Goal: Task Accomplishment & Management: Complete application form

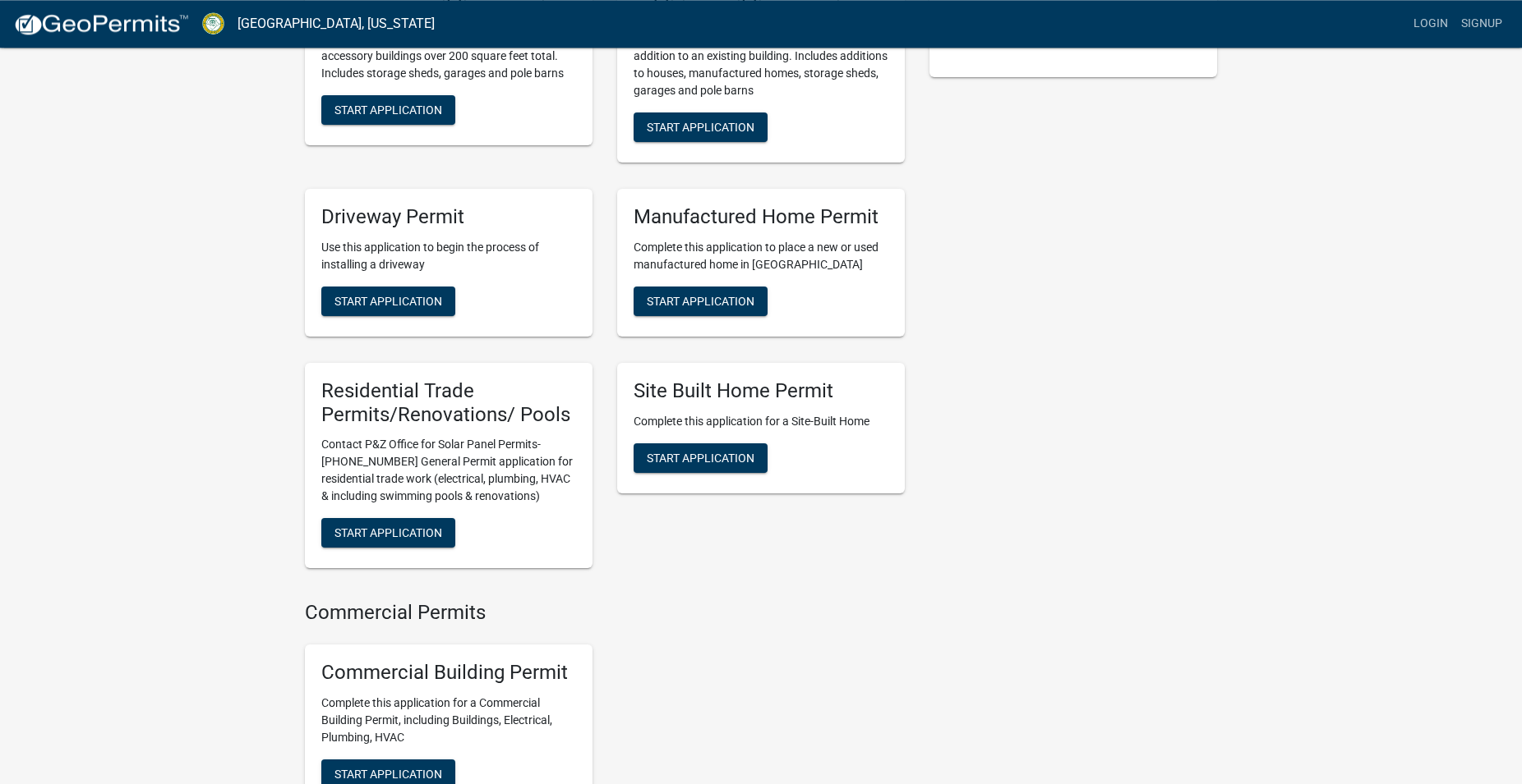
scroll to position [586, 0]
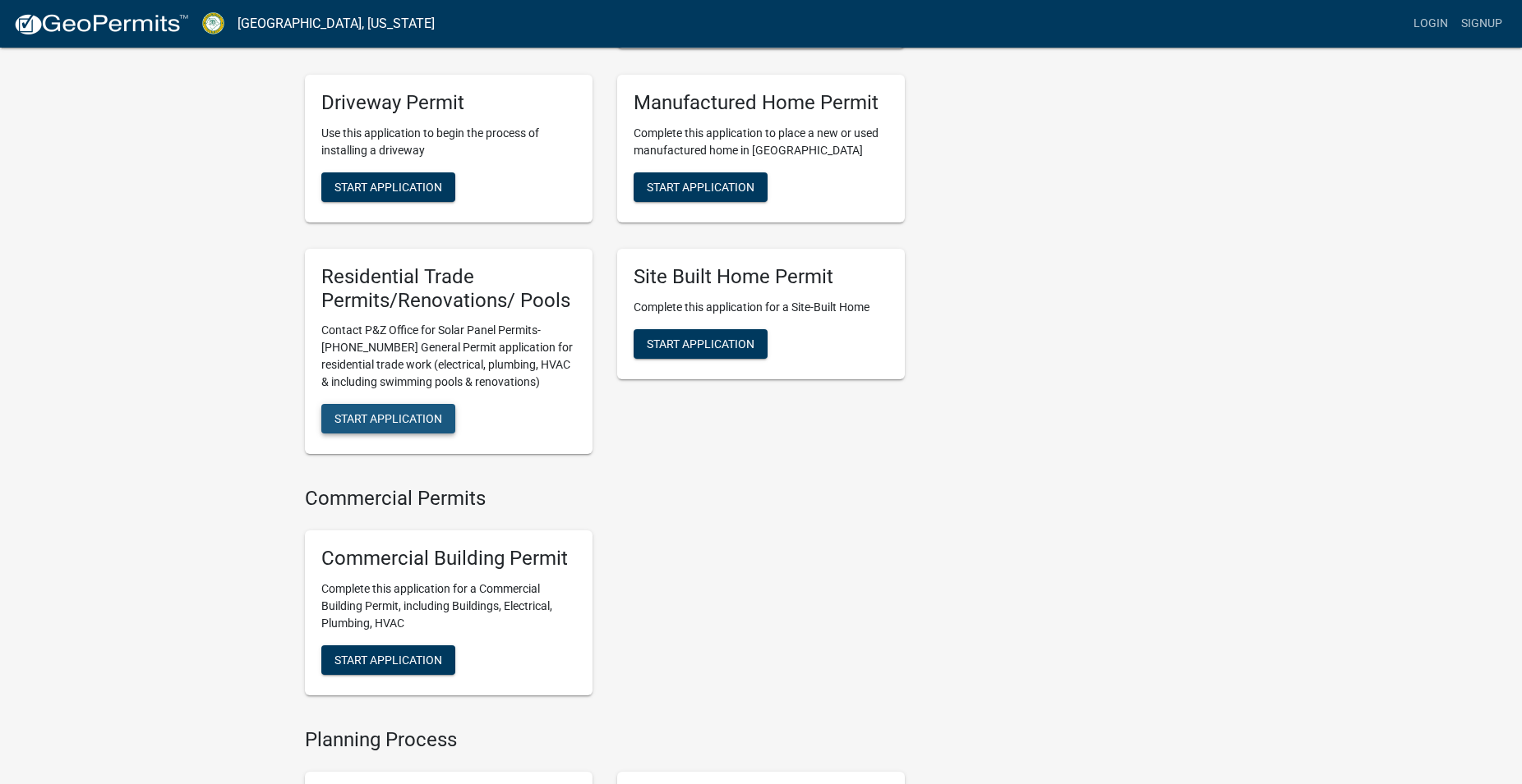
click at [423, 425] on span "Start Application" at bounding box center [389, 419] width 108 height 13
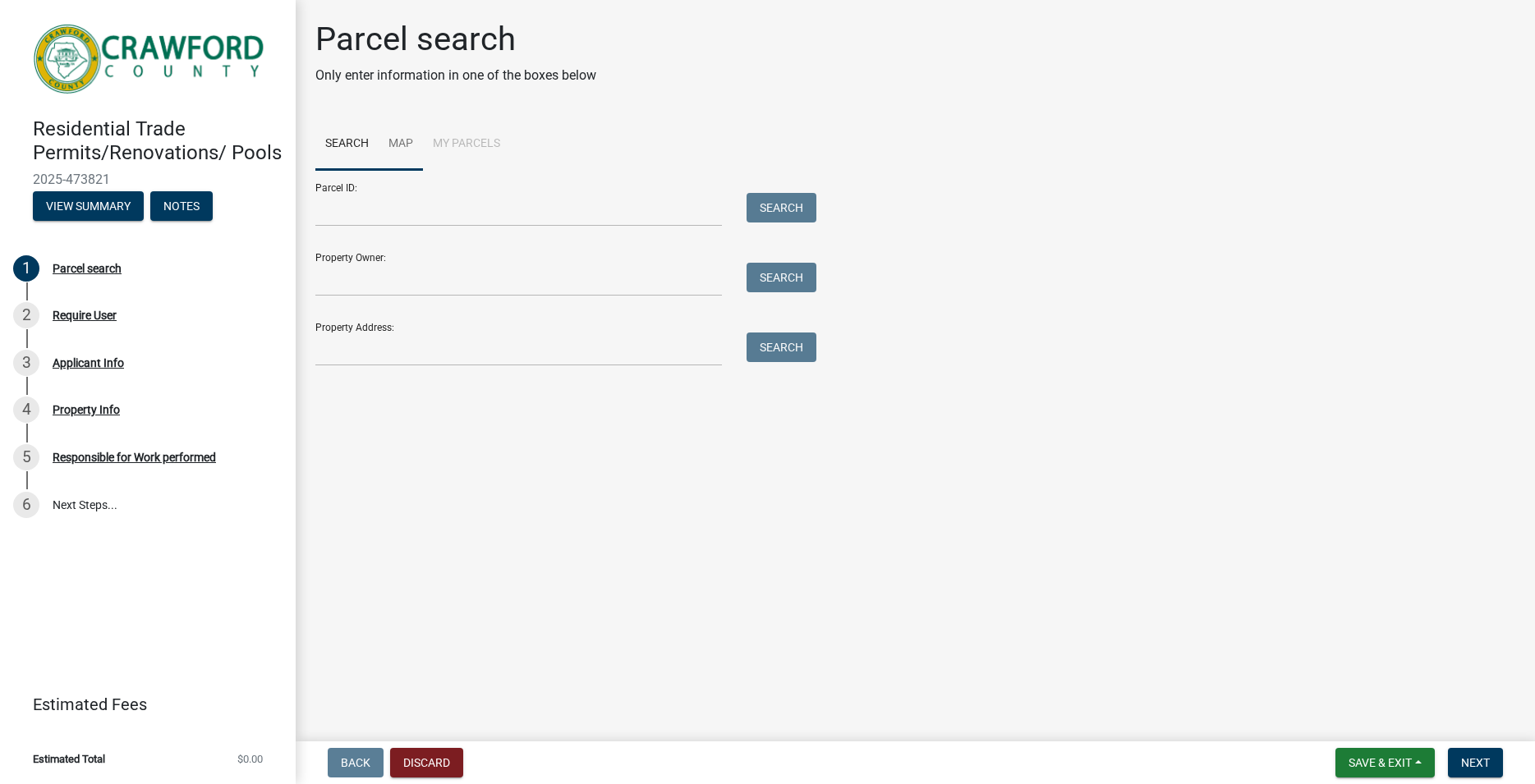
click at [406, 147] on link "Map" at bounding box center [400, 145] width 44 height 52
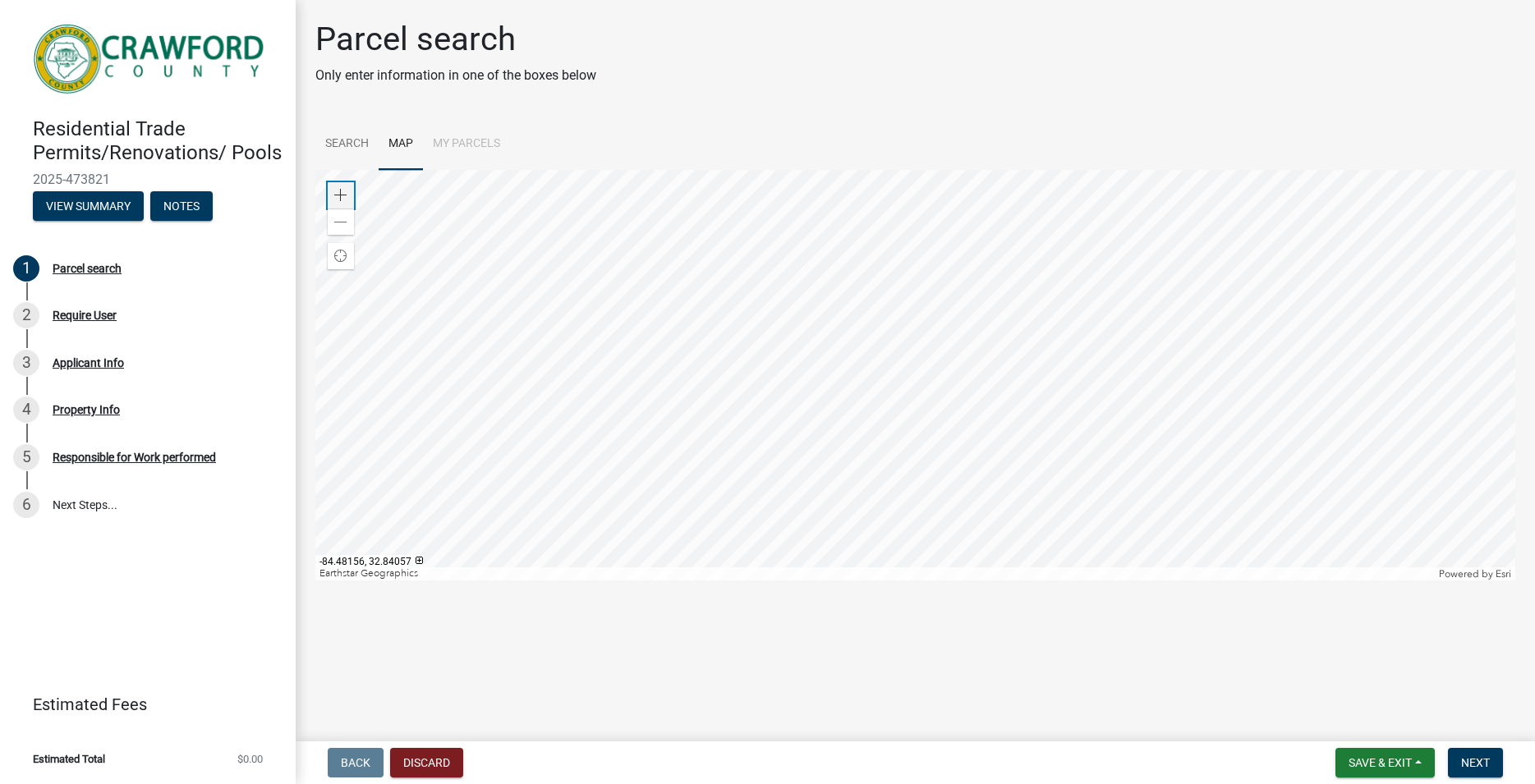
click at [347, 189] on div "Zoom in" at bounding box center [340, 195] width 26 height 26
click at [808, 532] on div at bounding box center [915, 375] width 1200 height 411
click at [918, 581] on div at bounding box center [915, 375] width 1200 height 411
click at [1163, 170] on div at bounding box center [915, 375] width 1200 height 411
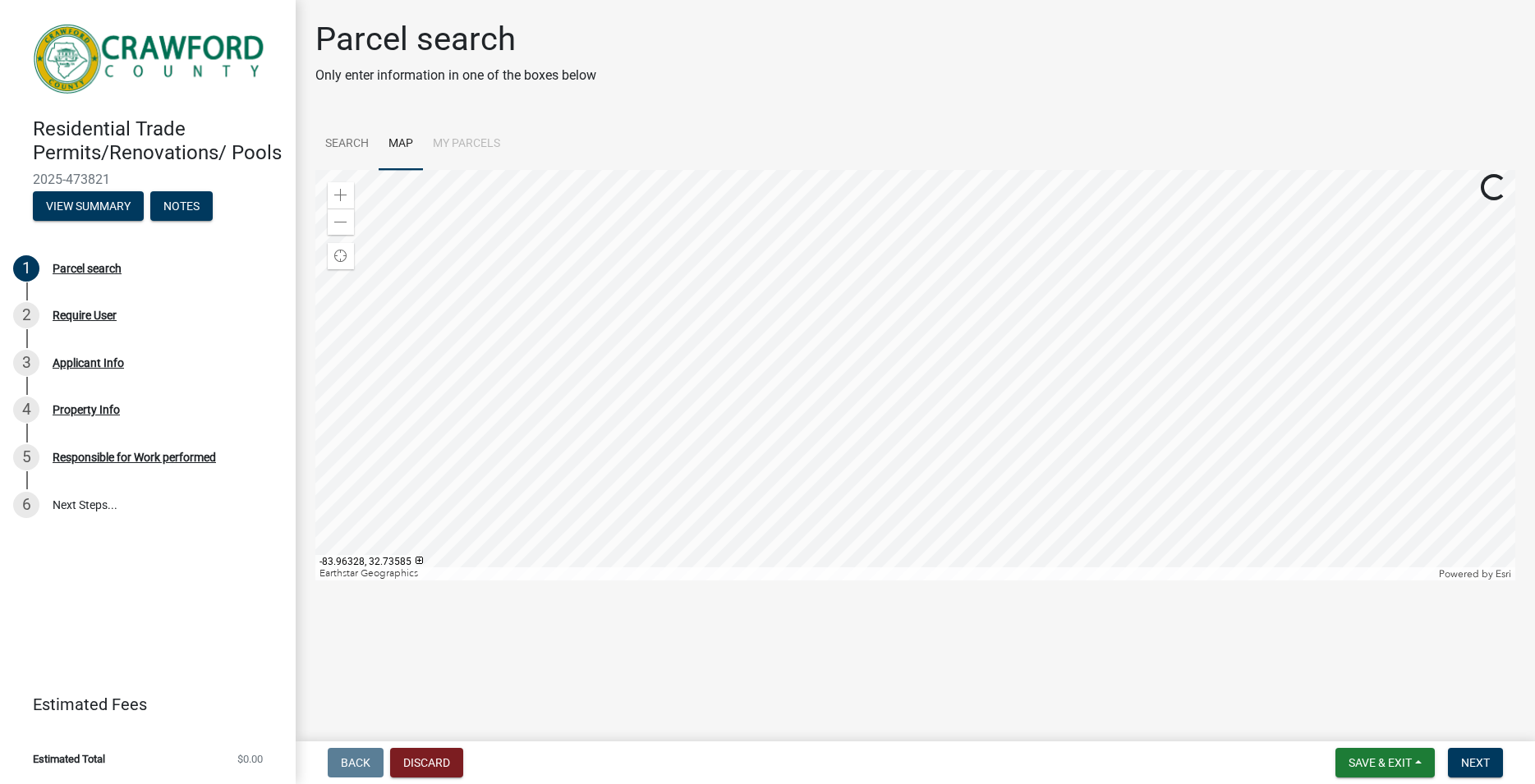
click at [1065, 200] on div at bounding box center [915, 375] width 1200 height 411
click at [887, 193] on div at bounding box center [915, 375] width 1200 height 411
click at [928, 316] on div at bounding box center [915, 375] width 1200 height 411
click at [349, 199] on div "Zoom in" at bounding box center [340, 195] width 26 height 26
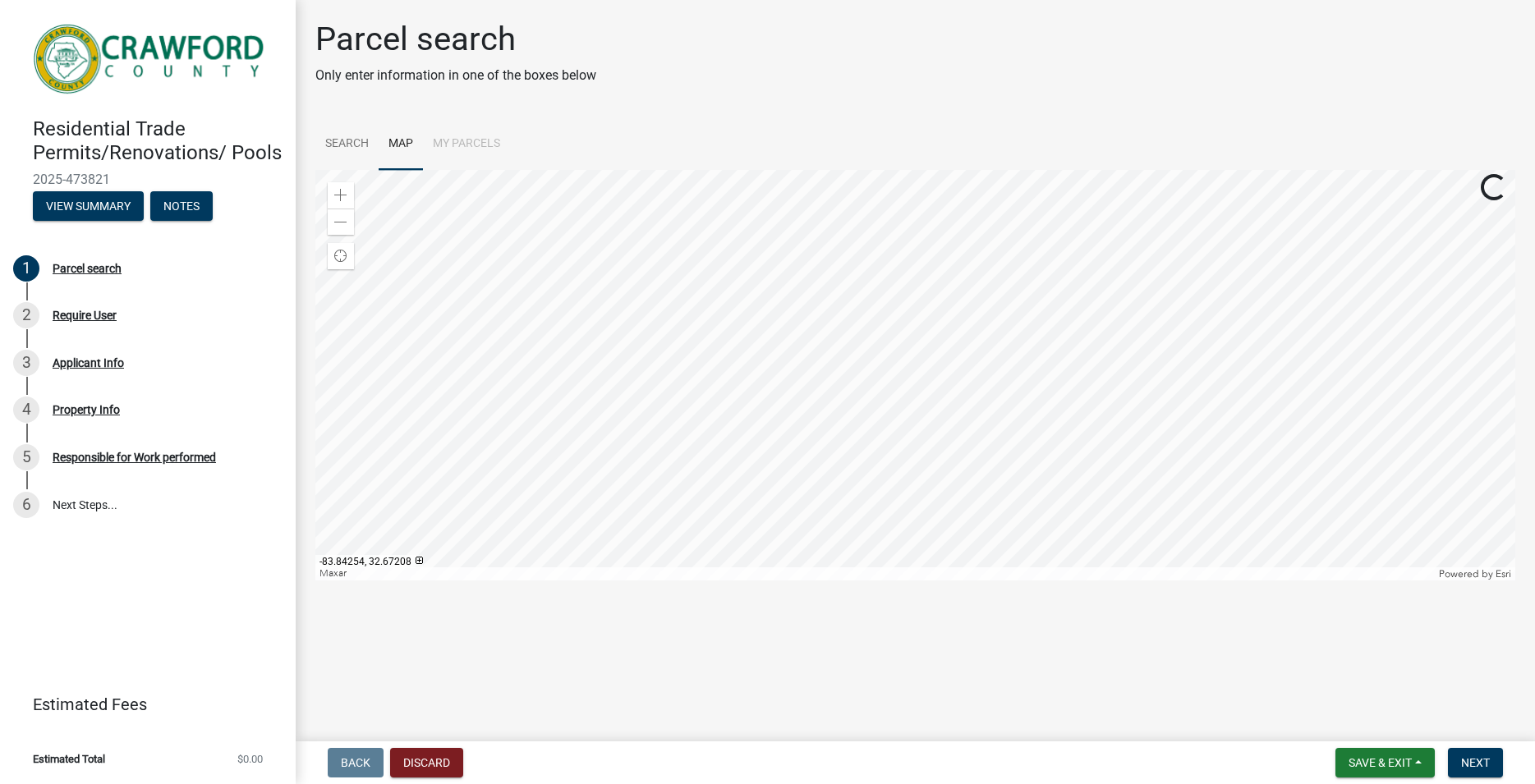
click at [861, 505] on div at bounding box center [915, 375] width 1200 height 411
click at [878, 431] on div at bounding box center [915, 375] width 1200 height 411
click at [341, 187] on div "Zoom in" at bounding box center [340, 195] width 26 height 26
click at [883, 327] on div at bounding box center [915, 375] width 1200 height 411
click at [883, 317] on div at bounding box center [915, 375] width 1200 height 411
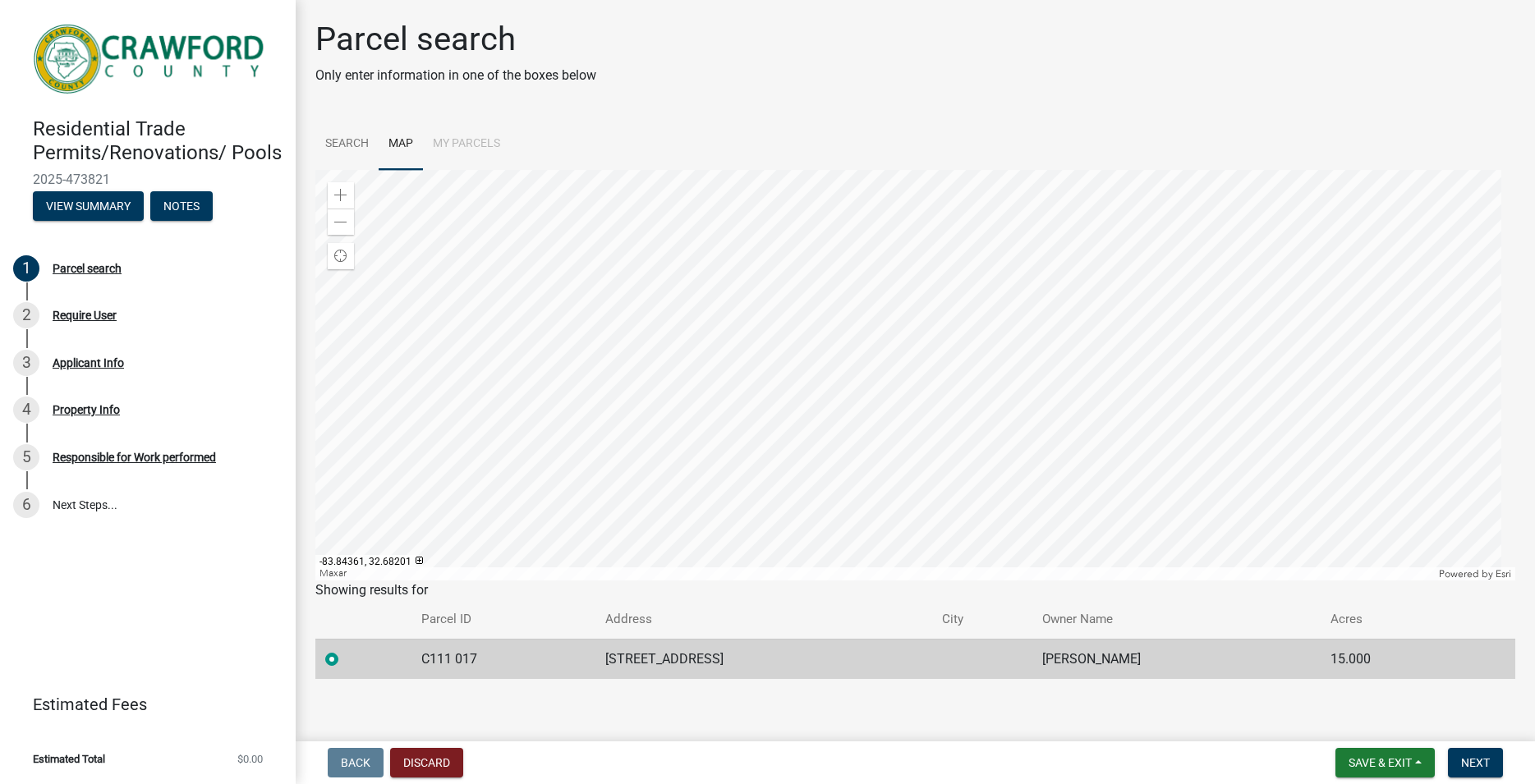
click at [815, 287] on div at bounding box center [915, 375] width 1200 height 411
click at [924, 372] on div at bounding box center [915, 375] width 1200 height 411
click at [891, 316] on div at bounding box center [915, 375] width 1200 height 411
click at [841, 290] on div at bounding box center [915, 375] width 1200 height 411
click at [789, 307] on div at bounding box center [915, 375] width 1200 height 411
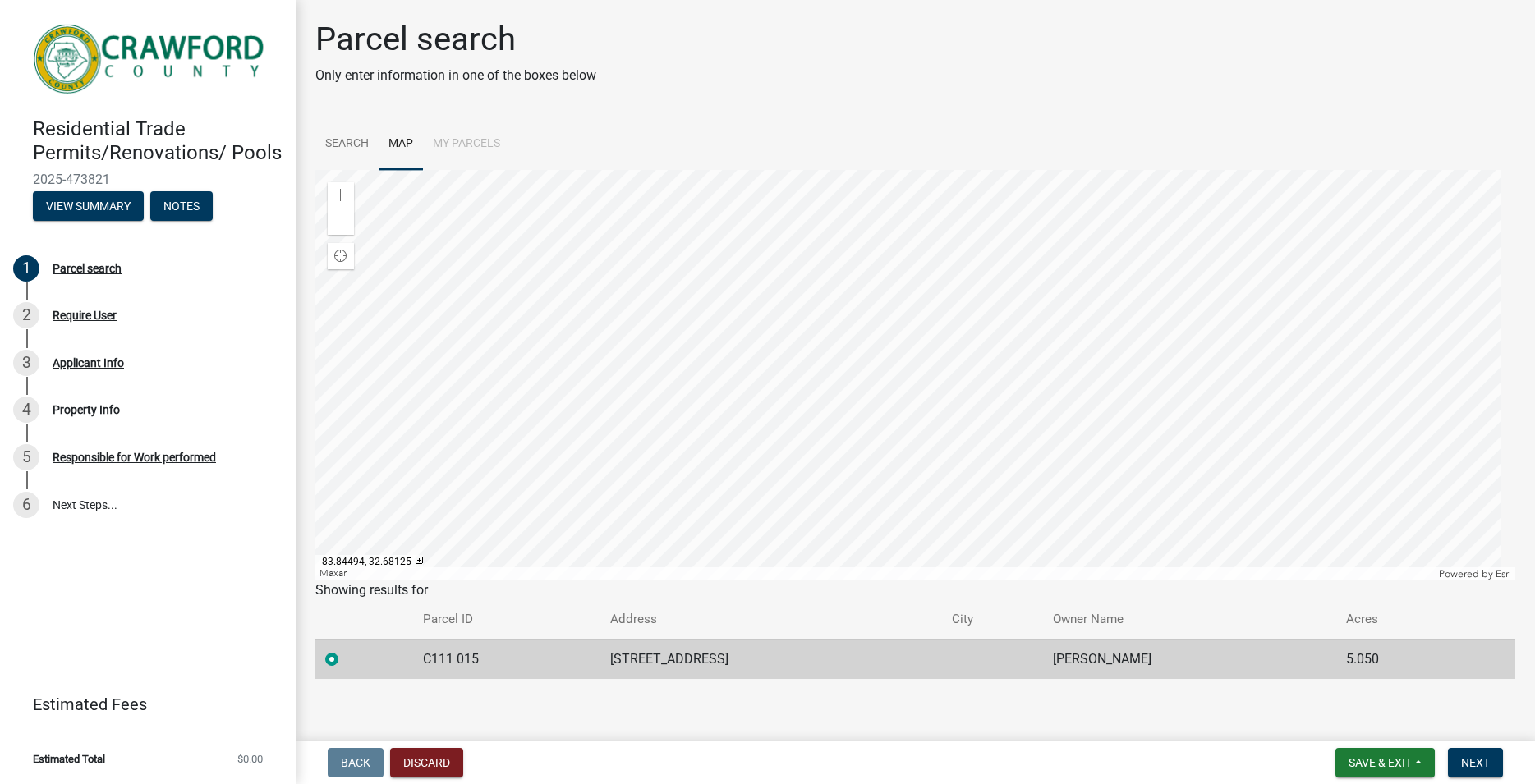
click at [763, 321] on div at bounding box center [915, 375] width 1200 height 411
click at [786, 312] on div at bounding box center [915, 375] width 1200 height 411
click at [762, 312] on div at bounding box center [915, 375] width 1200 height 411
click at [850, 282] on div at bounding box center [915, 375] width 1200 height 411
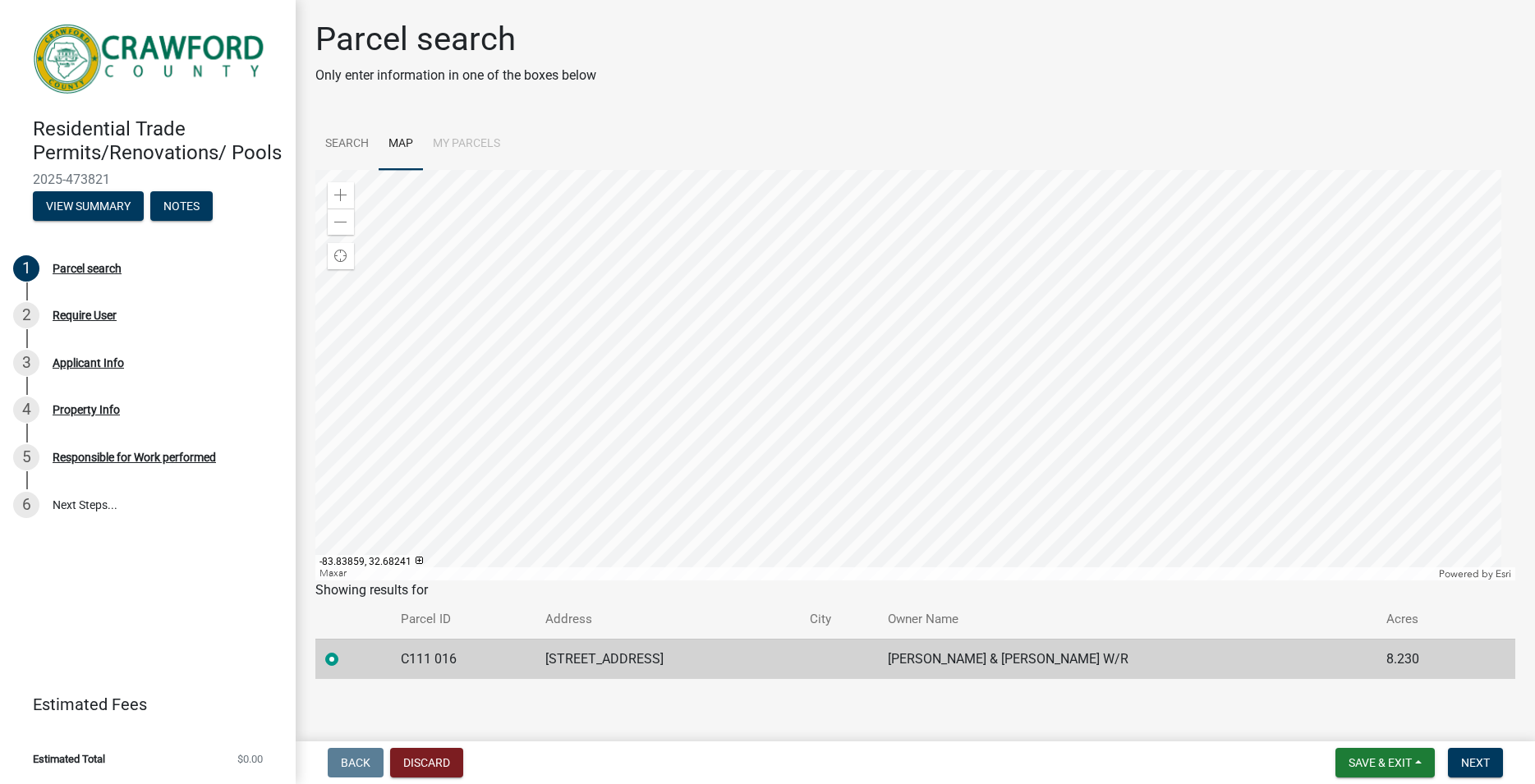
click at [1007, 269] on div at bounding box center [915, 375] width 1200 height 411
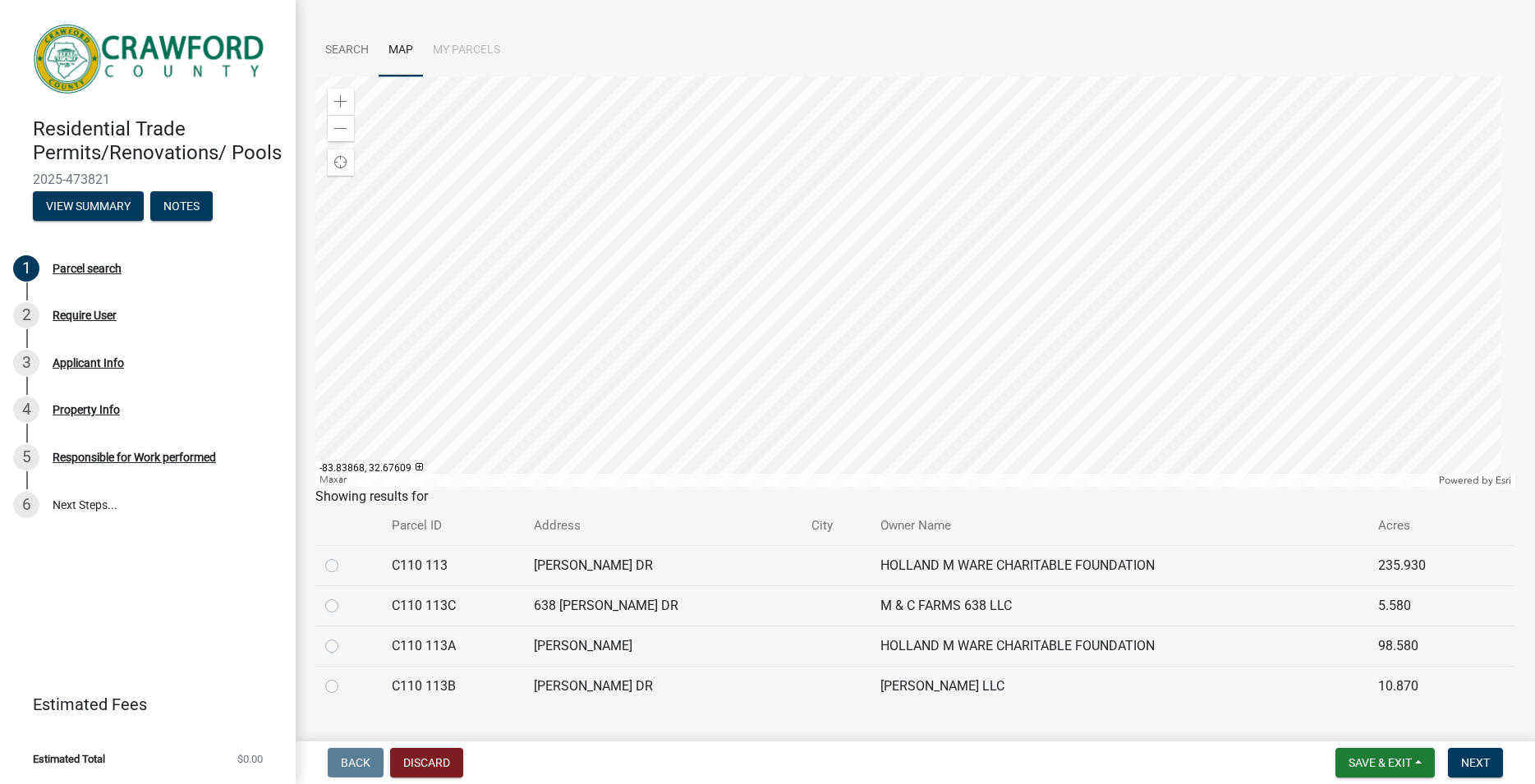
scroll to position [129, 0]
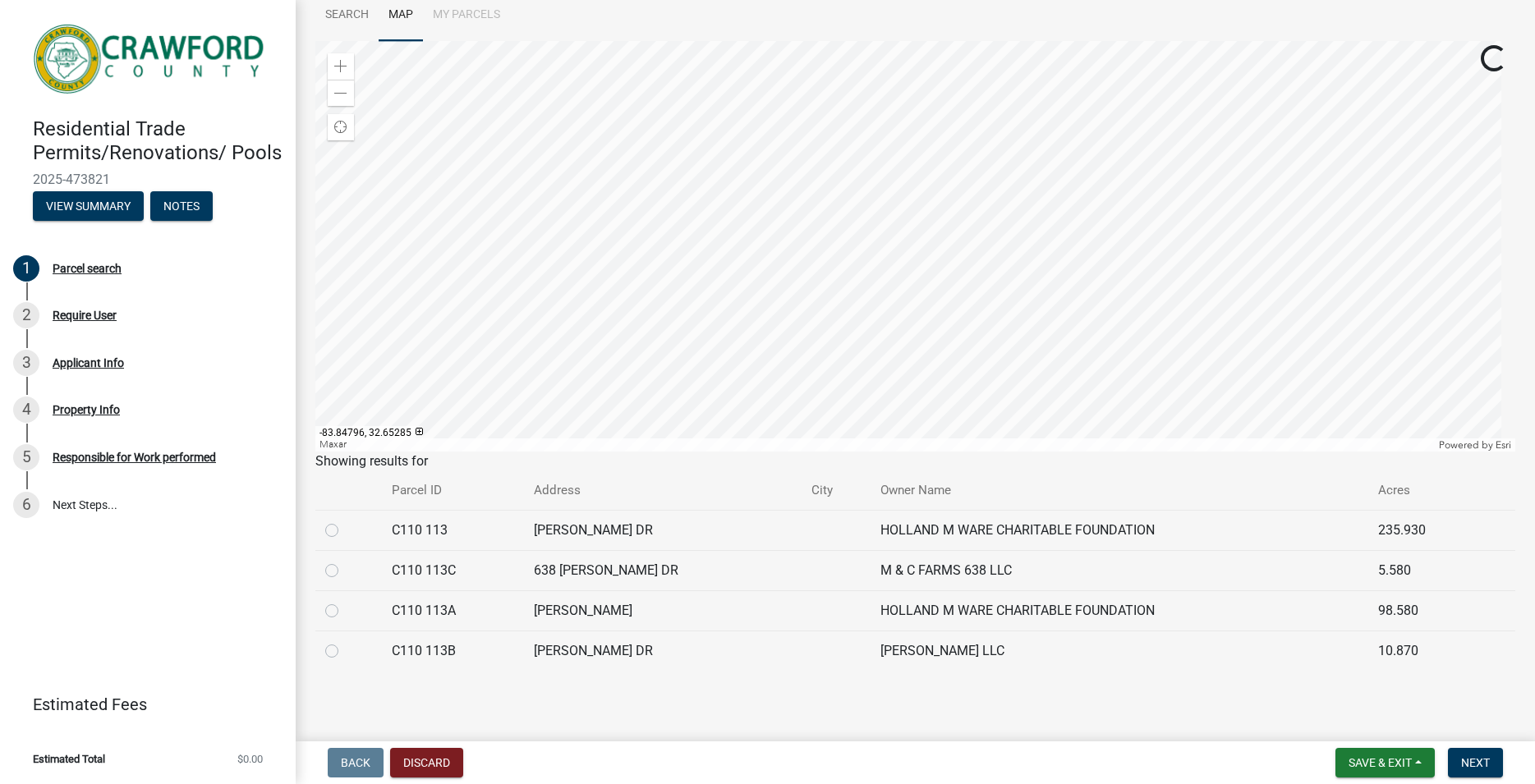
click at [887, 443] on div at bounding box center [915, 246] width 1200 height 411
click at [887, 396] on div at bounding box center [915, 246] width 1200 height 411
click at [1003, 384] on div at bounding box center [915, 246] width 1200 height 411
click at [1074, 200] on div at bounding box center [915, 246] width 1200 height 411
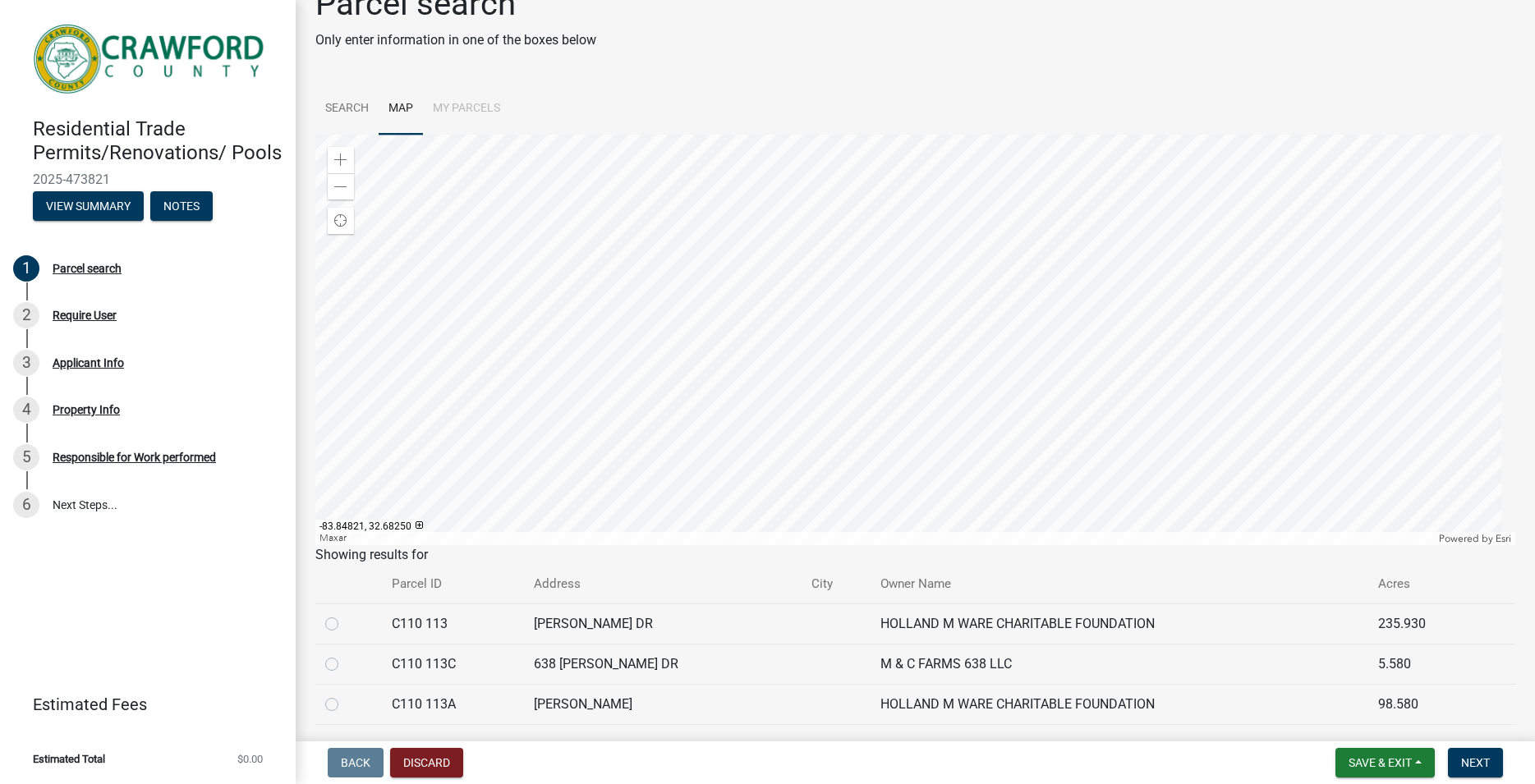
click at [774, 317] on div at bounding box center [915, 340] width 1200 height 411
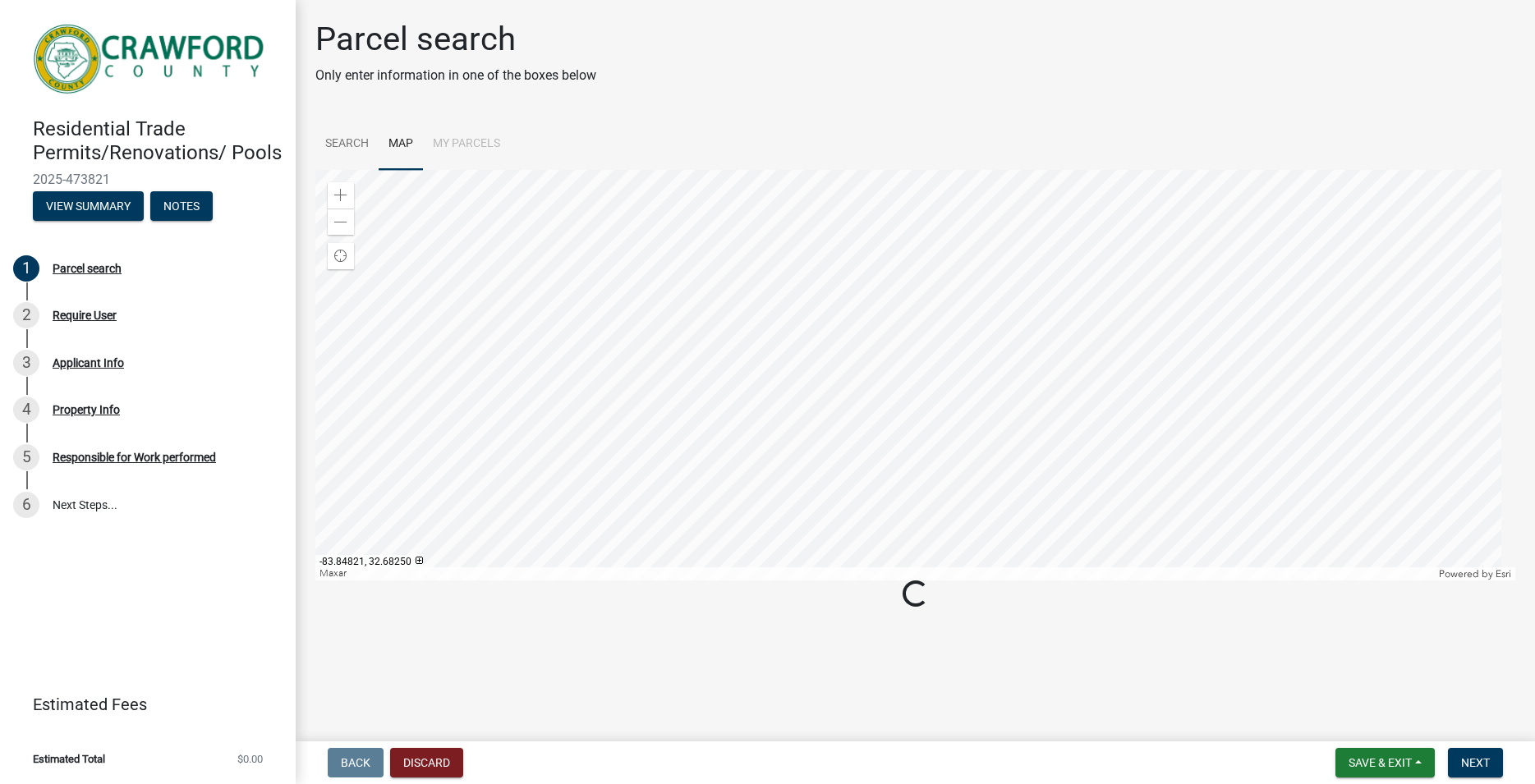
scroll to position [0, 0]
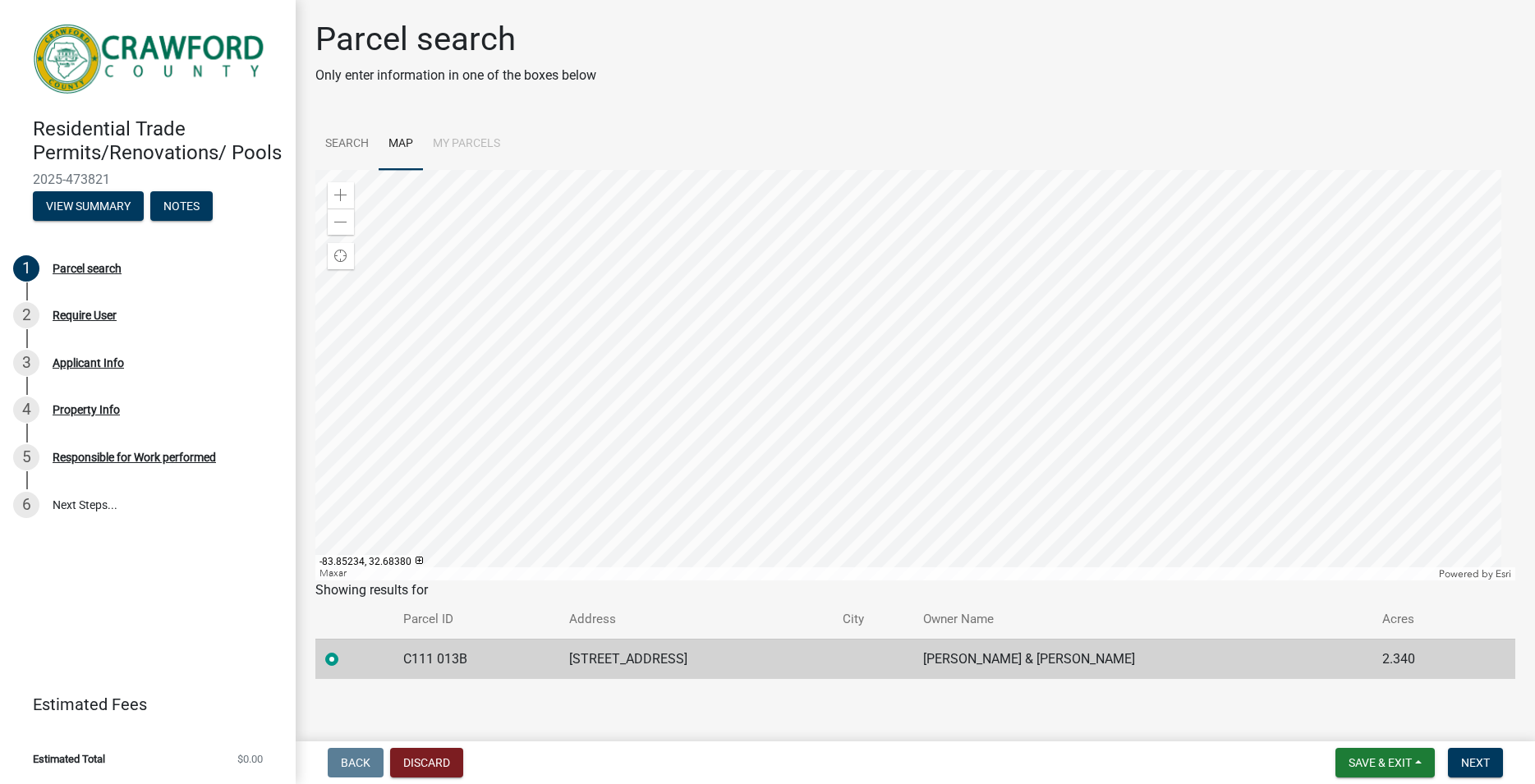
click at [707, 327] on div at bounding box center [915, 375] width 1200 height 411
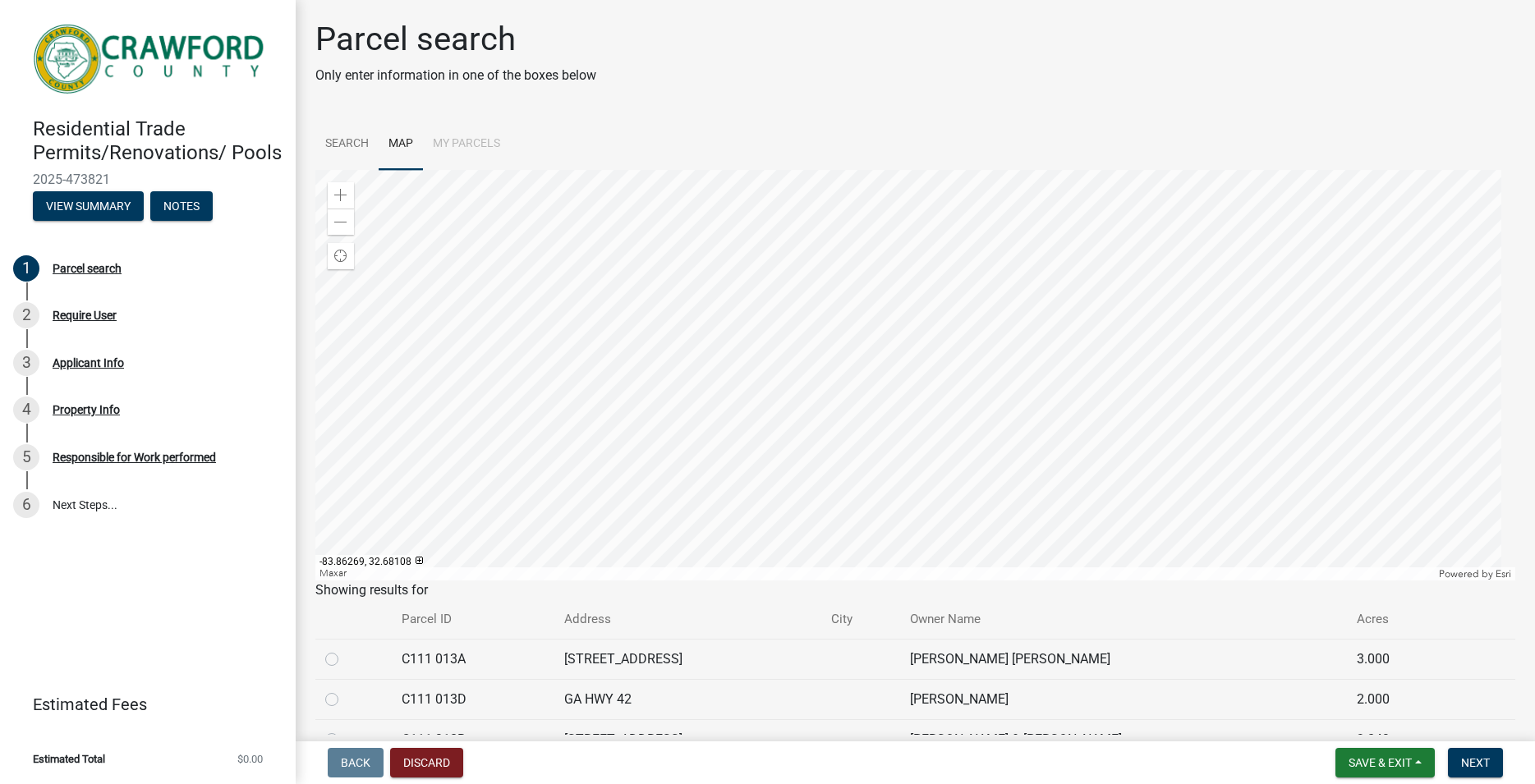
click at [536, 381] on div at bounding box center [915, 375] width 1200 height 411
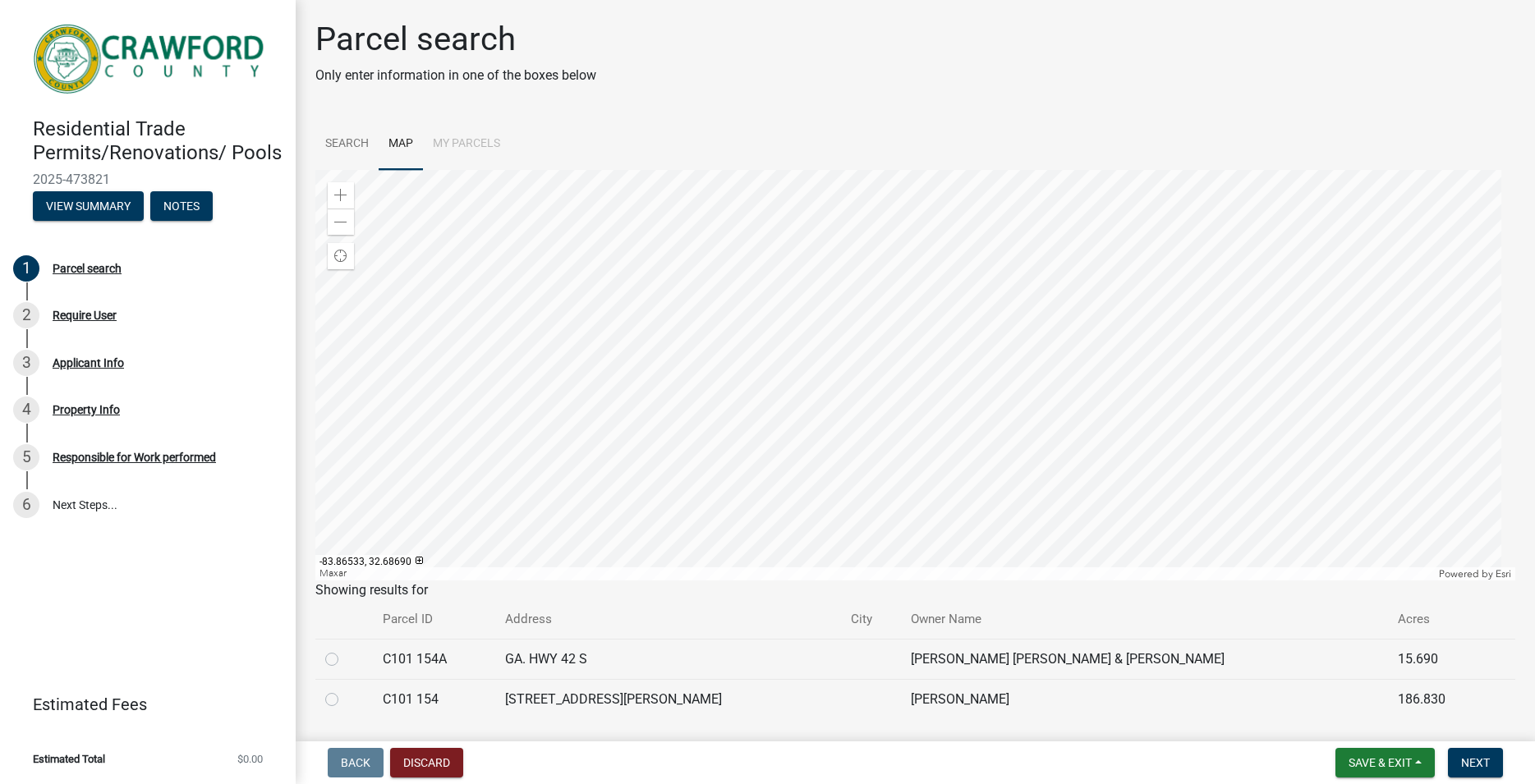
click at [492, 267] on div at bounding box center [915, 375] width 1200 height 411
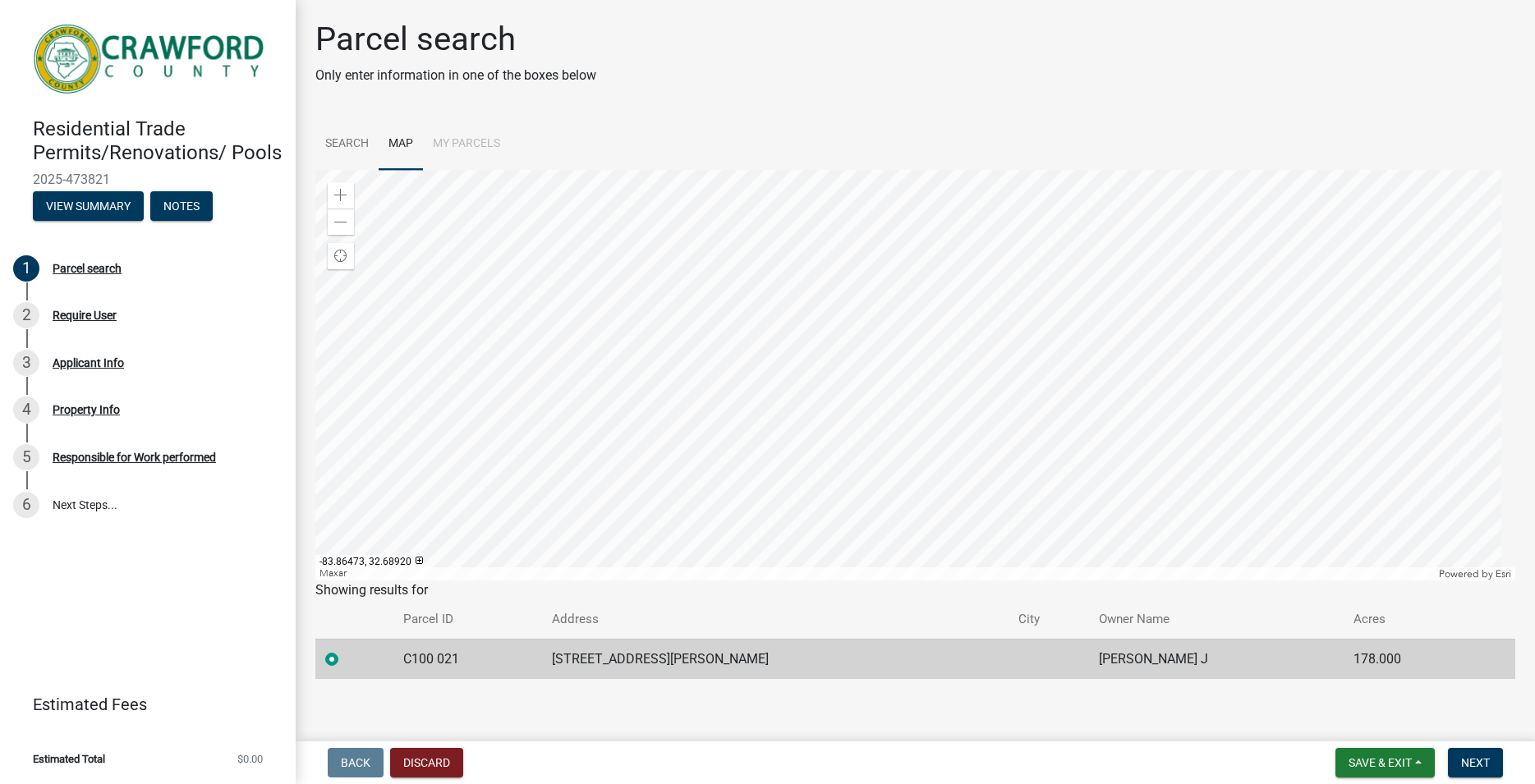
click at [878, 296] on div at bounding box center [915, 375] width 1200 height 411
click at [843, 341] on div at bounding box center [915, 375] width 1200 height 411
click at [675, 290] on div at bounding box center [915, 375] width 1200 height 411
click at [749, 386] on div at bounding box center [915, 375] width 1200 height 411
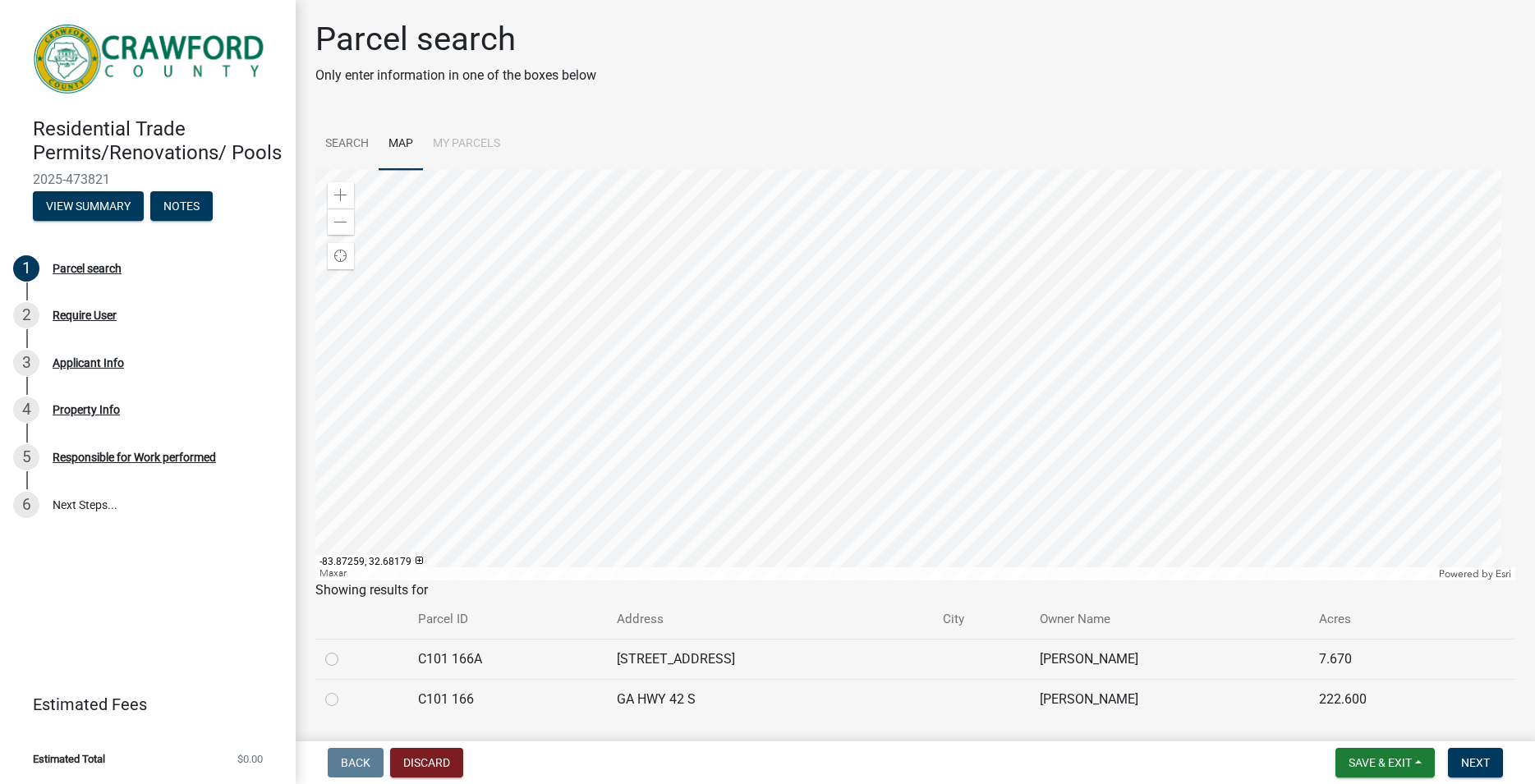
click at [817, 381] on div at bounding box center [915, 375] width 1200 height 411
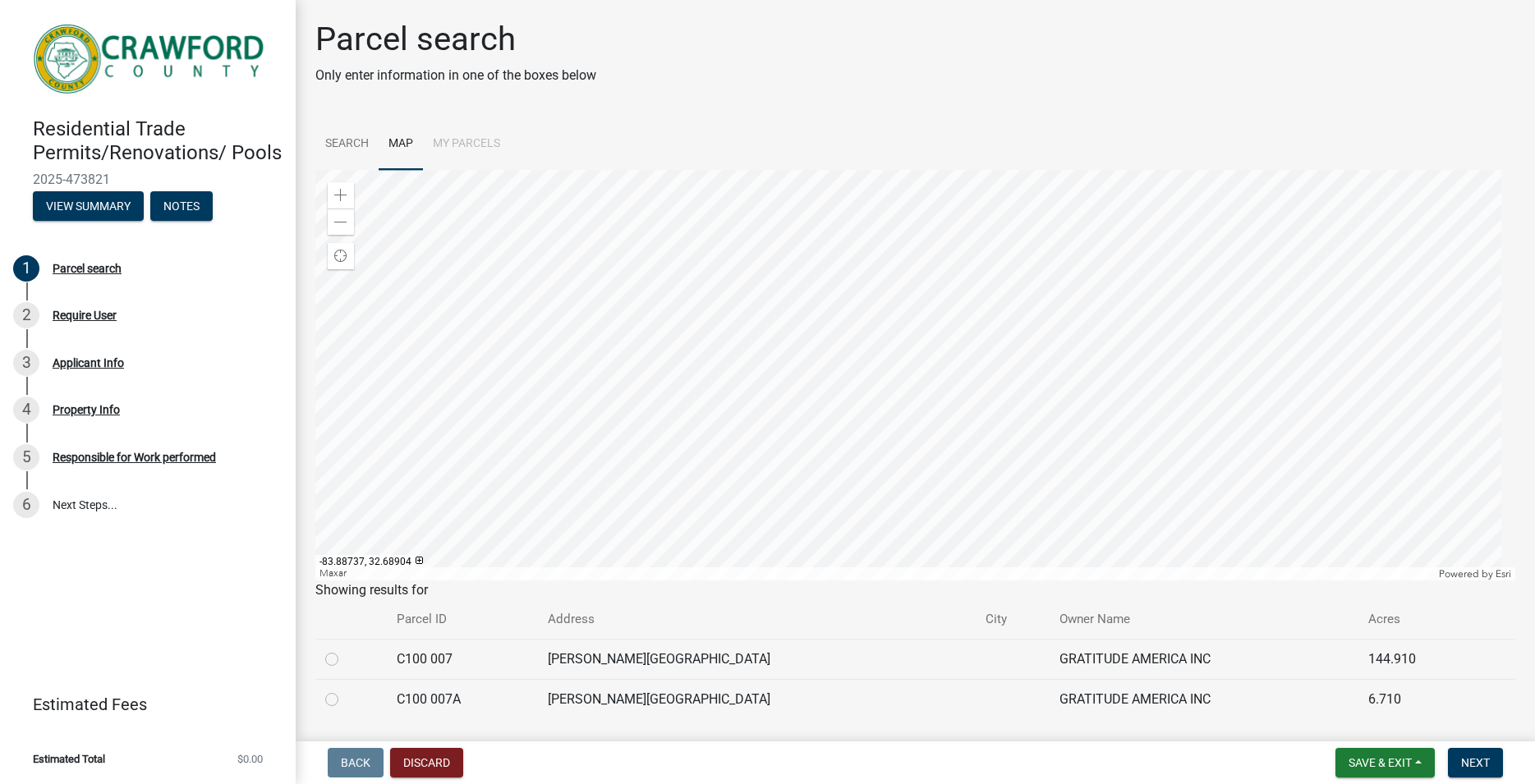
click at [573, 239] on div at bounding box center [915, 375] width 1200 height 411
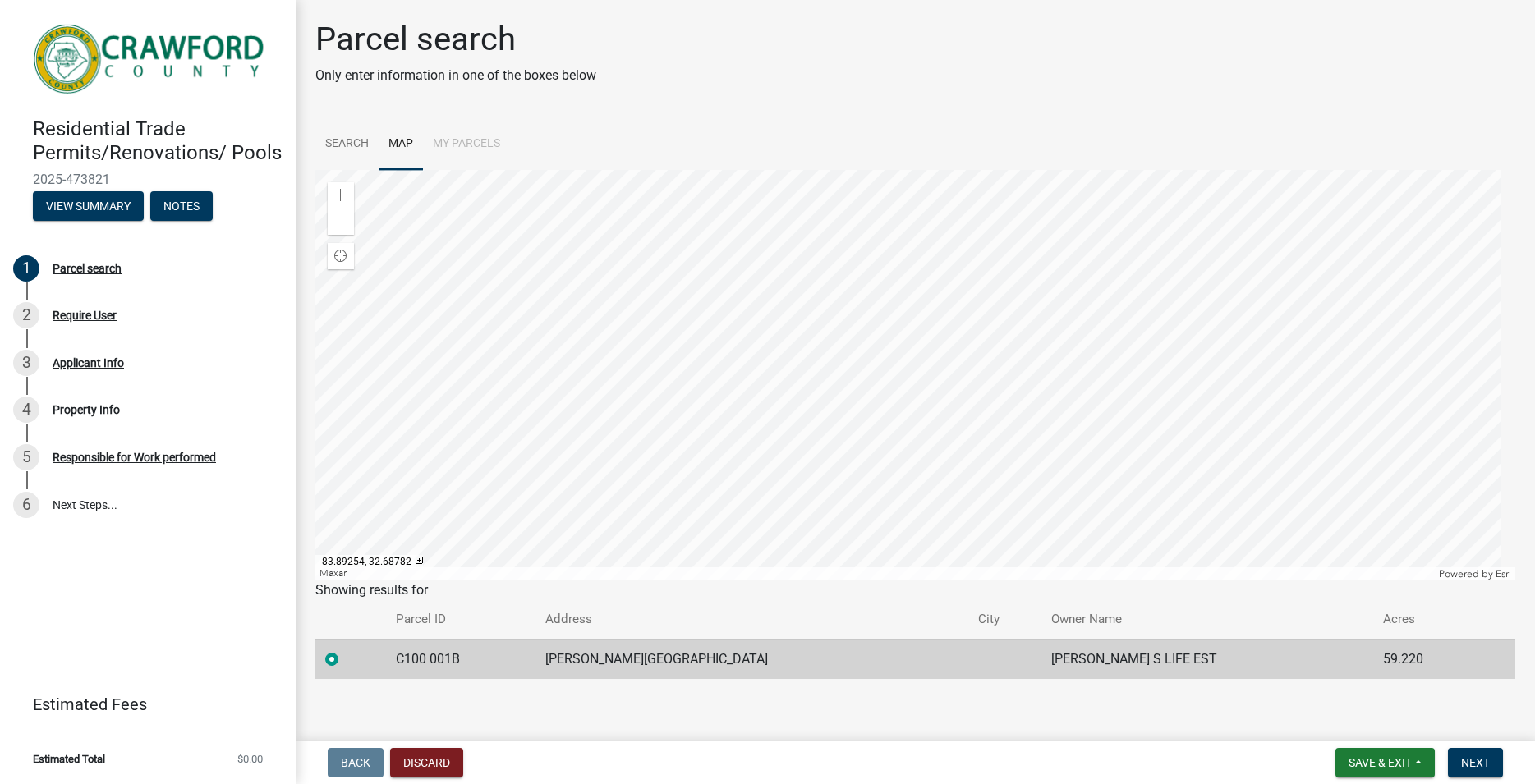
click at [487, 263] on div at bounding box center [915, 375] width 1200 height 411
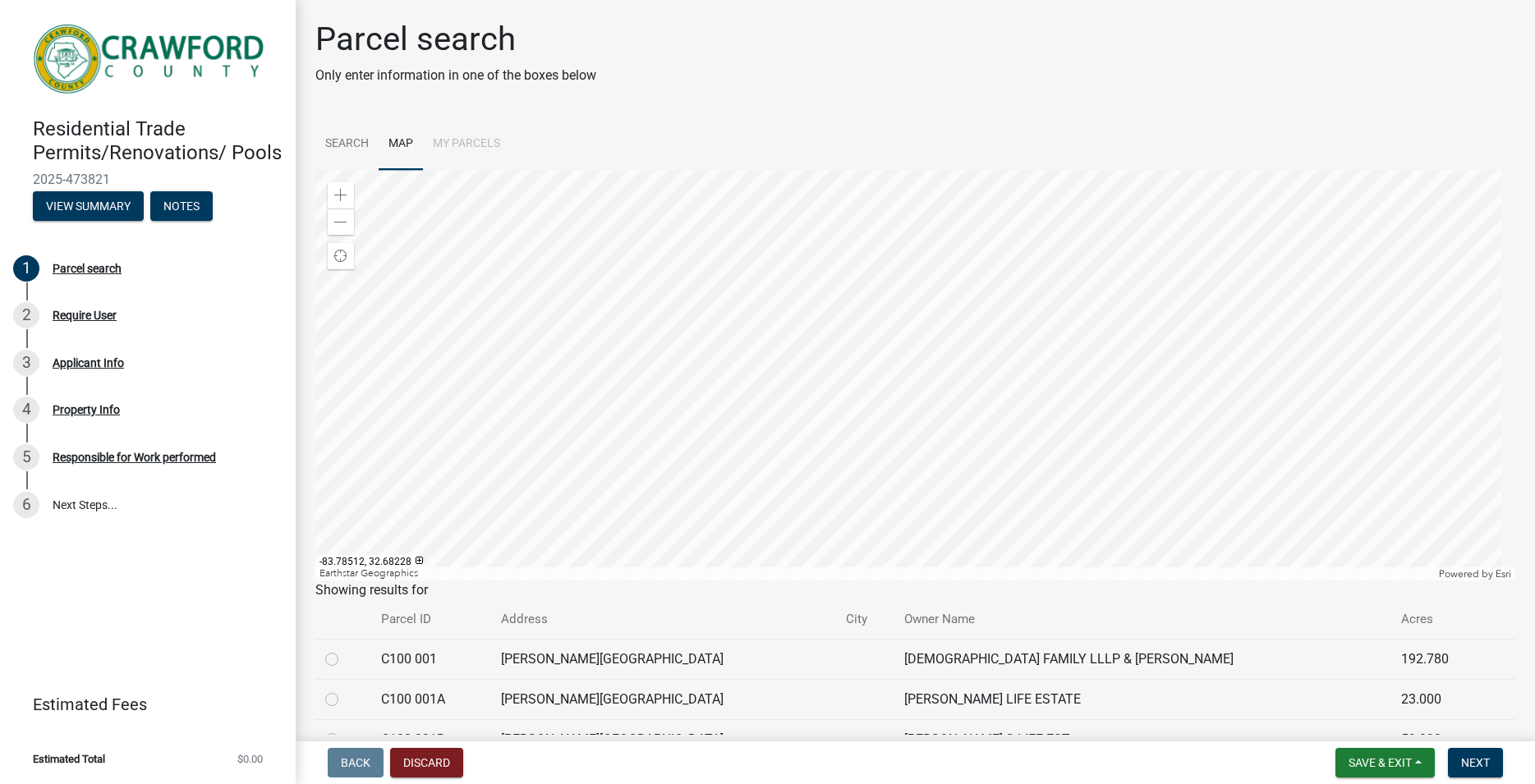
click at [880, 380] on div at bounding box center [915, 375] width 1200 height 411
click at [987, 418] on div at bounding box center [915, 375] width 1200 height 411
click at [742, 273] on div at bounding box center [915, 375] width 1200 height 411
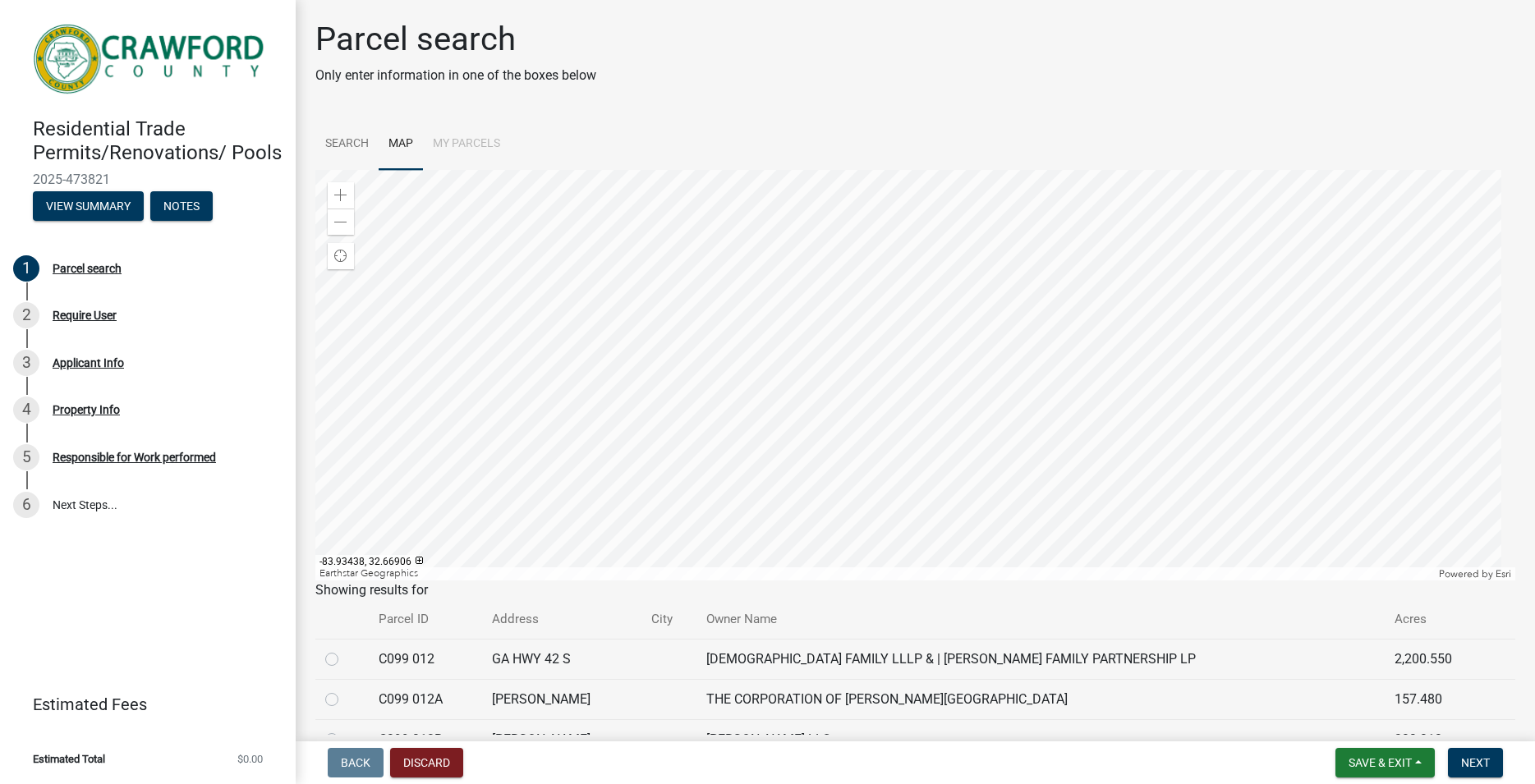
click at [611, 424] on div at bounding box center [915, 375] width 1200 height 411
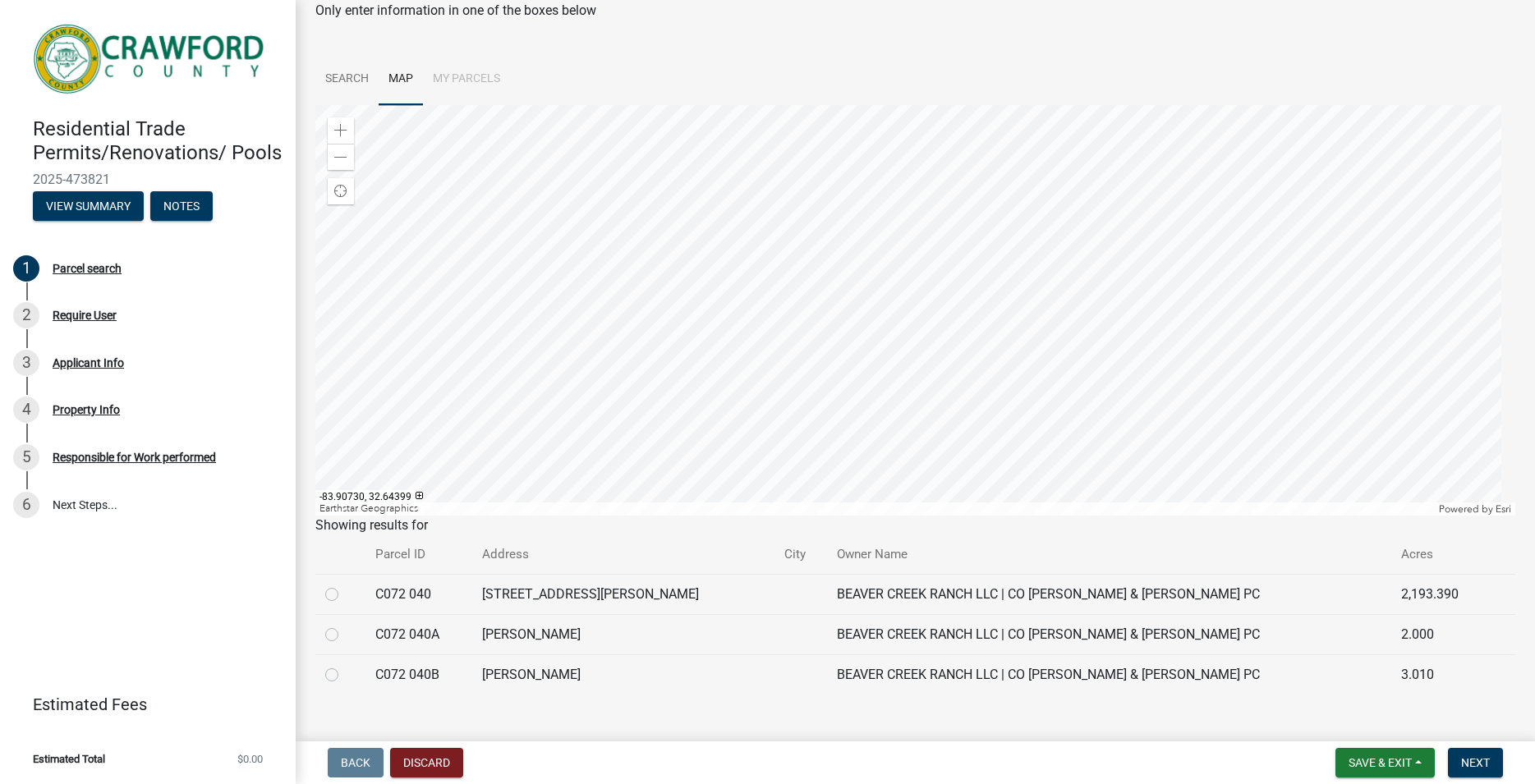
scroll to position [89, 0]
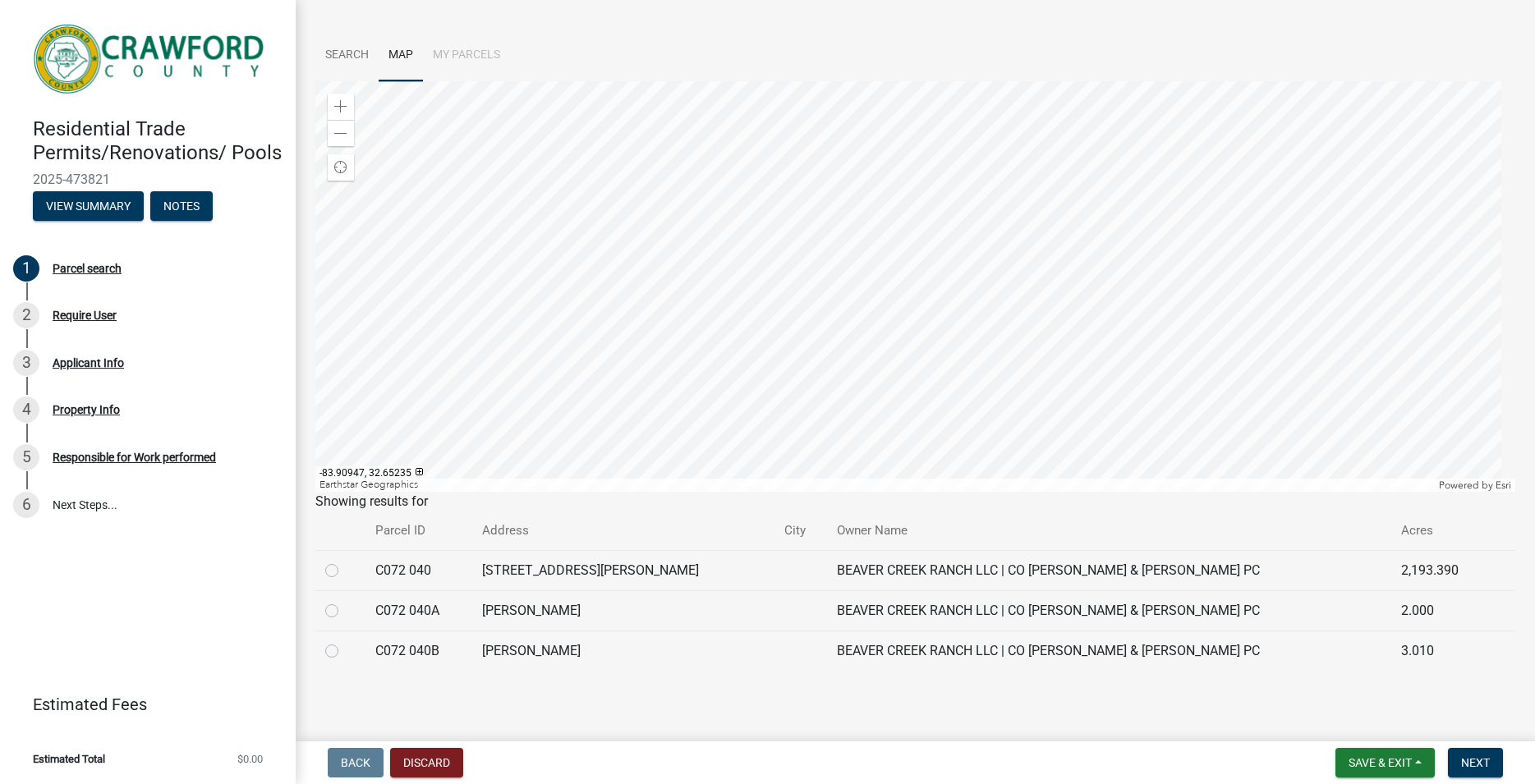
click at [886, 376] on div at bounding box center [915, 286] width 1200 height 411
click at [901, 334] on div at bounding box center [915, 286] width 1200 height 411
click at [644, 375] on div at bounding box center [915, 286] width 1200 height 411
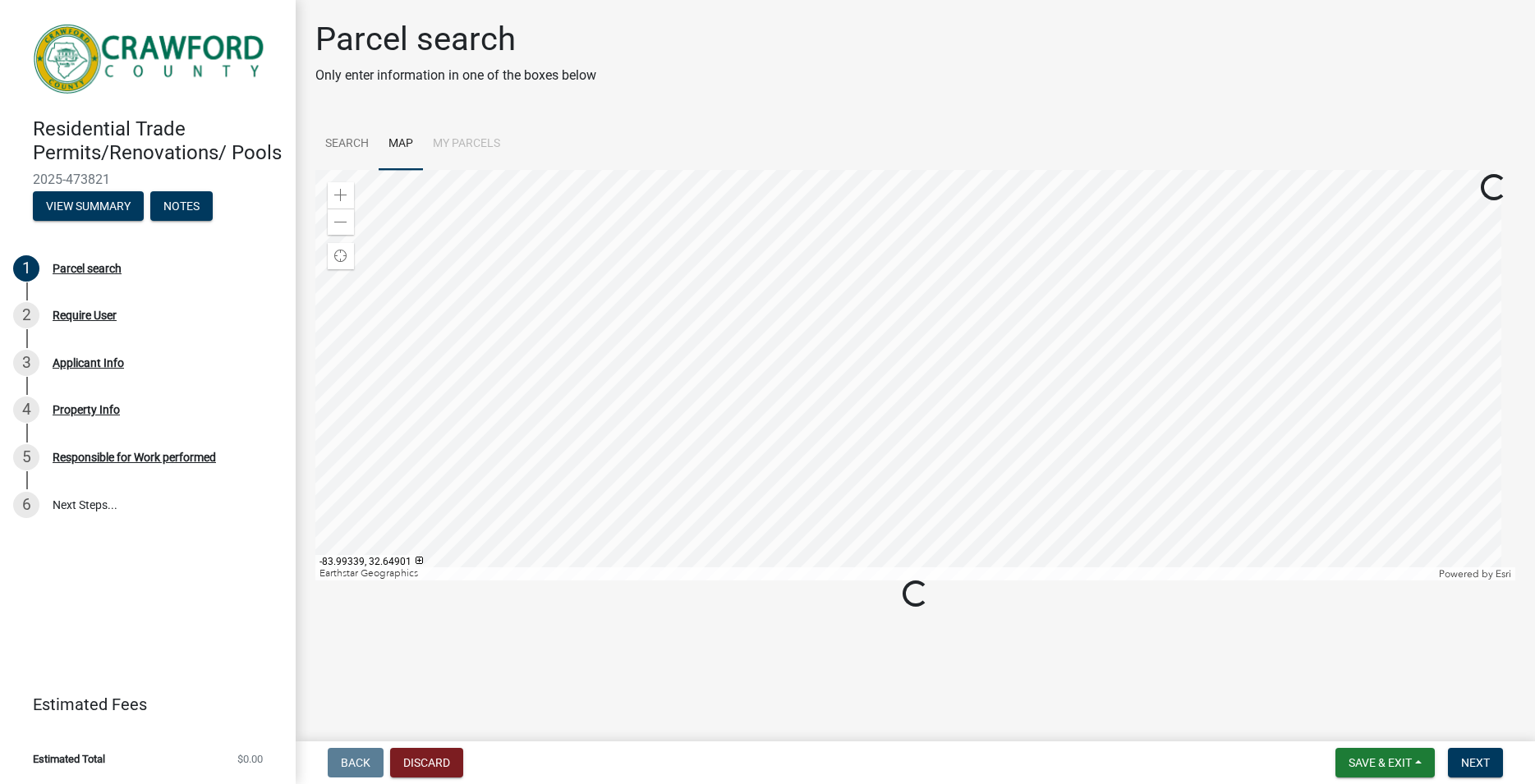
scroll to position [0, 0]
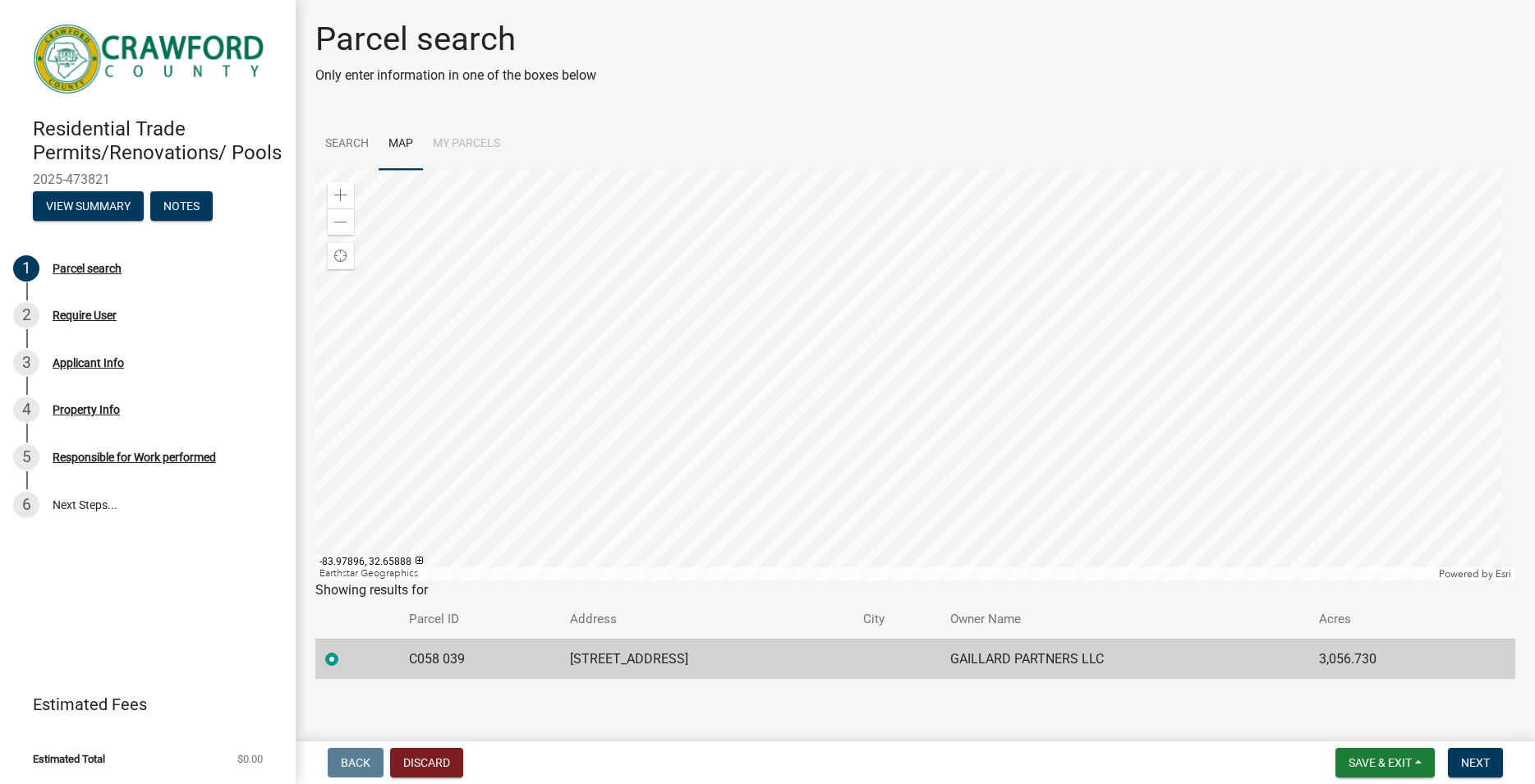
click at [846, 275] on div at bounding box center [915, 375] width 1200 height 411
click at [348, 196] on div "Zoom in" at bounding box center [340, 195] width 26 height 26
click at [1066, 356] on div at bounding box center [915, 375] width 1200 height 411
click at [812, 304] on div at bounding box center [915, 375] width 1200 height 411
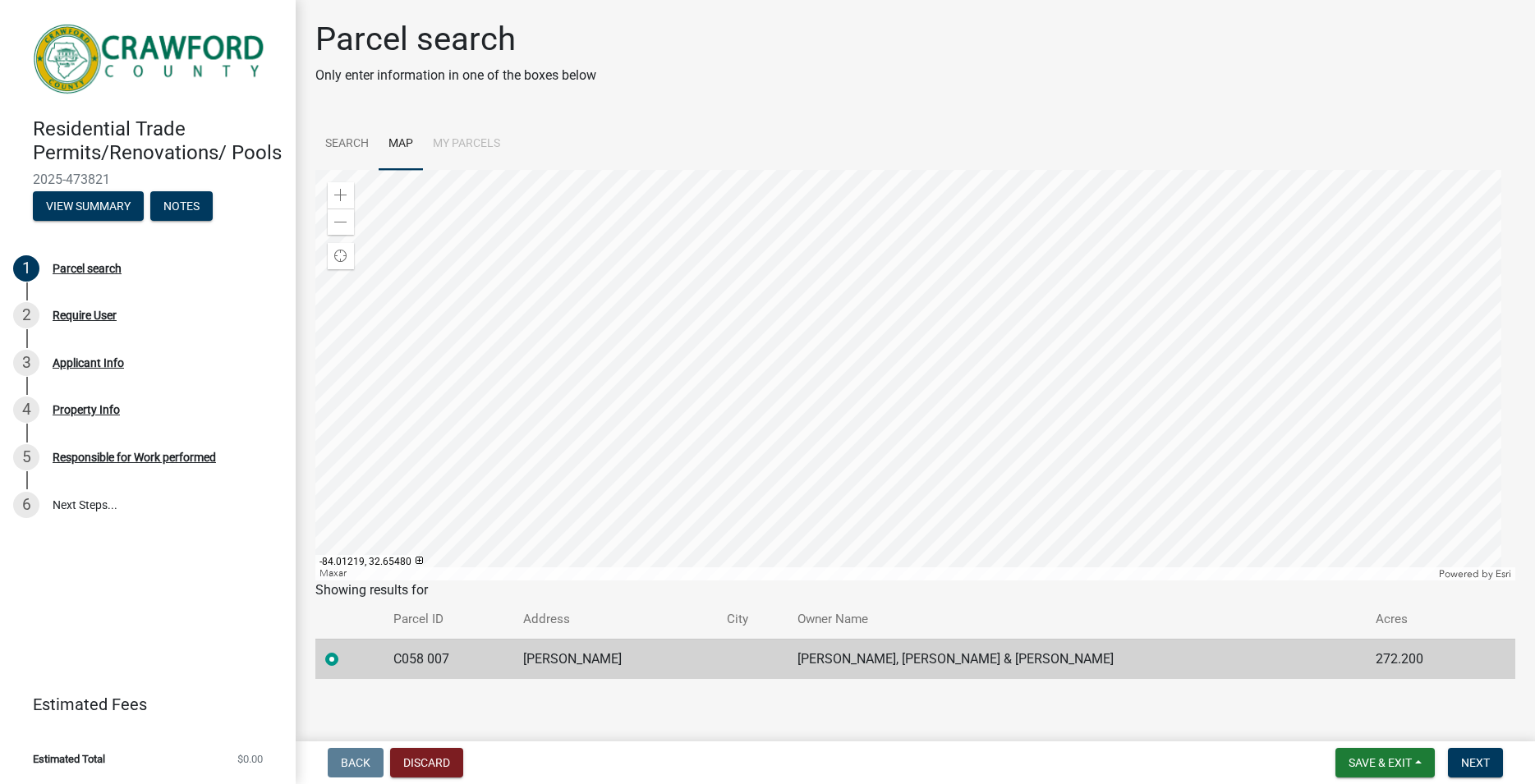
click at [650, 222] on div at bounding box center [915, 375] width 1200 height 411
click at [671, 281] on div at bounding box center [915, 375] width 1200 height 411
click at [754, 260] on div at bounding box center [915, 375] width 1200 height 411
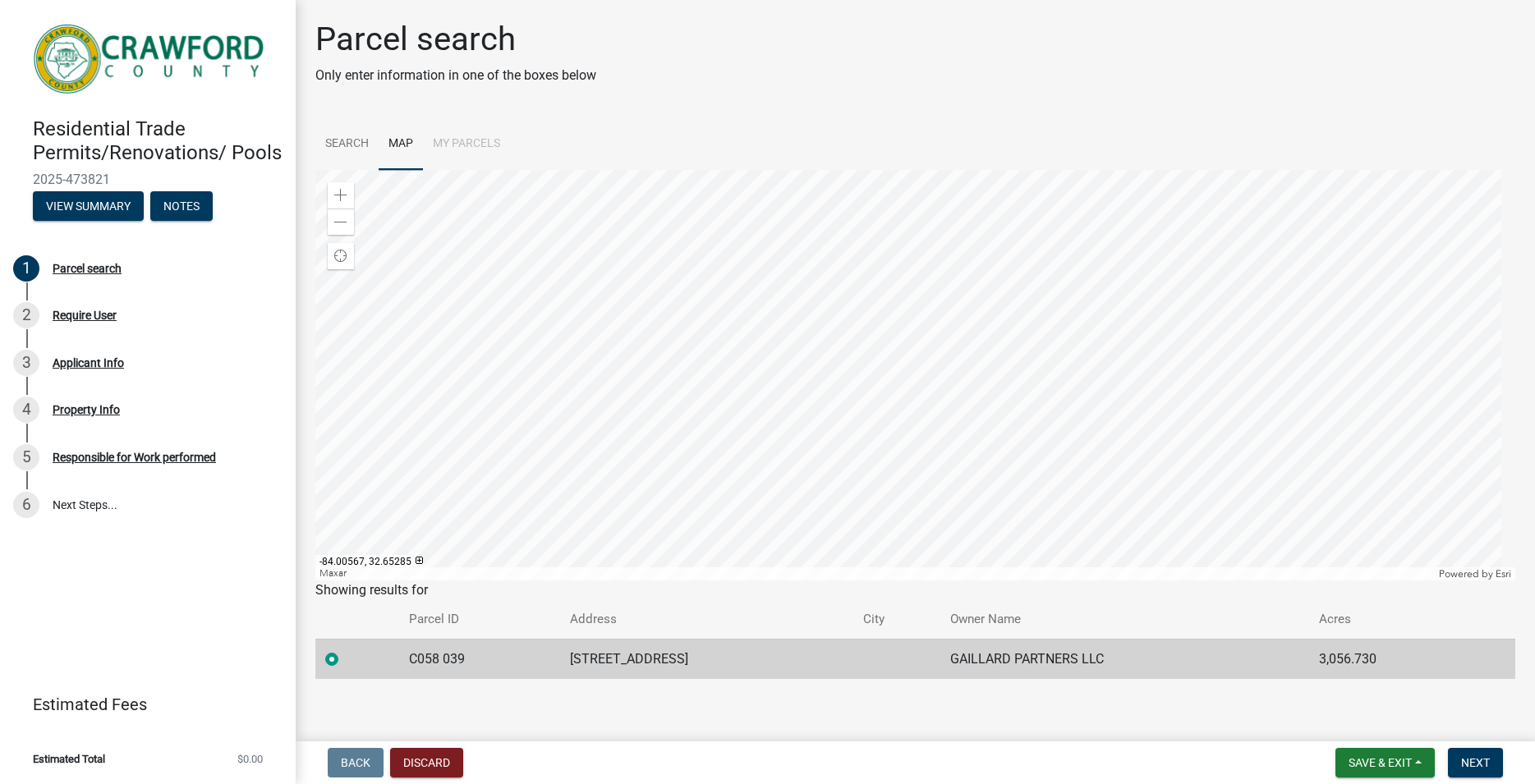
click at [713, 244] on div at bounding box center [915, 375] width 1200 height 411
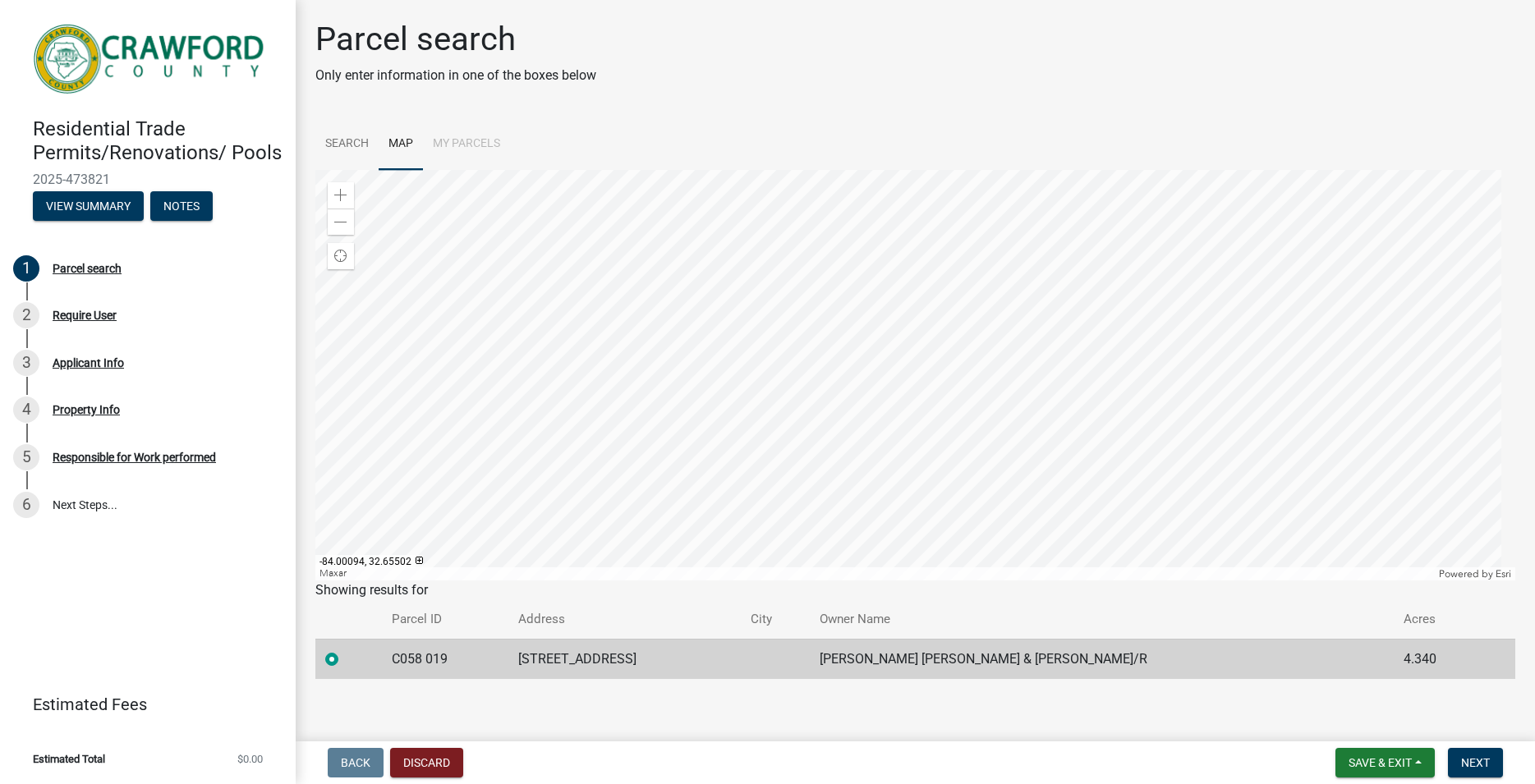
click at [758, 219] on div at bounding box center [915, 375] width 1200 height 411
click at [811, 305] on div at bounding box center [915, 375] width 1200 height 411
click at [762, 323] on div at bounding box center [915, 375] width 1200 height 411
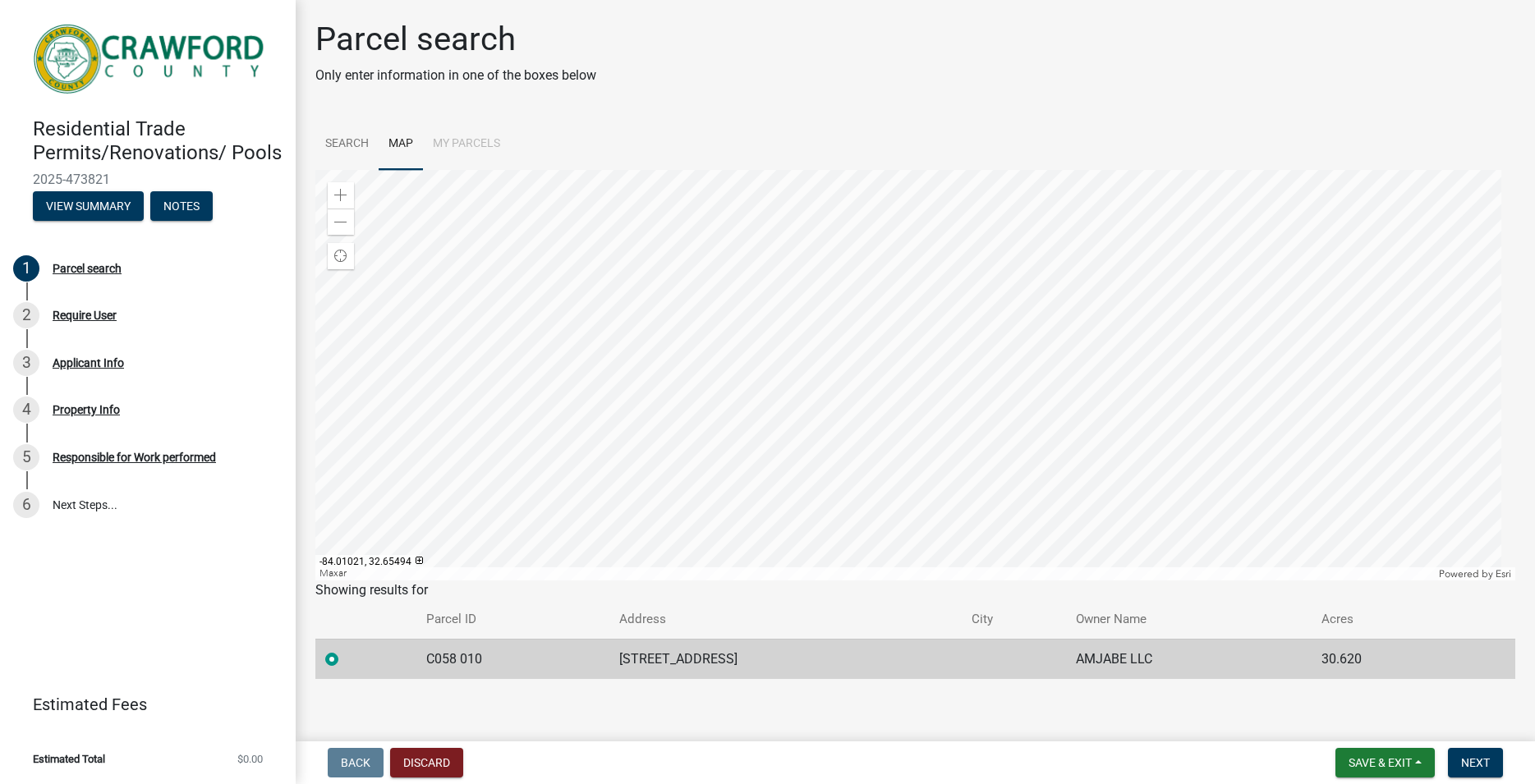
click at [729, 296] on div at bounding box center [915, 375] width 1200 height 411
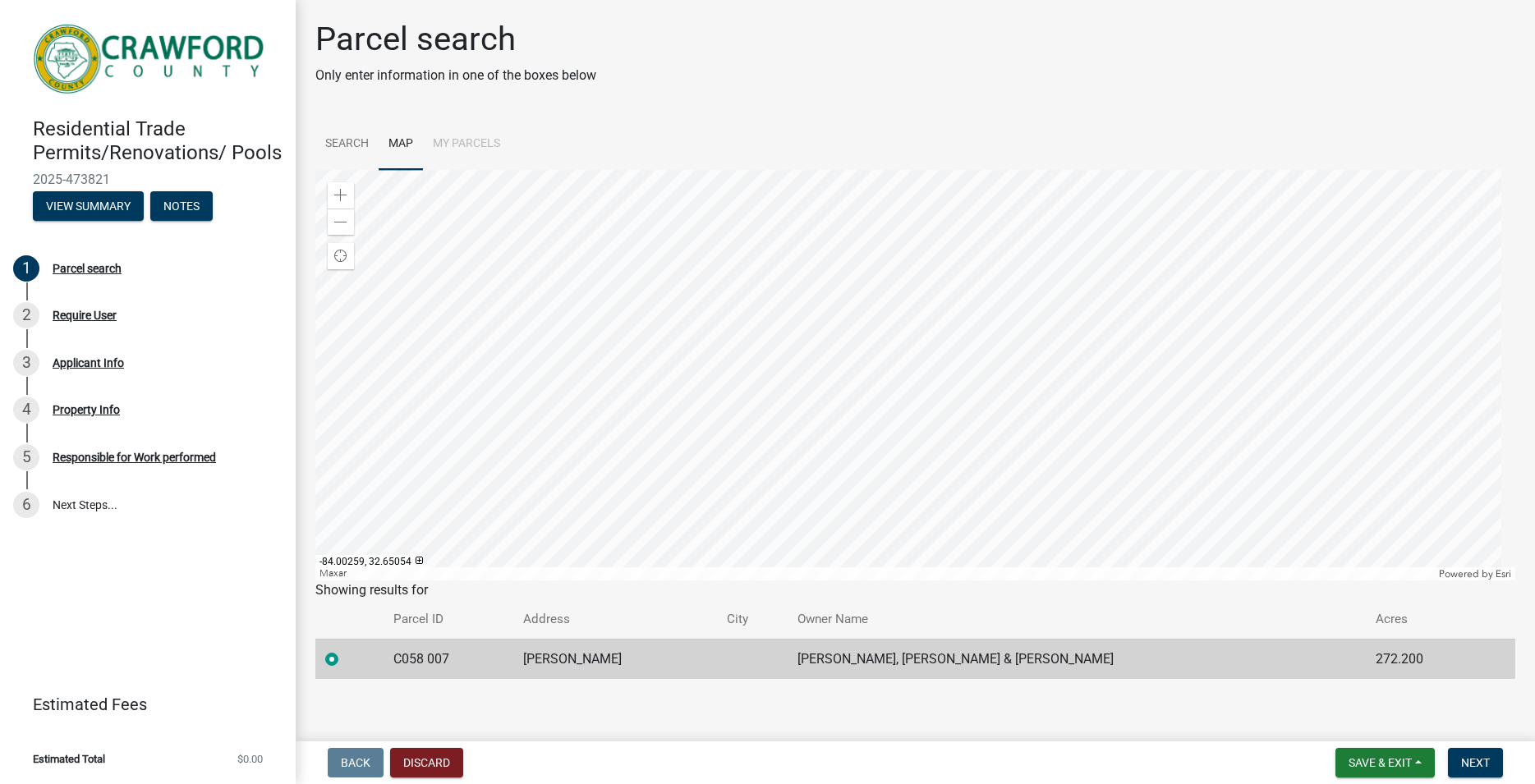
click at [909, 308] on div at bounding box center [915, 375] width 1200 height 411
click at [737, 355] on div at bounding box center [915, 375] width 1200 height 411
click at [735, 441] on div at bounding box center [915, 375] width 1200 height 411
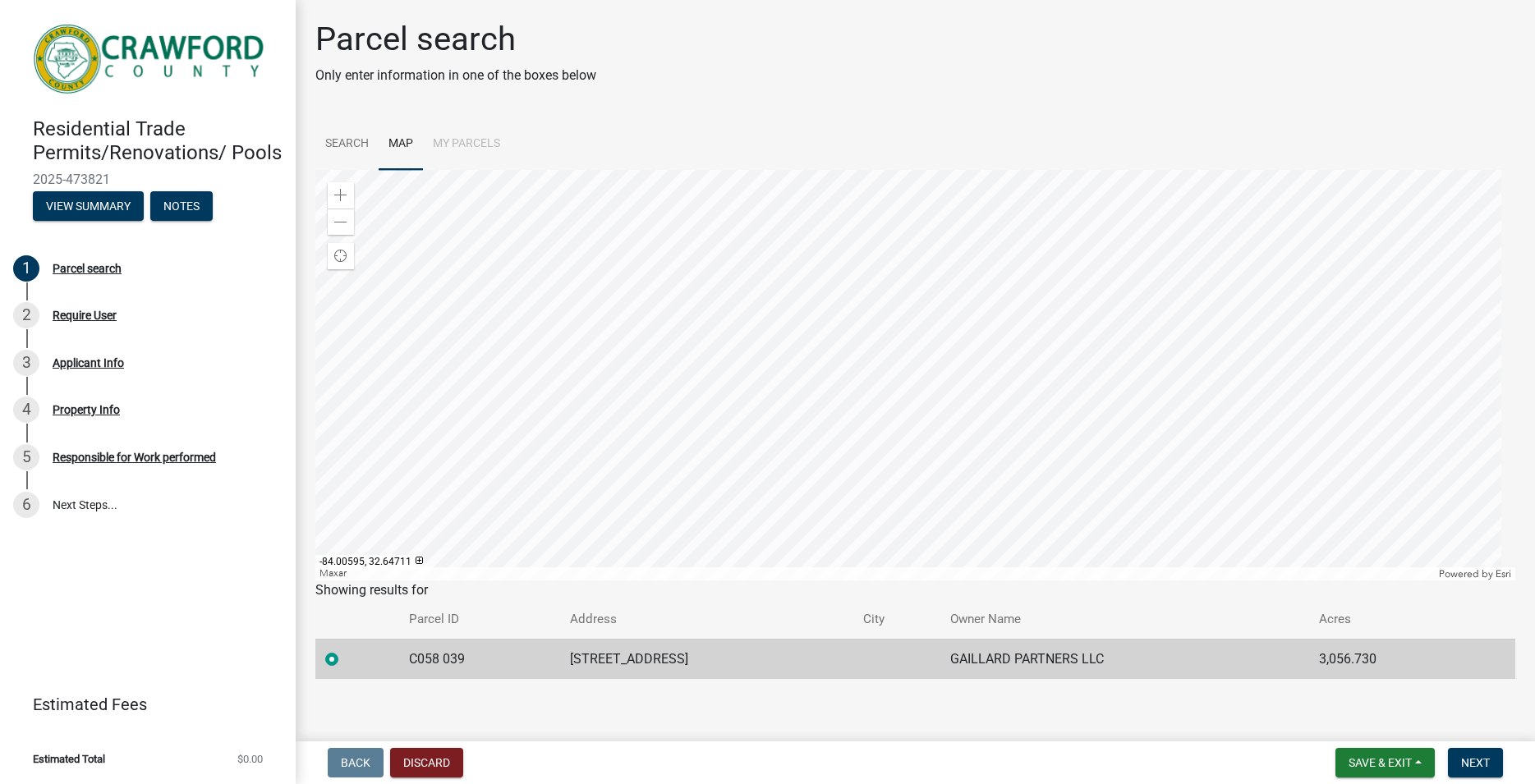
click at [805, 434] on div at bounding box center [915, 375] width 1200 height 411
click at [854, 435] on div at bounding box center [915, 375] width 1200 height 411
click at [826, 222] on div at bounding box center [915, 375] width 1200 height 411
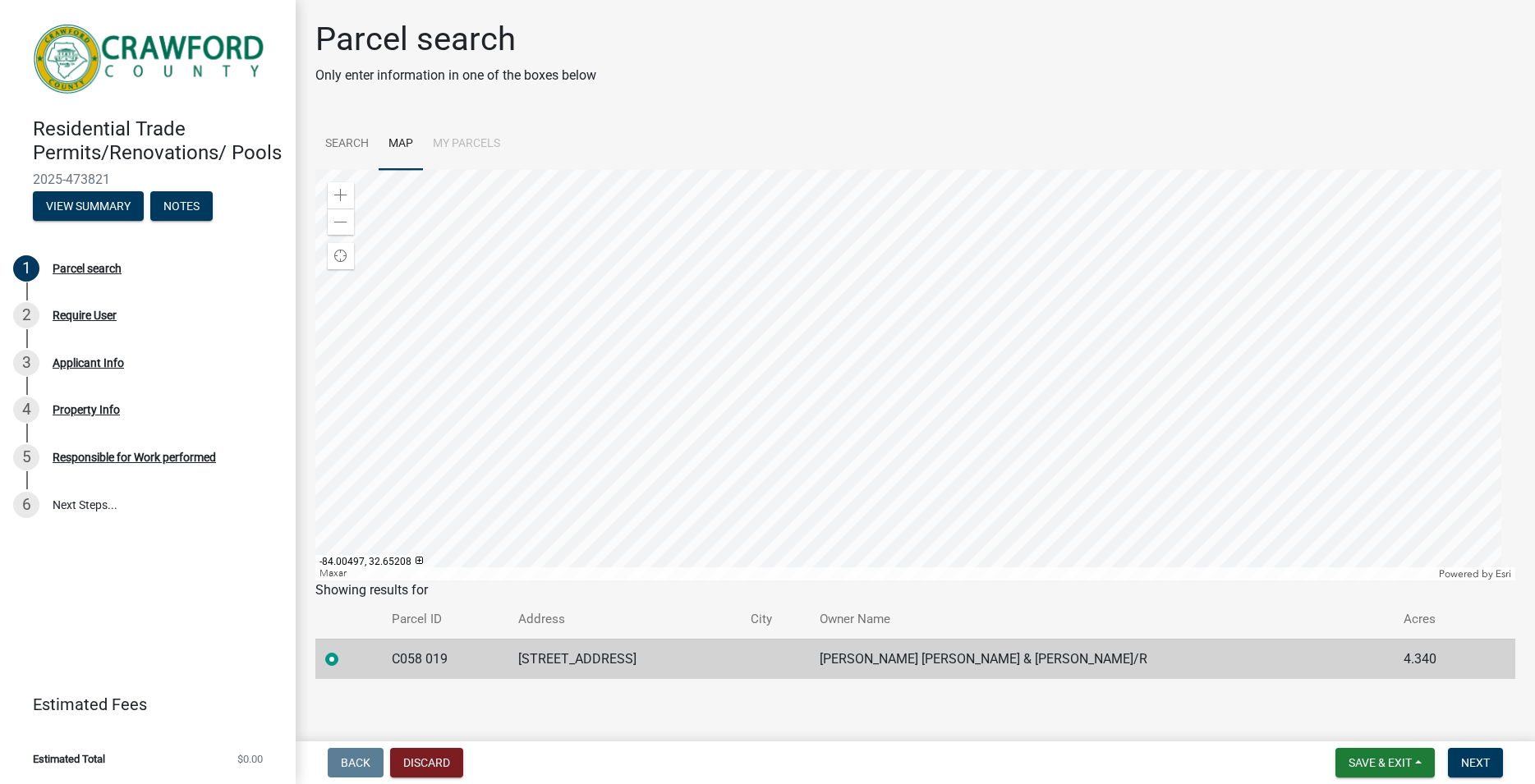
click at [826, 346] on div at bounding box center [915, 375] width 1200 height 411
click at [863, 286] on div at bounding box center [915, 375] width 1200 height 411
click at [729, 327] on div at bounding box center [915, 375] width 1200 height 411
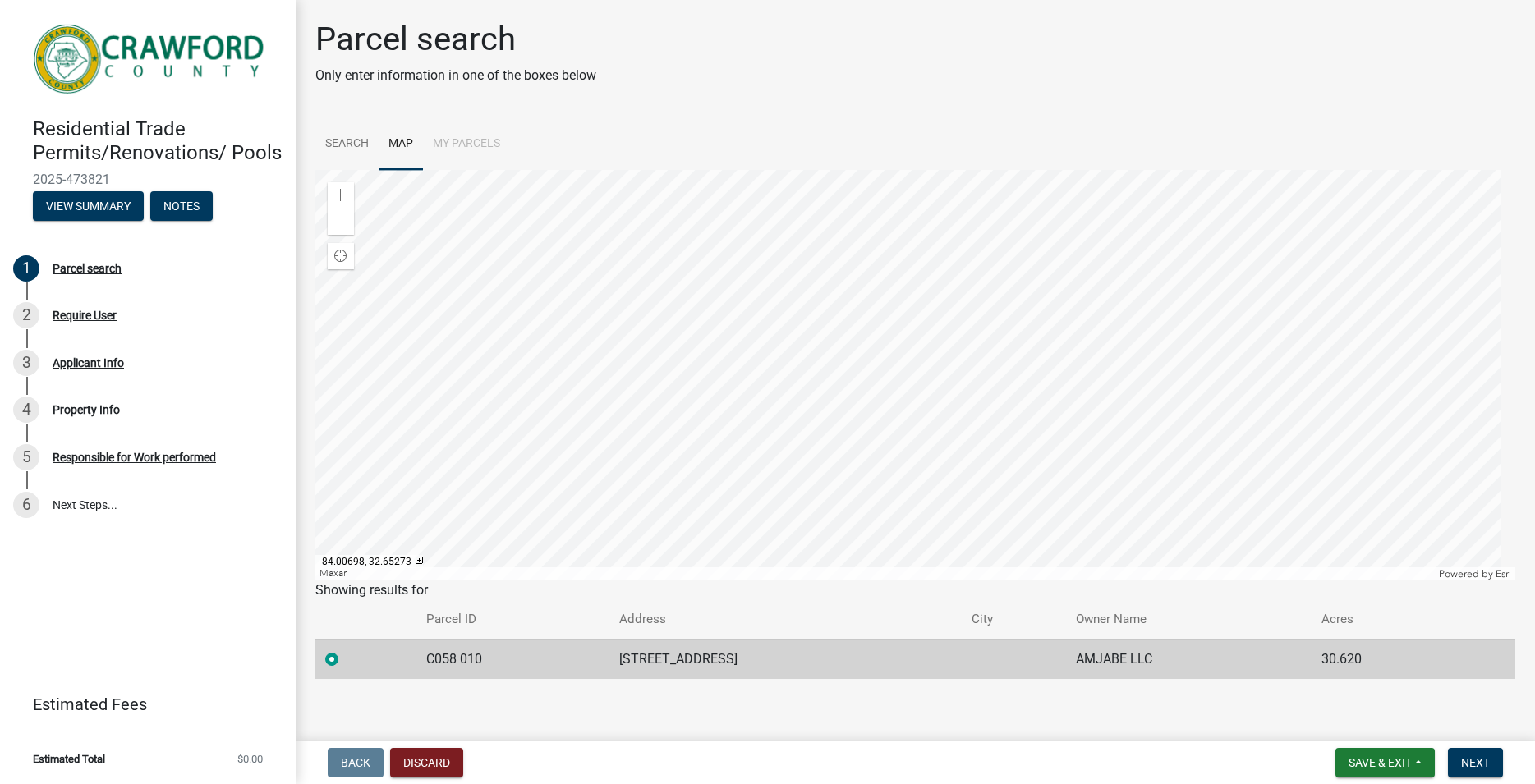
click at [887, 407] on div at bounding box center [915, 375] width 1200 height 411
click at [803, 320] on div at bounding box center [915, 375] width 1200 height 411
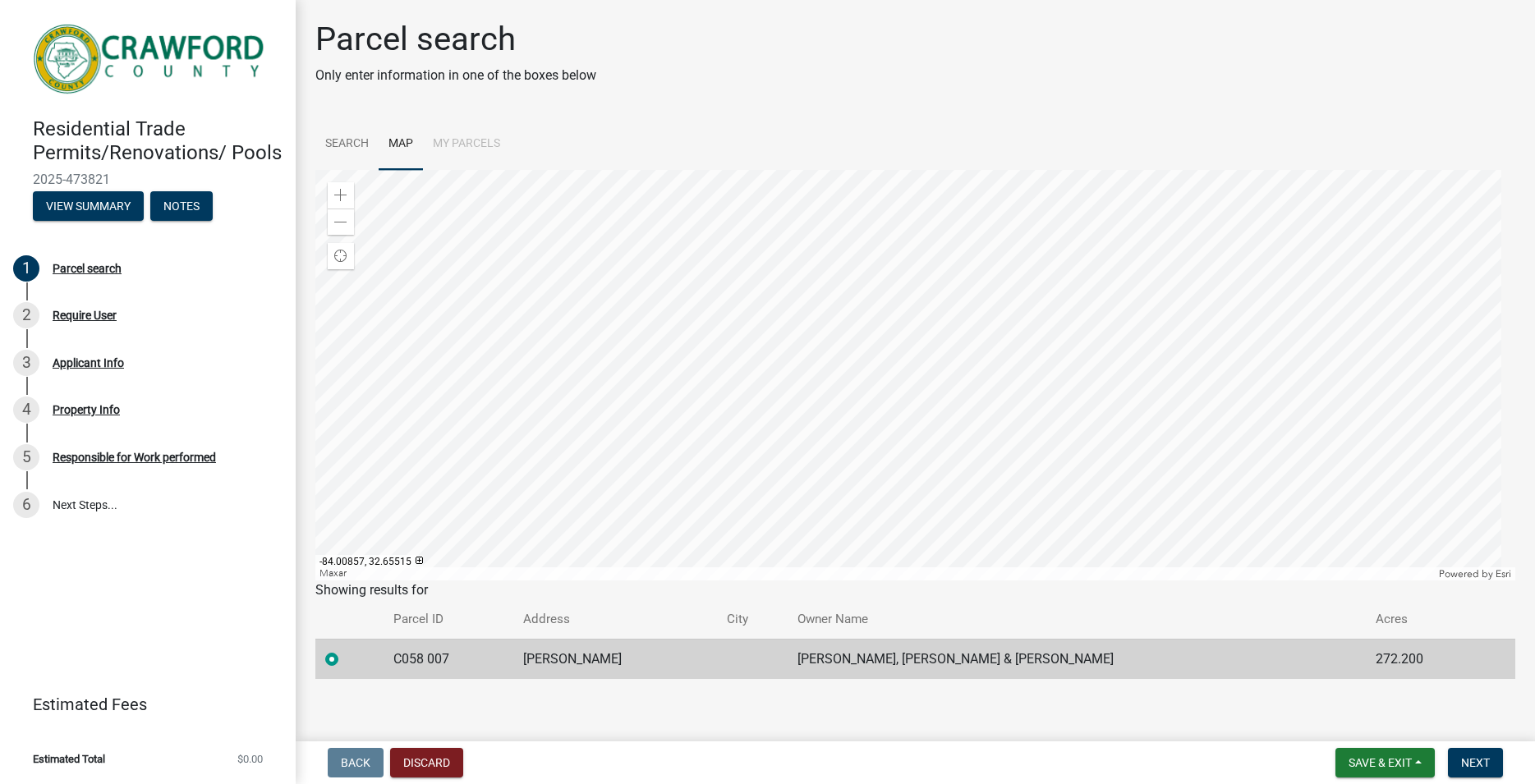
click at [669, 505] on div at bounding box center [915, 375] width 1200 height 411
click at [720, 581] on div at bounding box center [915, 375] width 1200 height 411
click at [717, 400] on div at bounding box center [915, 375] width 1200 height 411
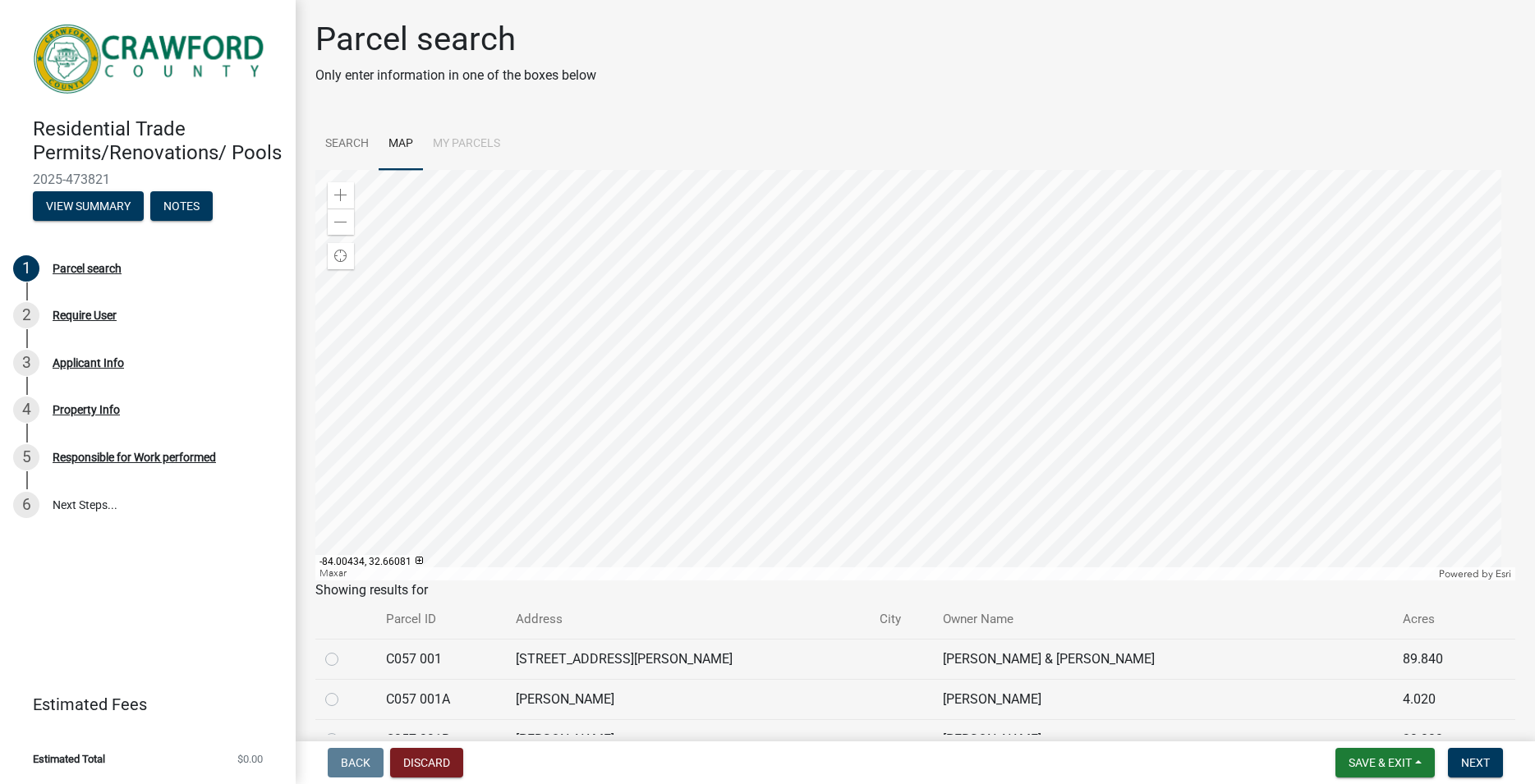
click at [870, 268] on div at bounding box center [915, 375] width 1200 height 411
click at [817, 282] on div at bounding box center [915, 375] width 1200 height 411
click at [906, 403] on div at bounding box center [915, 375] width 1200 height 411
click at [755, 360] on div at bounding box center [915, 375] width 1200 height 411
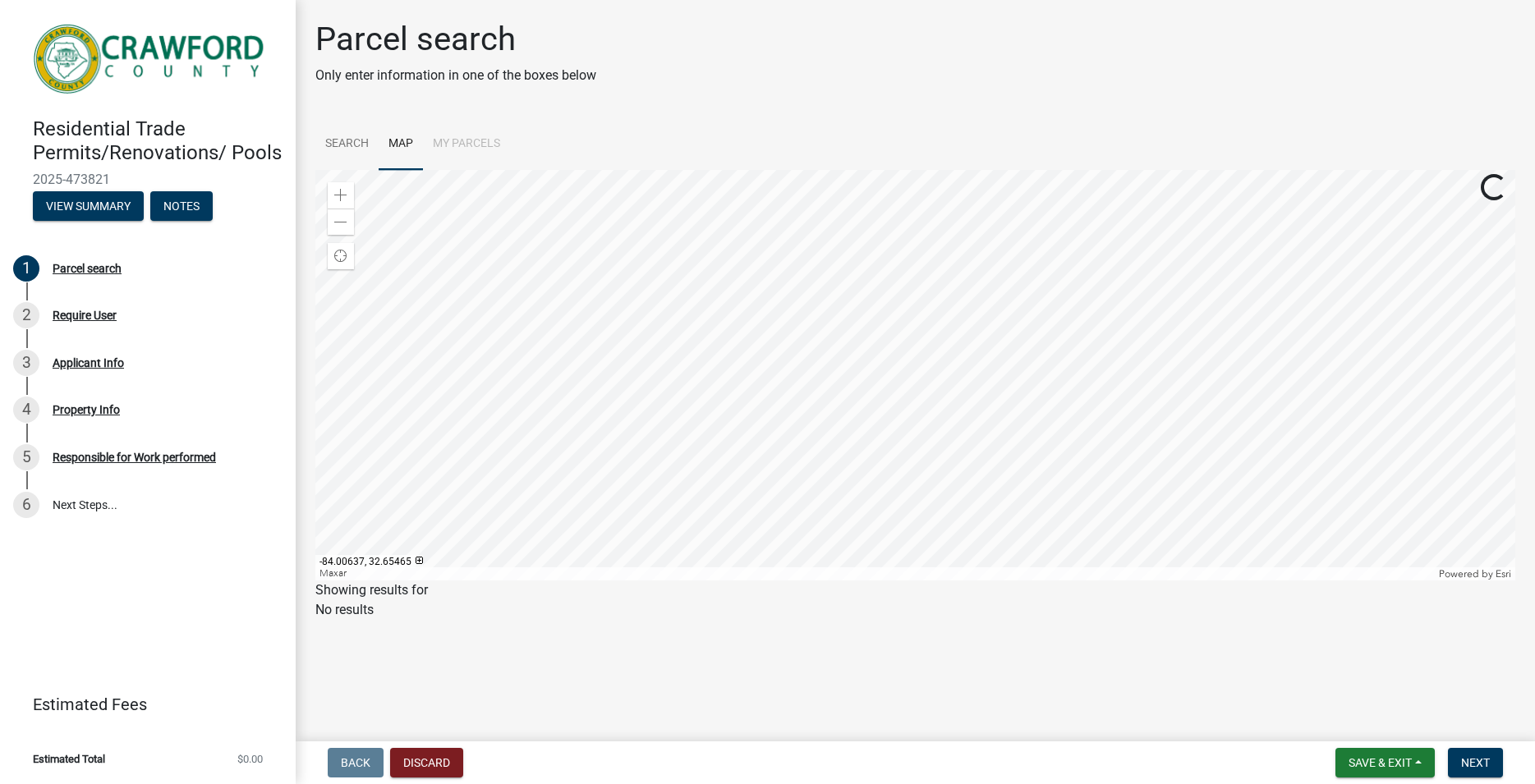
click at [746, 360] on div at bounding box center [915, 375] width 1200 height 411
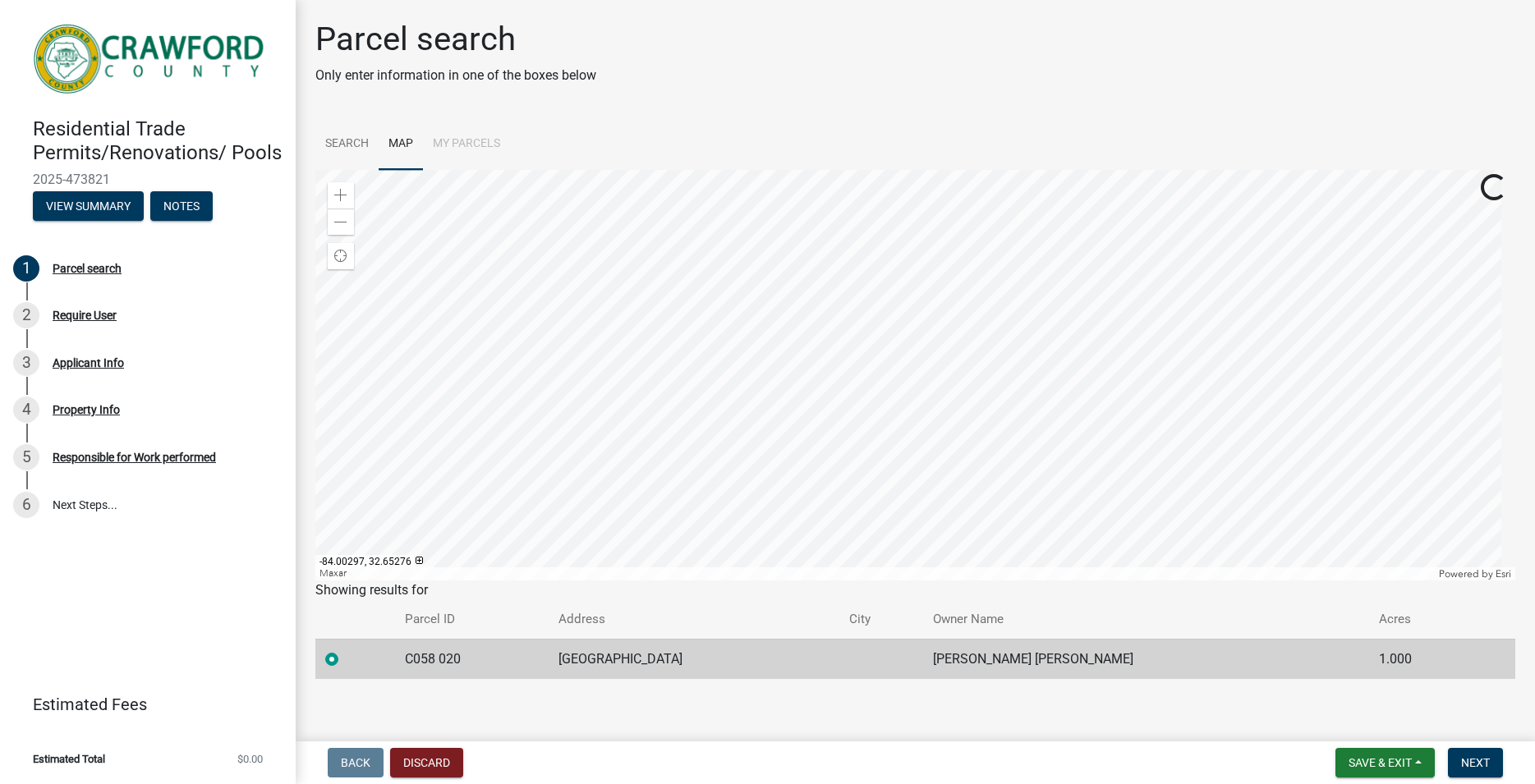
click at [906, 286] on div at bounding box center [915, 375] width 1200 height 411
click at [890, 422] on div at bounding box center [915, 375] width 1200 height 411
click at [859, 268] on div at bounding box center [915, 375] width 1200 height 411
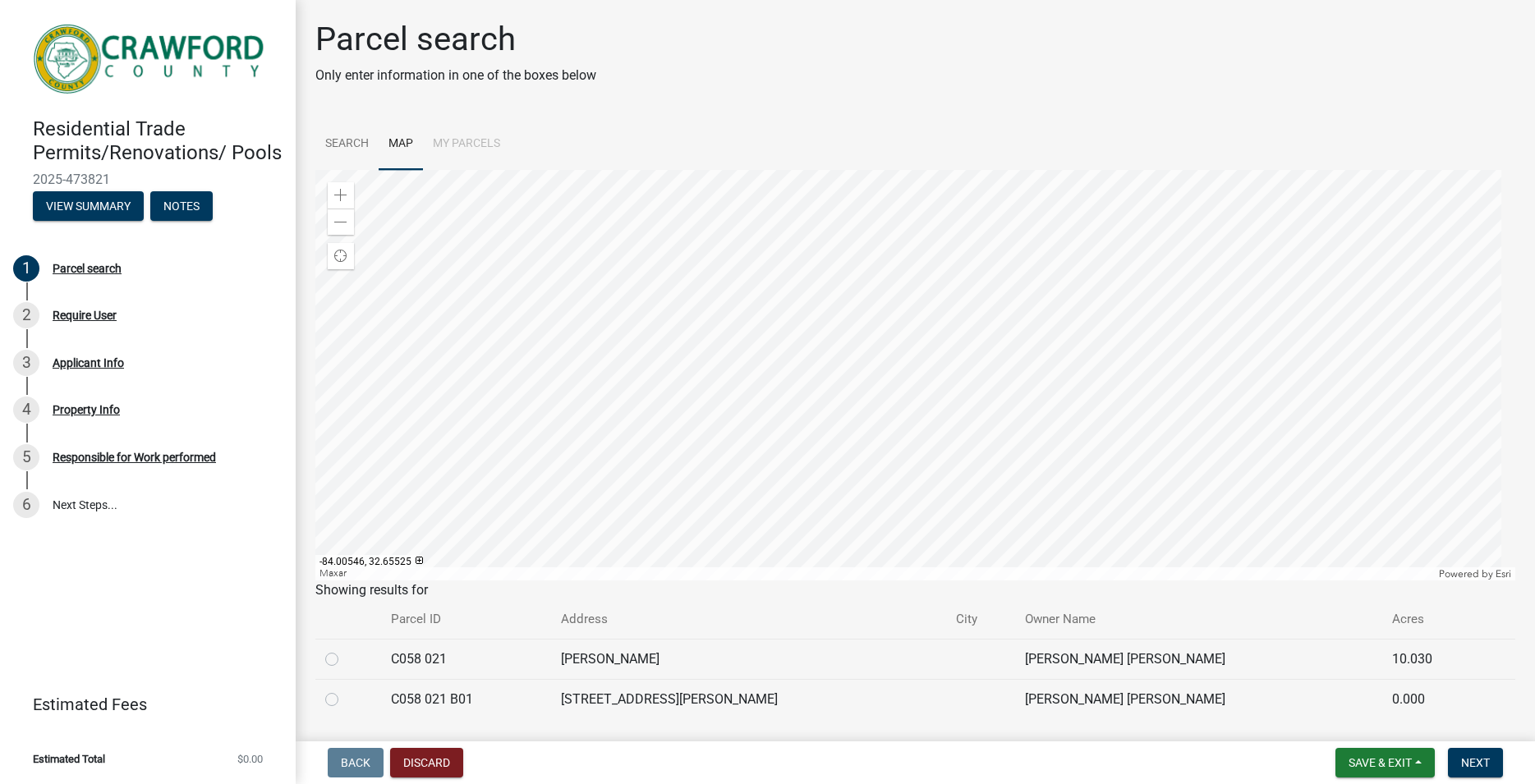
click at [838, 254] on div at bounding box center [915, 375] width 1200 height 411
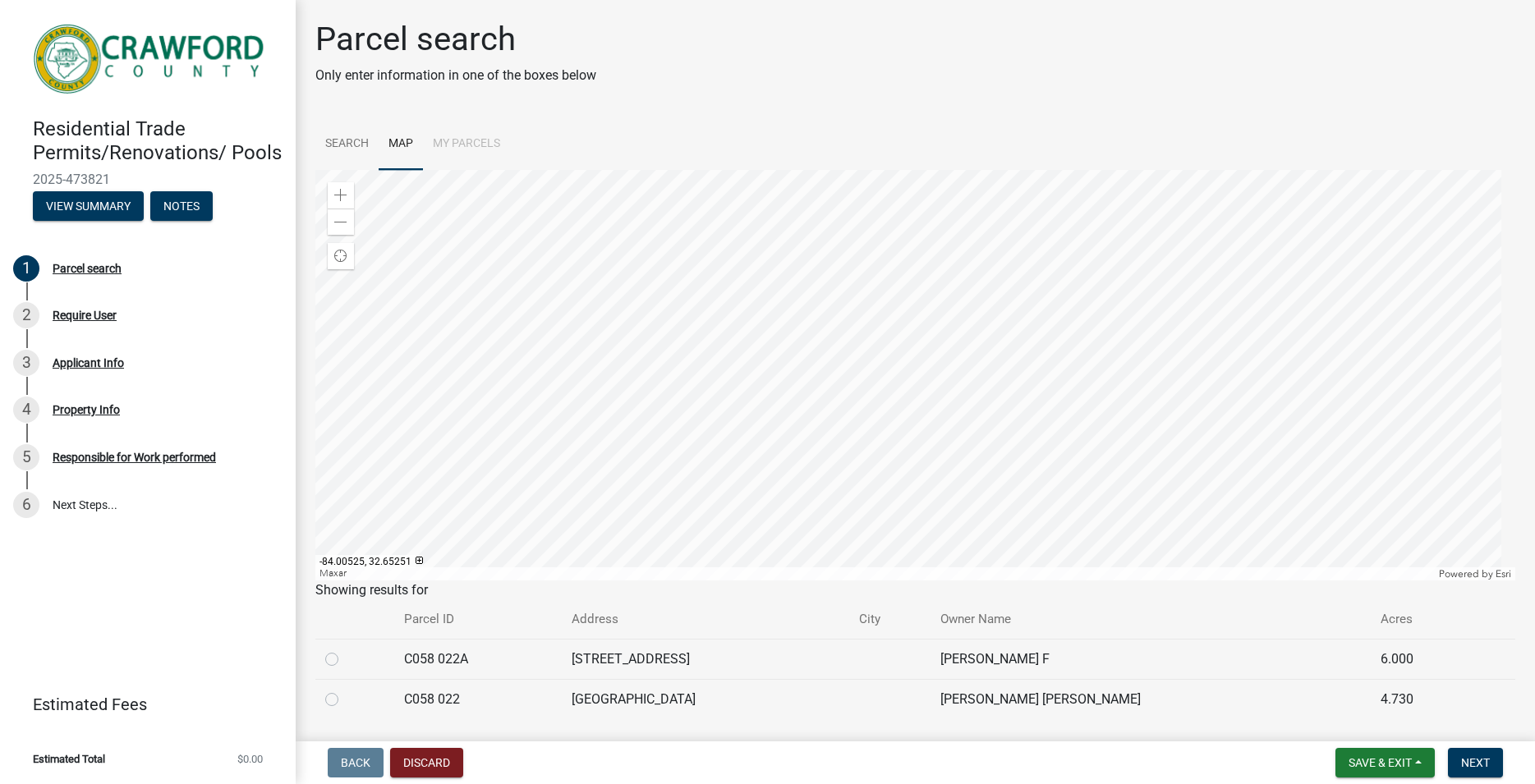
click at [845, 345] on div at bounding box center [915, 375] width 1200 height 411
click at [839, 338] on div at bounding box center [915, 375] width 1200 height 411
click at [904, 297] on div at bounding box center [915, 375] width 1200 height 411
click at [834, 307] on div at bounding box center [915, 375] width 1200 height 411
click at [831, 405] on div at bounding box center [915, 375] width 1200 height 411
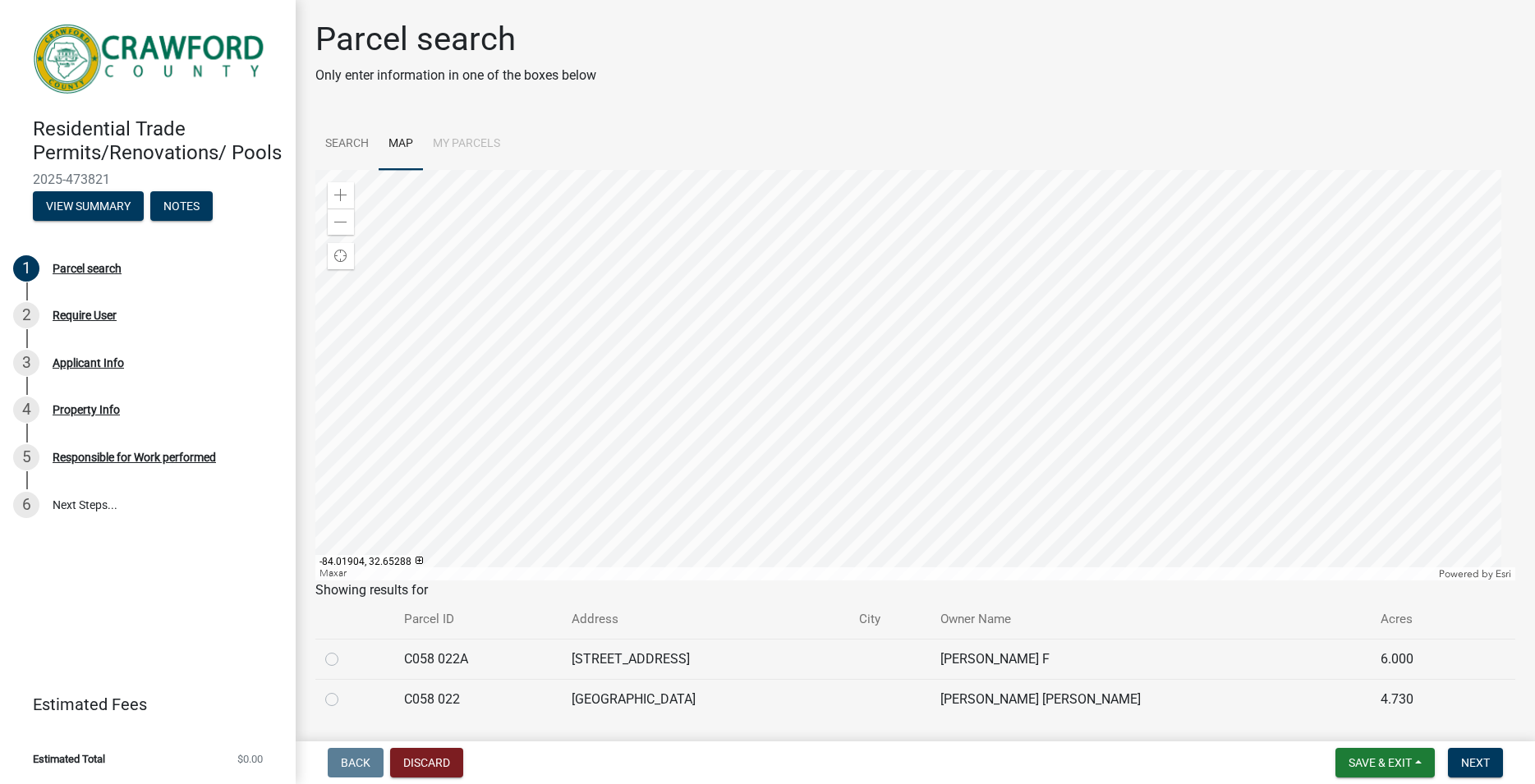
click at [536, 315] on div at bounding box center [915, 375] width 1200 height 411
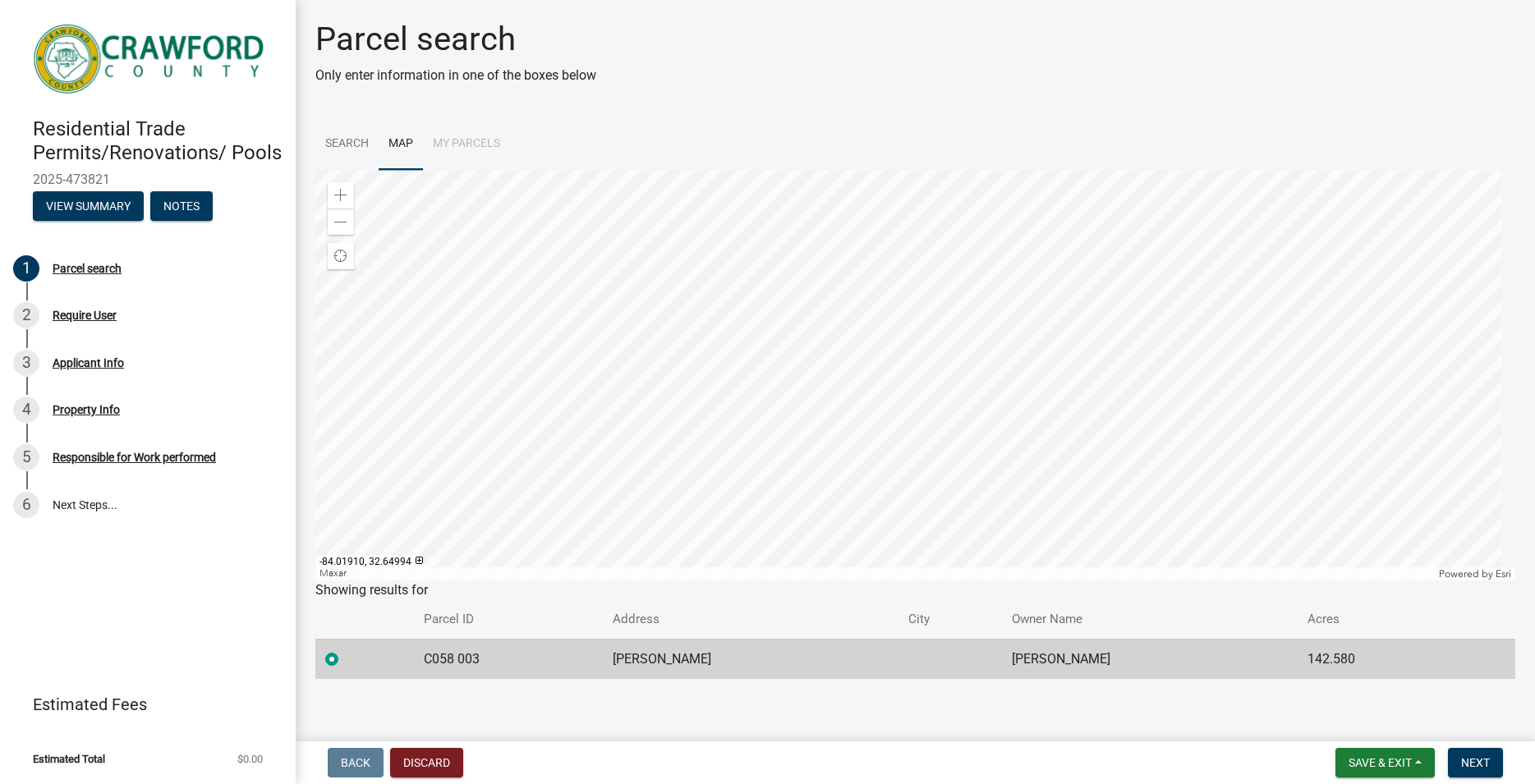
click at [603, 366] on div at bounding box center [915, 375] width 1200 height 411
click at [524, 230] on div at bounding box center [915, 375] width 1200 height 411
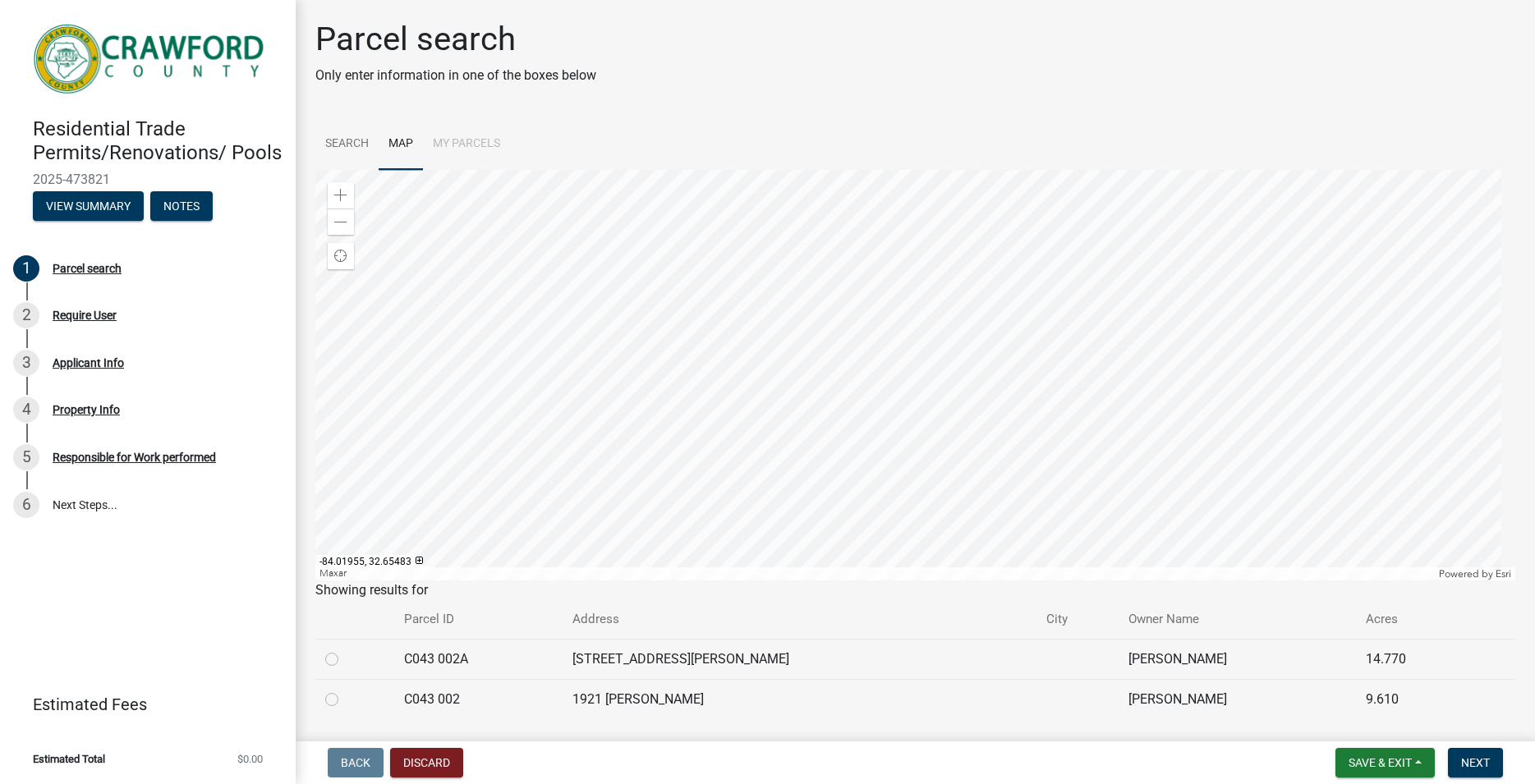
click at [592, 205] on div at bounding box center [915, 375] width 1200 height 411
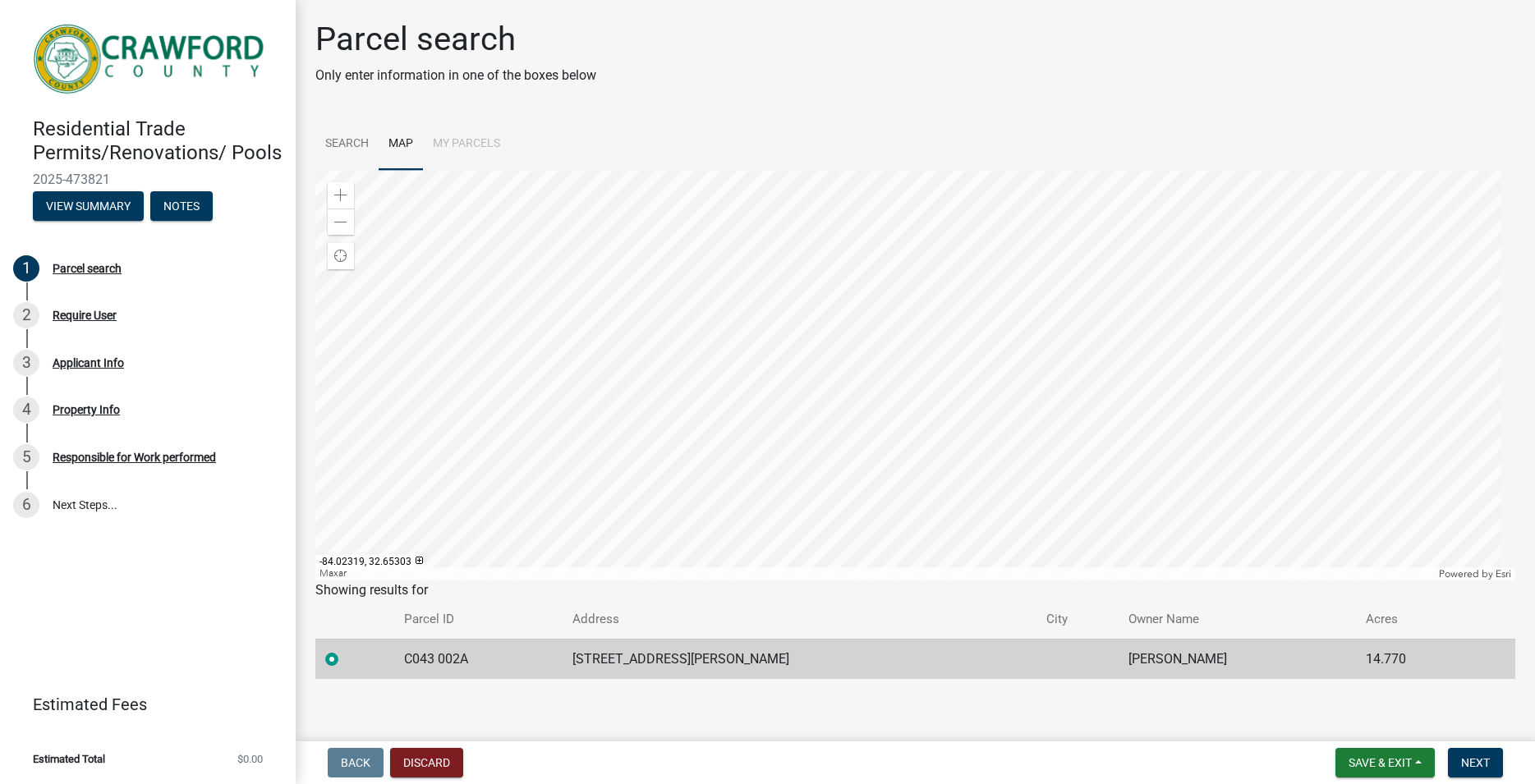
click at [490, 264] on div at bounding box center [915, 375] width 1200 height 411
click at [460, 252] on div at bounding box center [915, 375] width 1200 height 411
click at [494, 298] on div at bounding box center [915, 375] width 1200 height 411
click at [620, 358] on div at bounding box center [915, 375] width 1200 height 411
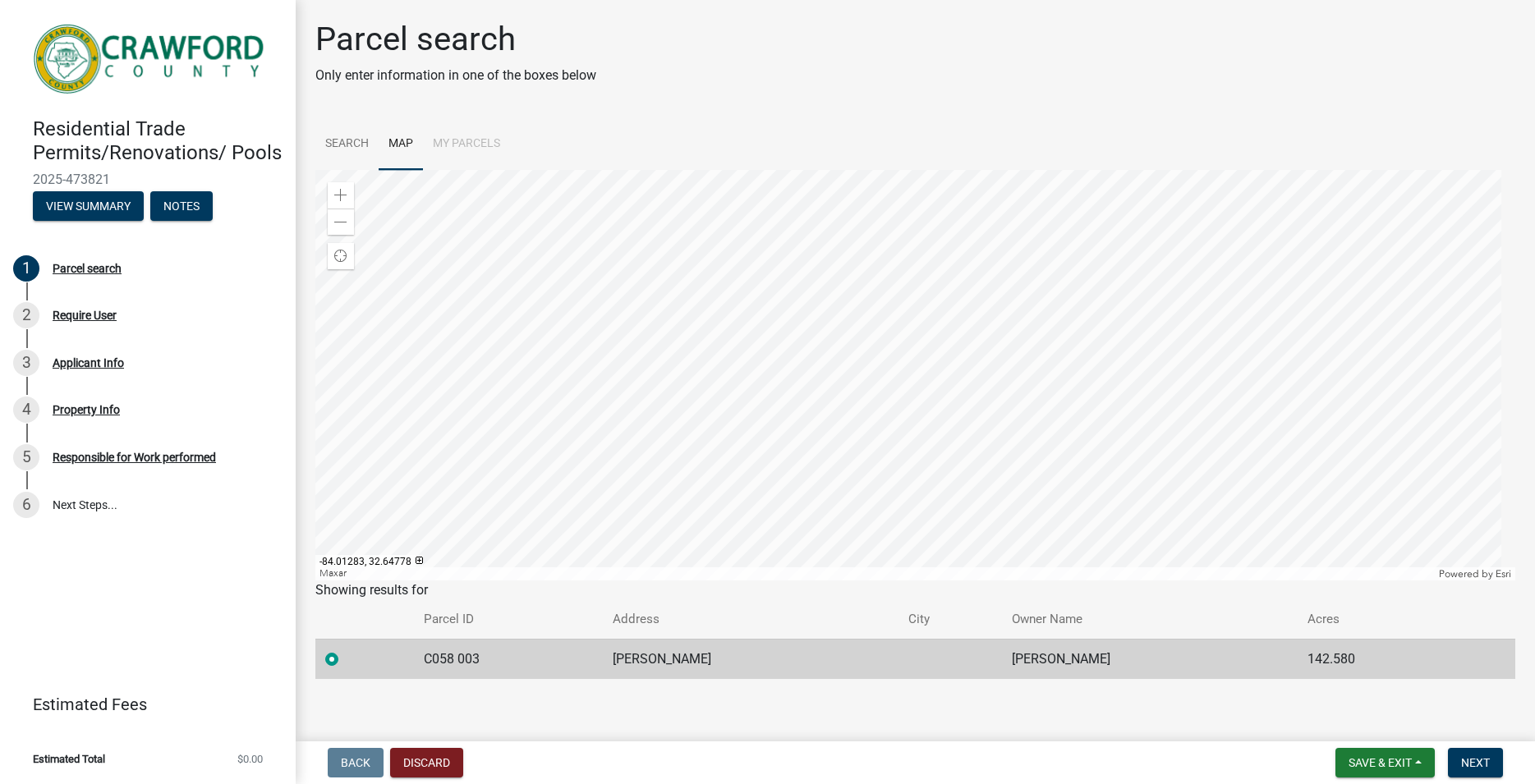
click at [567, 273] on div at bounding box center [915, 375] width 1200 height 411
click at [796, 251] on div at bounding box center [915, 375] width 1200 height 411
click at [770, 272] on div at bounding box center [915, 375] width 1200 height 411
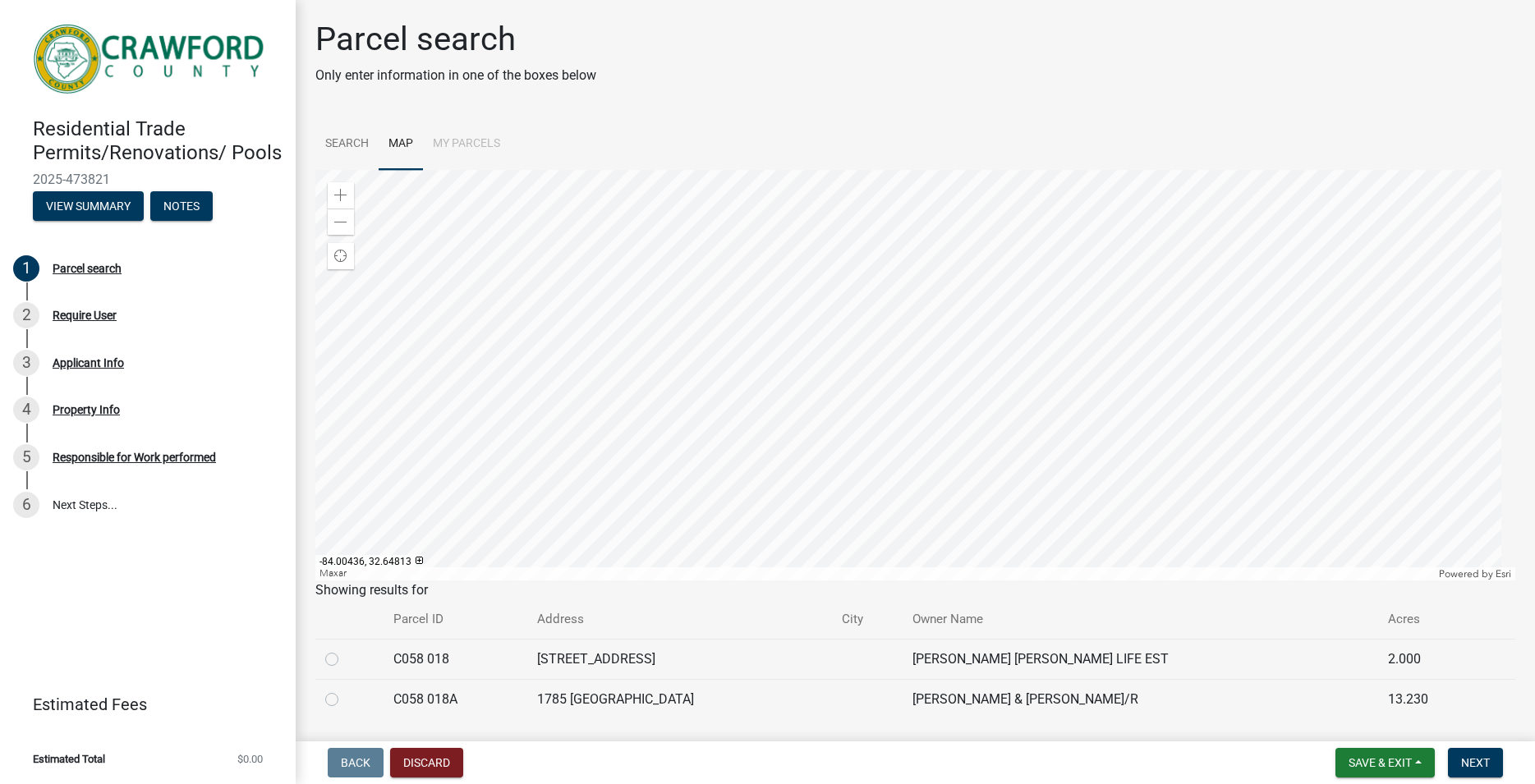
click at [802, 262] on div at bounding box center [915, 375] width 1200 height 411
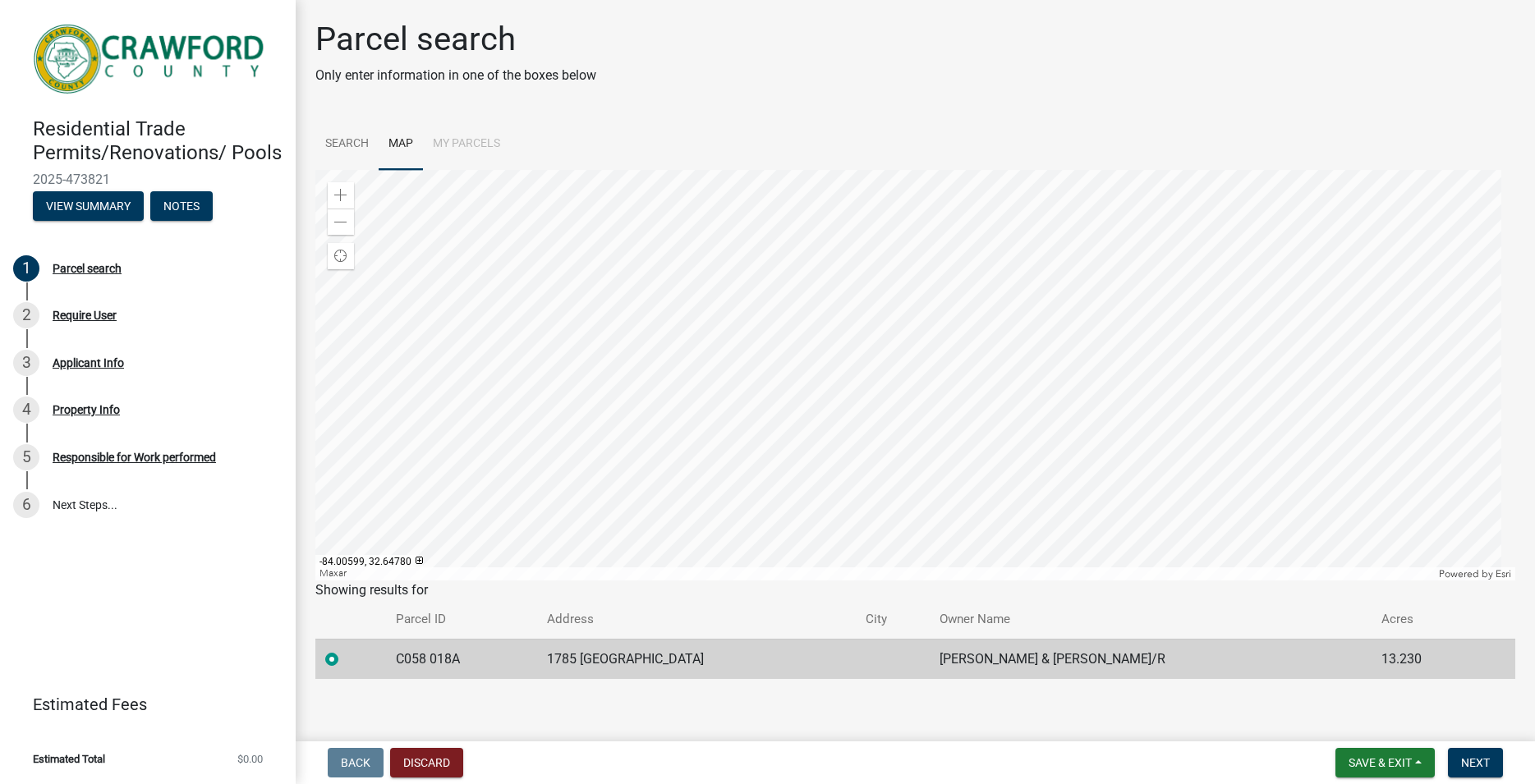
click at [756, 272] on div at bounding box center [915, 375] width 1200 height 411
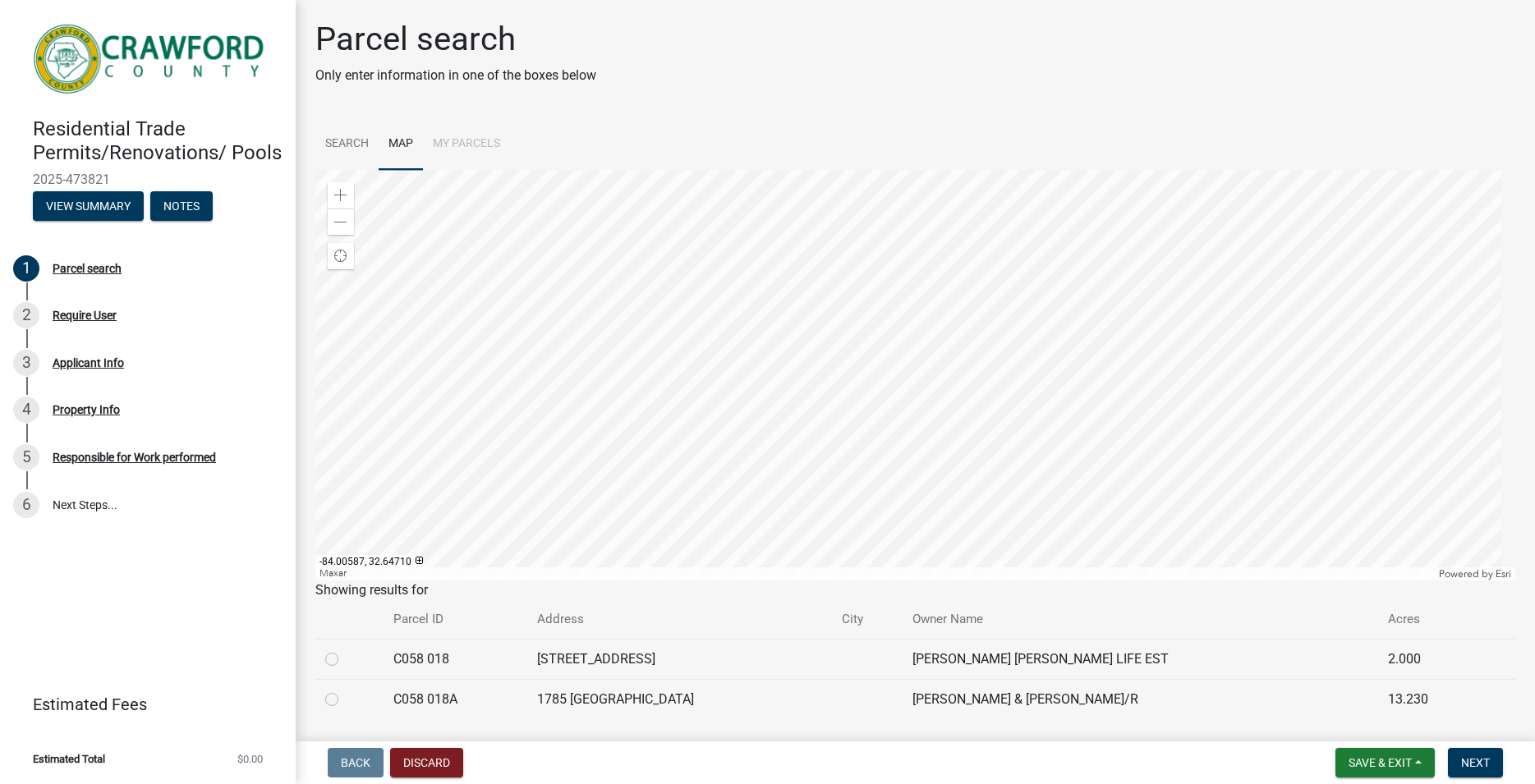
click at [760, 296] on div at bounding box center [915, 375] width 1200 height 411
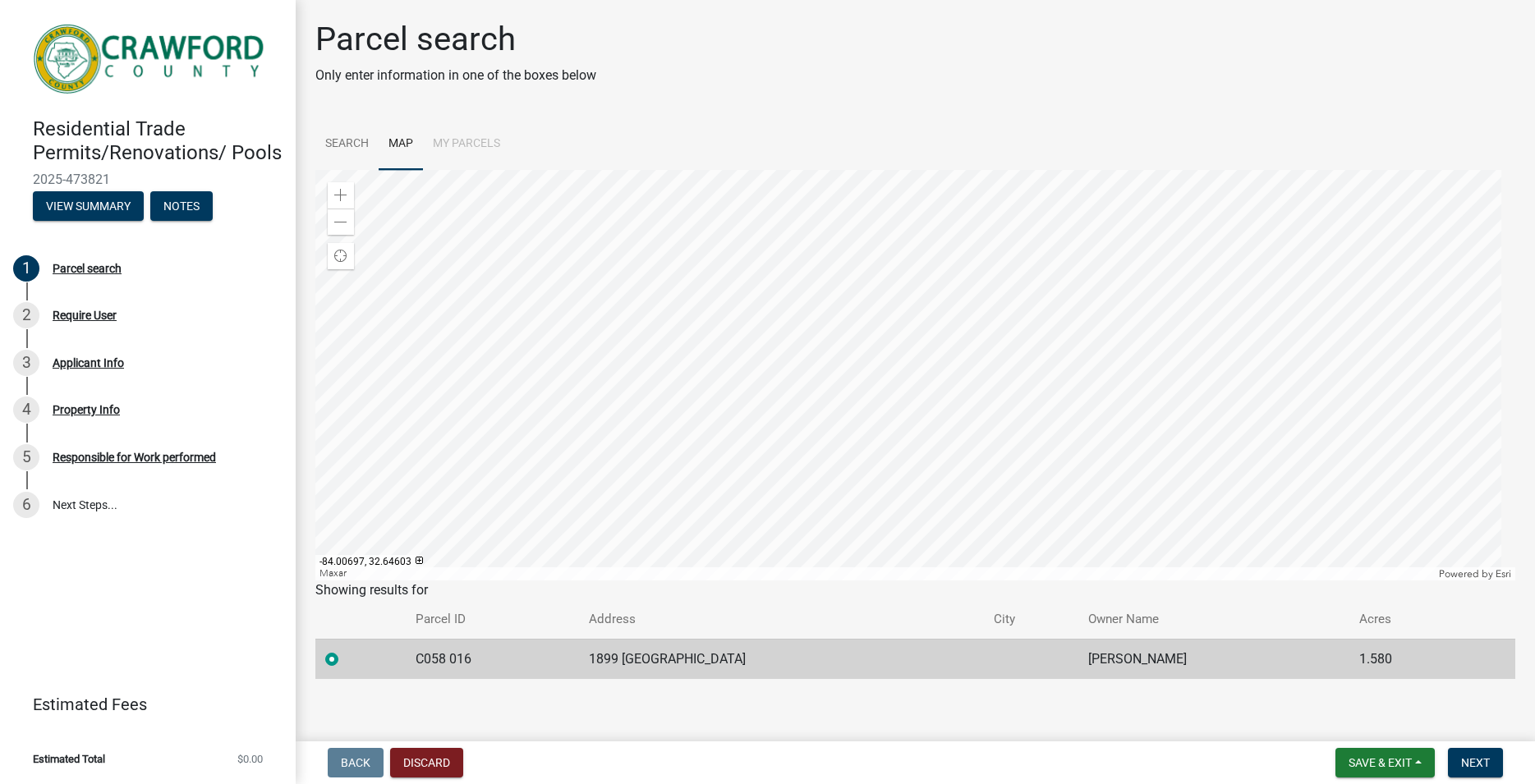
click at [729, 331] on div at bounding box center [915, 375] width 1200 height 411
click at [721, 213] on div at bounding box center [915, 375] width 1200 height 411
click at [340, 222] on span at bounding box center [341, 222] width 13 height 13
click at [701, 297] on div at bounding box center [915, 375] width 1200 height 411
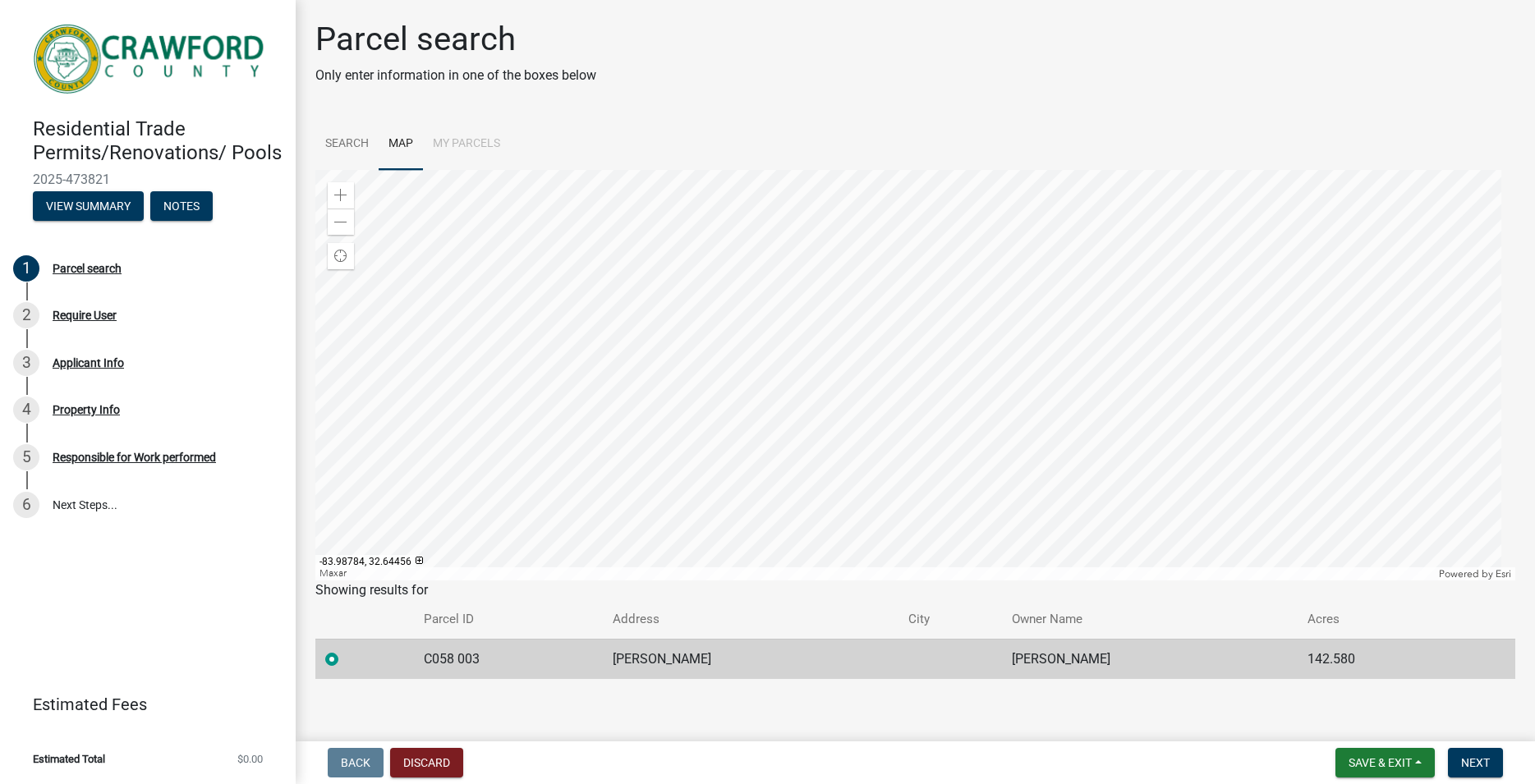
click at [1021, 342] on div at bounding box center [915, 375] width 1200 height 411
click at [1159, 326] on div at bounding box center [915, 375] width 1200 height 411
click at [1191, 405] on div at bounding box center [915, 375] width 1200 height 411
click at [1199, 423] on div at bounding box center [915, 375] width 1200 height 411
click at [1239, 409] on div at bounding box center [915, 375] width 1200 height 411
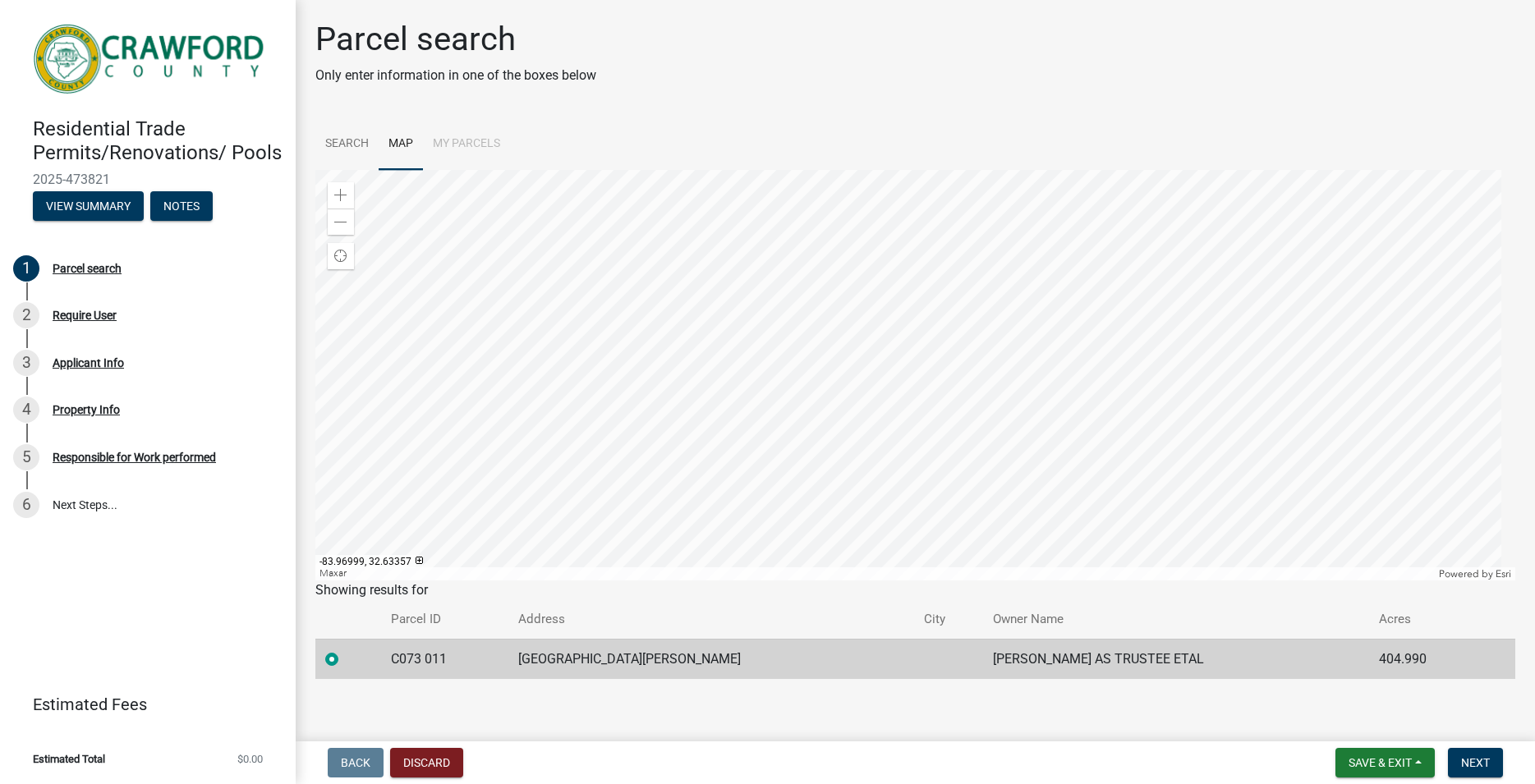
click at [1191, 467] on div at bounding box center [915, 375] width 1200 height 411
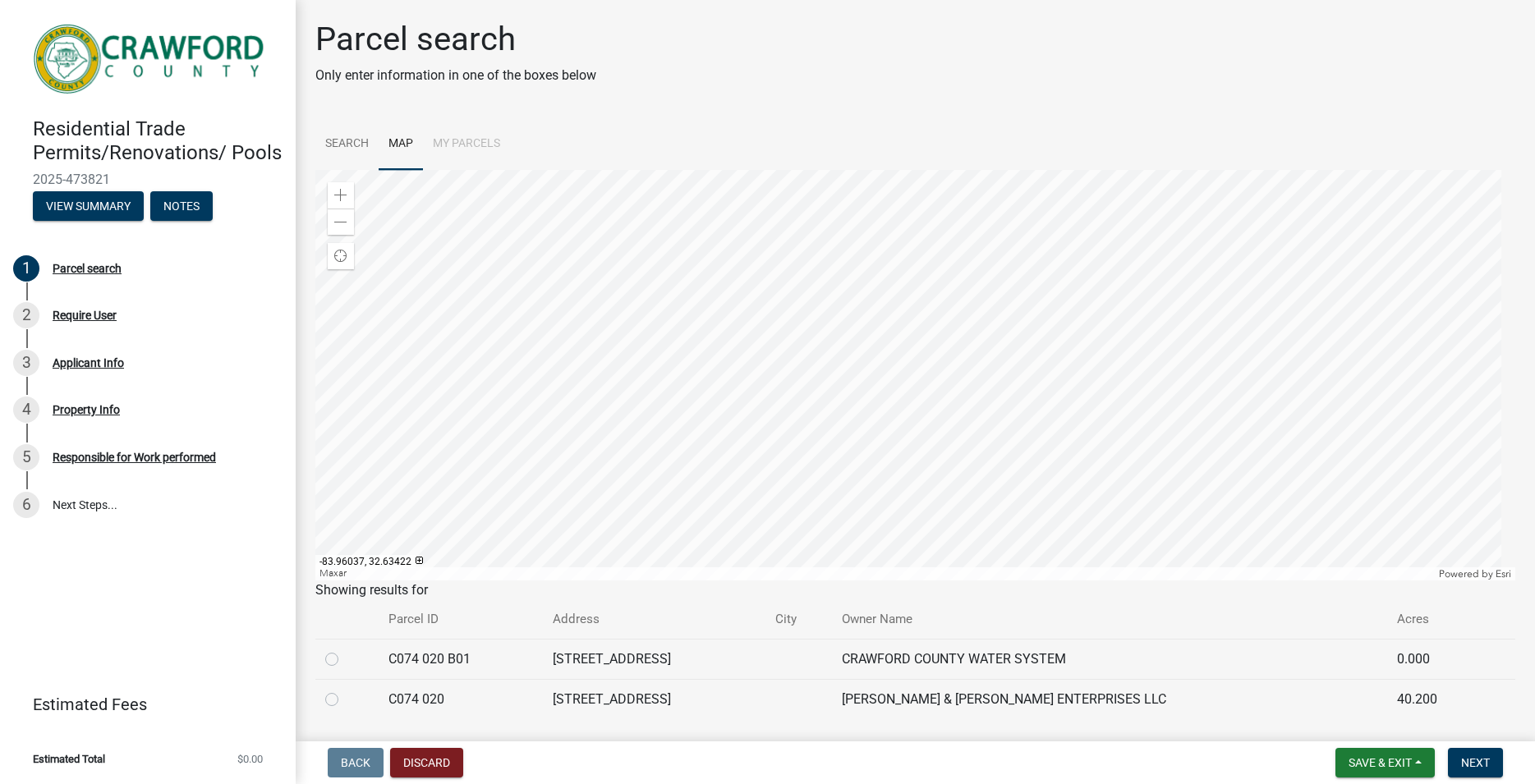
click at [1284, 459] on div at bounding box center [915, 375] width 1200 height 411
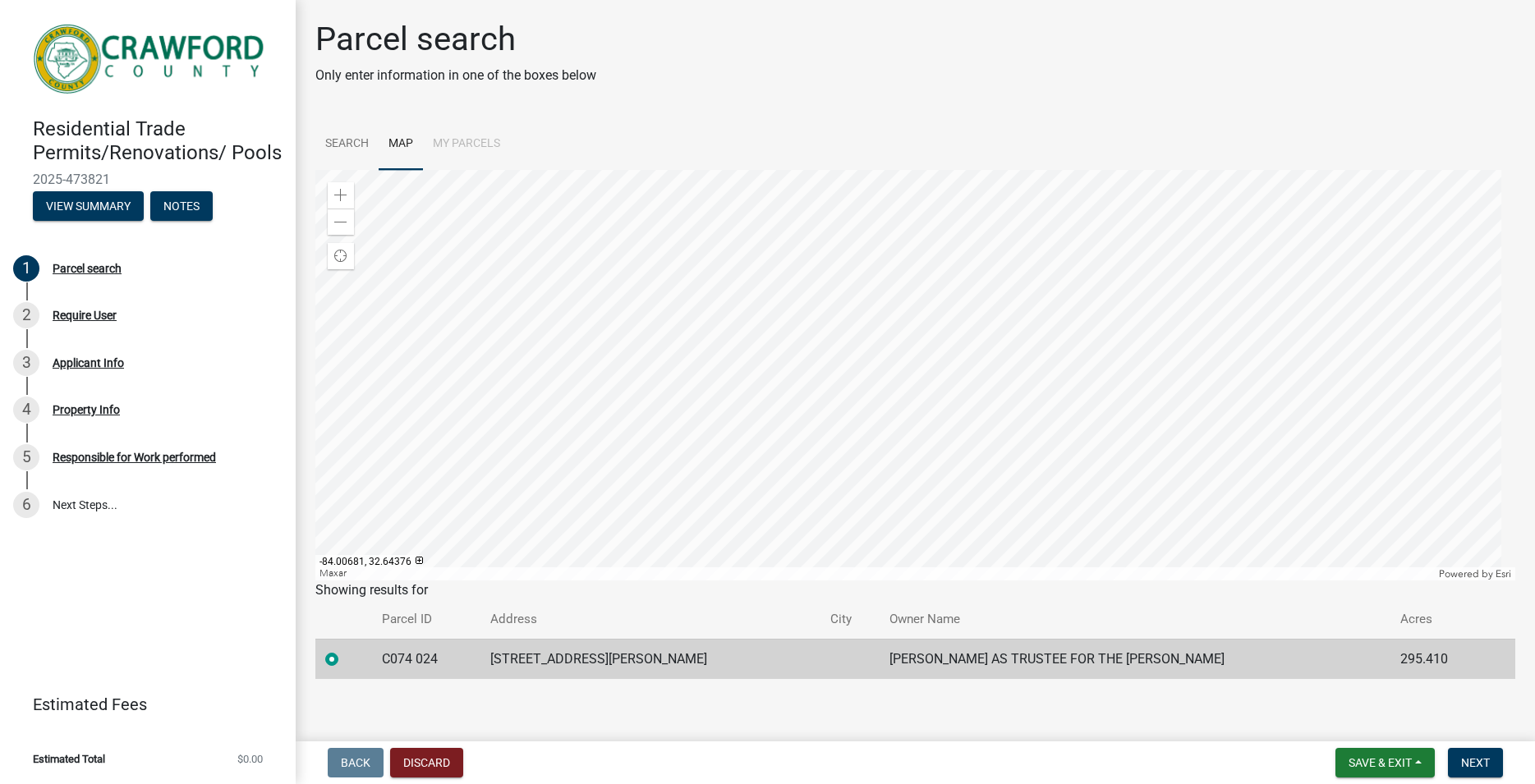
click at [913, 388] on div at bounding box center [915, 375] width 1200 height 411
click at [649, 348] on div at bounding box center [915, 375] width 1200 height 411
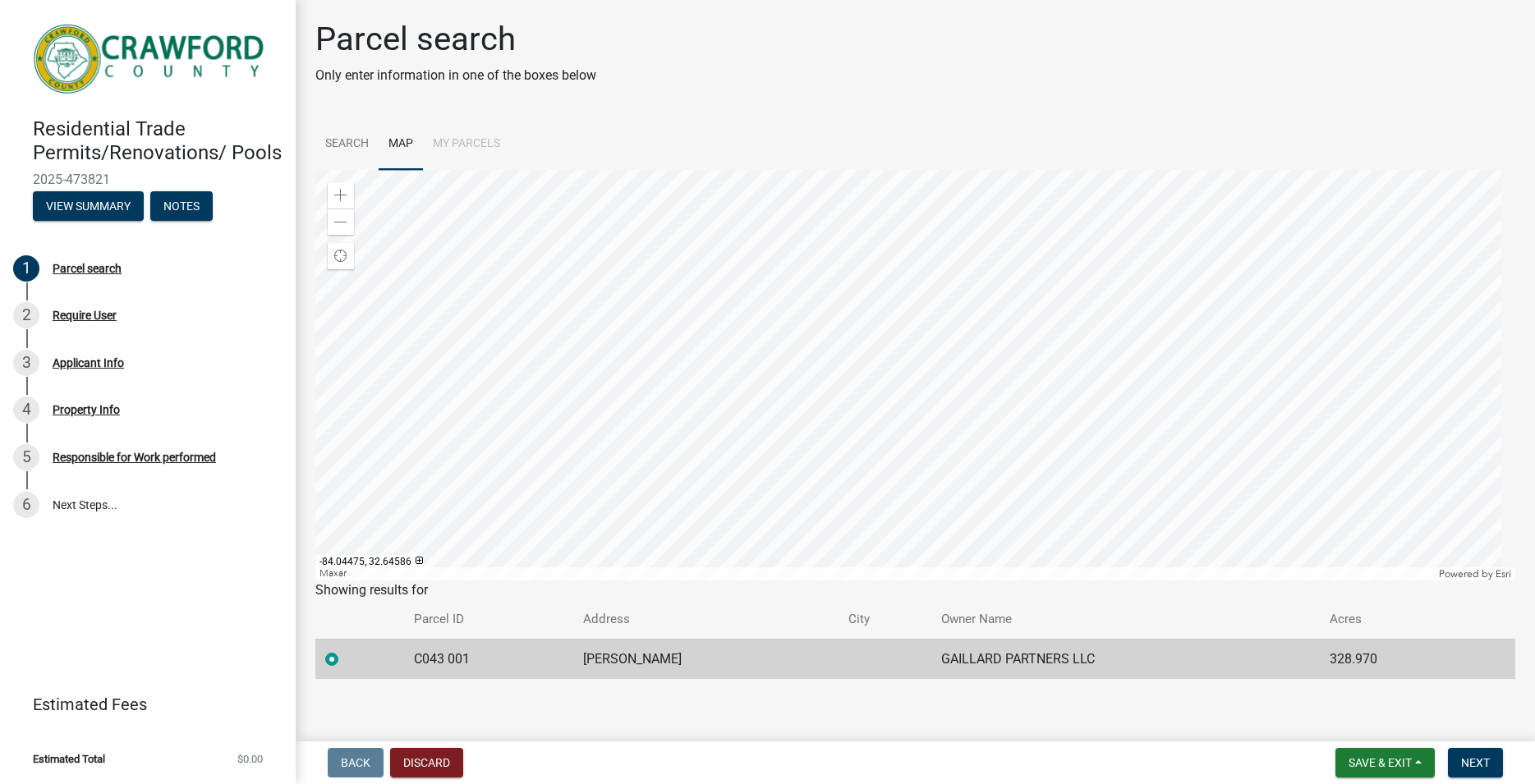
click at [551, 363] on div at bounding box center [915, 375] width 1200 height 411
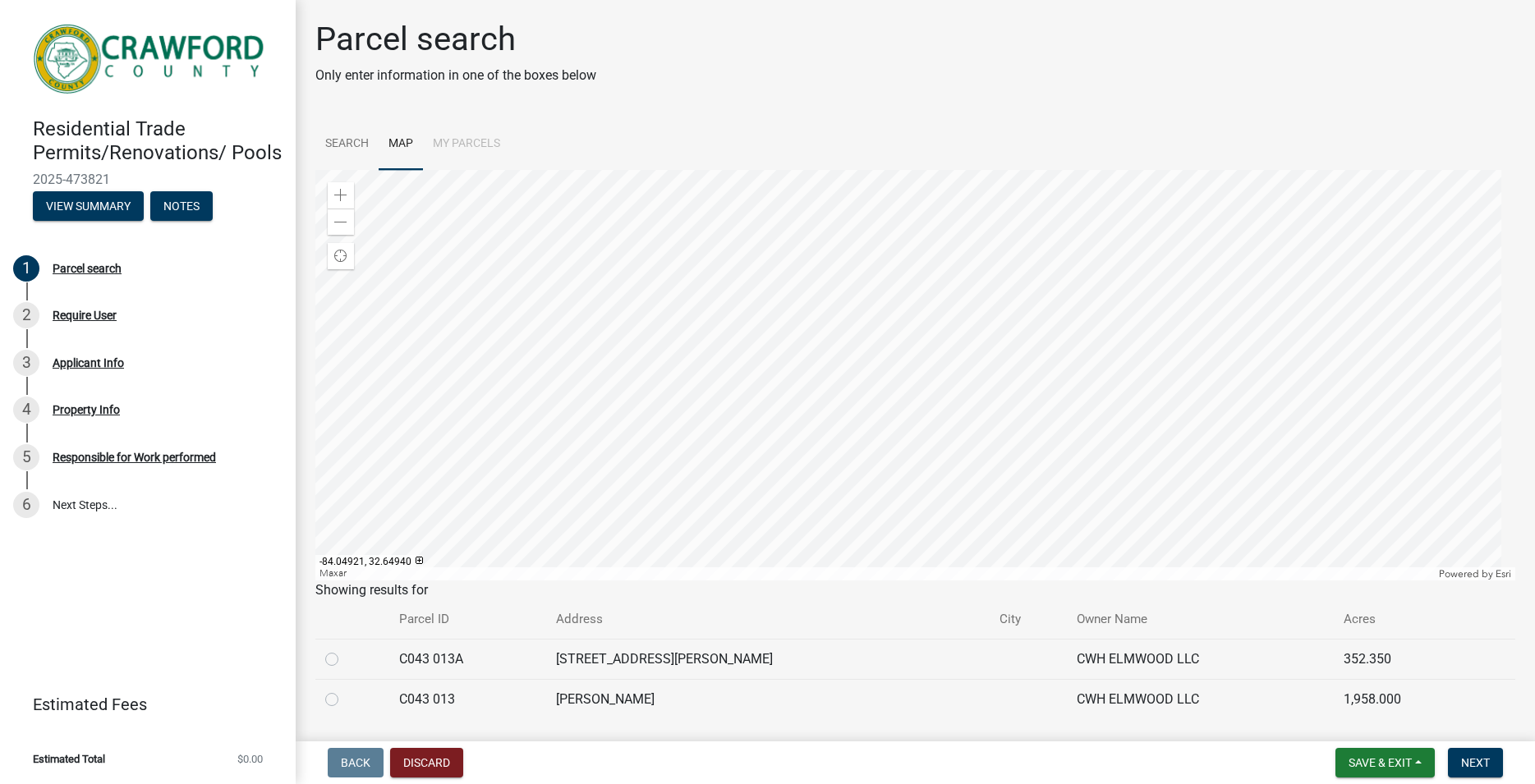
click at [507, 324] on div at bounding box center [915, 375] width 1200 height 411
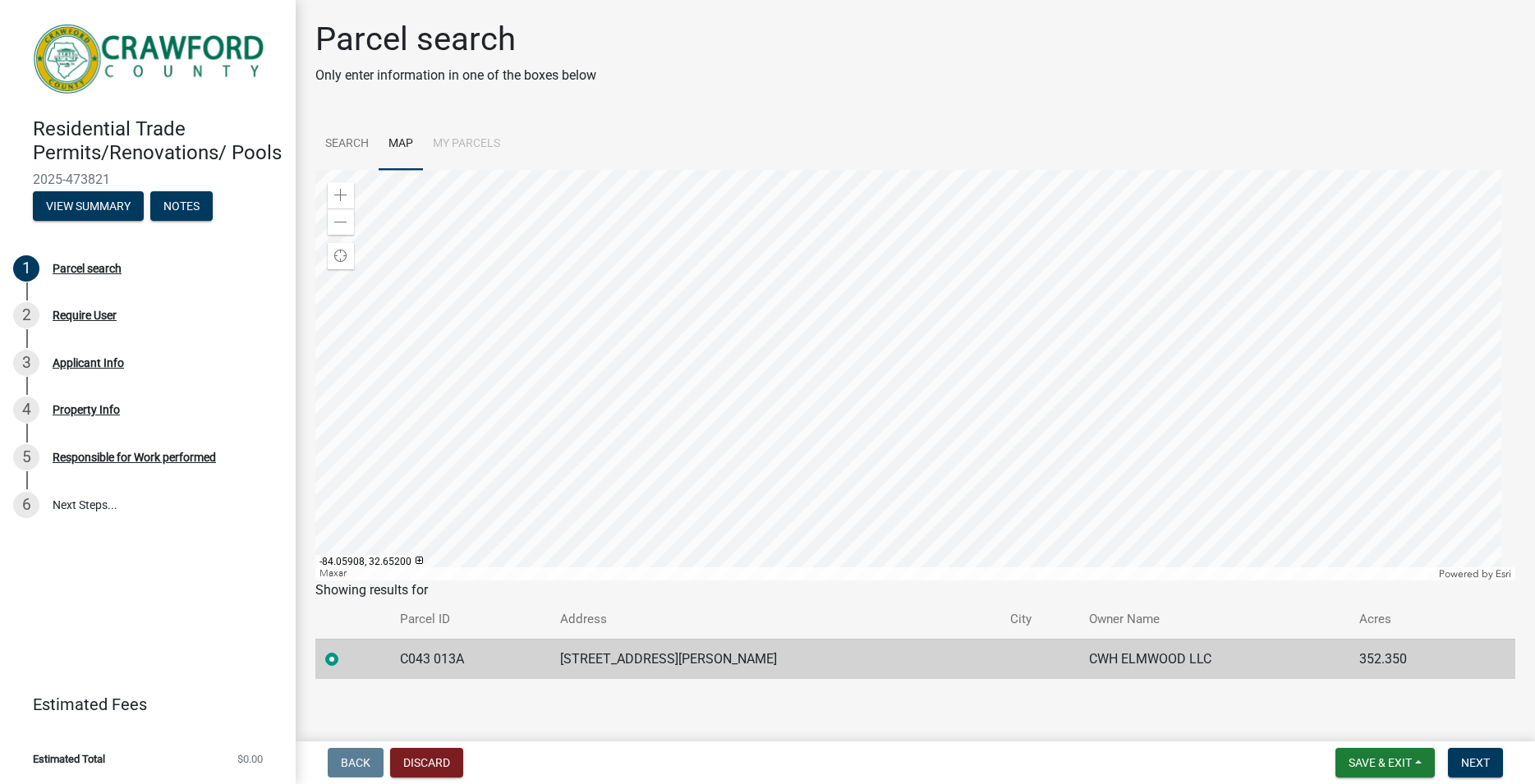
click at [398, 274] on div at bounding box center [915, 375] width 1200 height 411
click at [683, 375] on div at bounding box center [915, 375] width 1200 height 411
click at [523, 261] on div at bounding box center [915, 375] width 1200 height 411
click at [516, 404] on div at bounding box center [915, 375] width 1200 height 411
click at [858, 551] on div at bounding box center [915, 375] width 1200 height 411
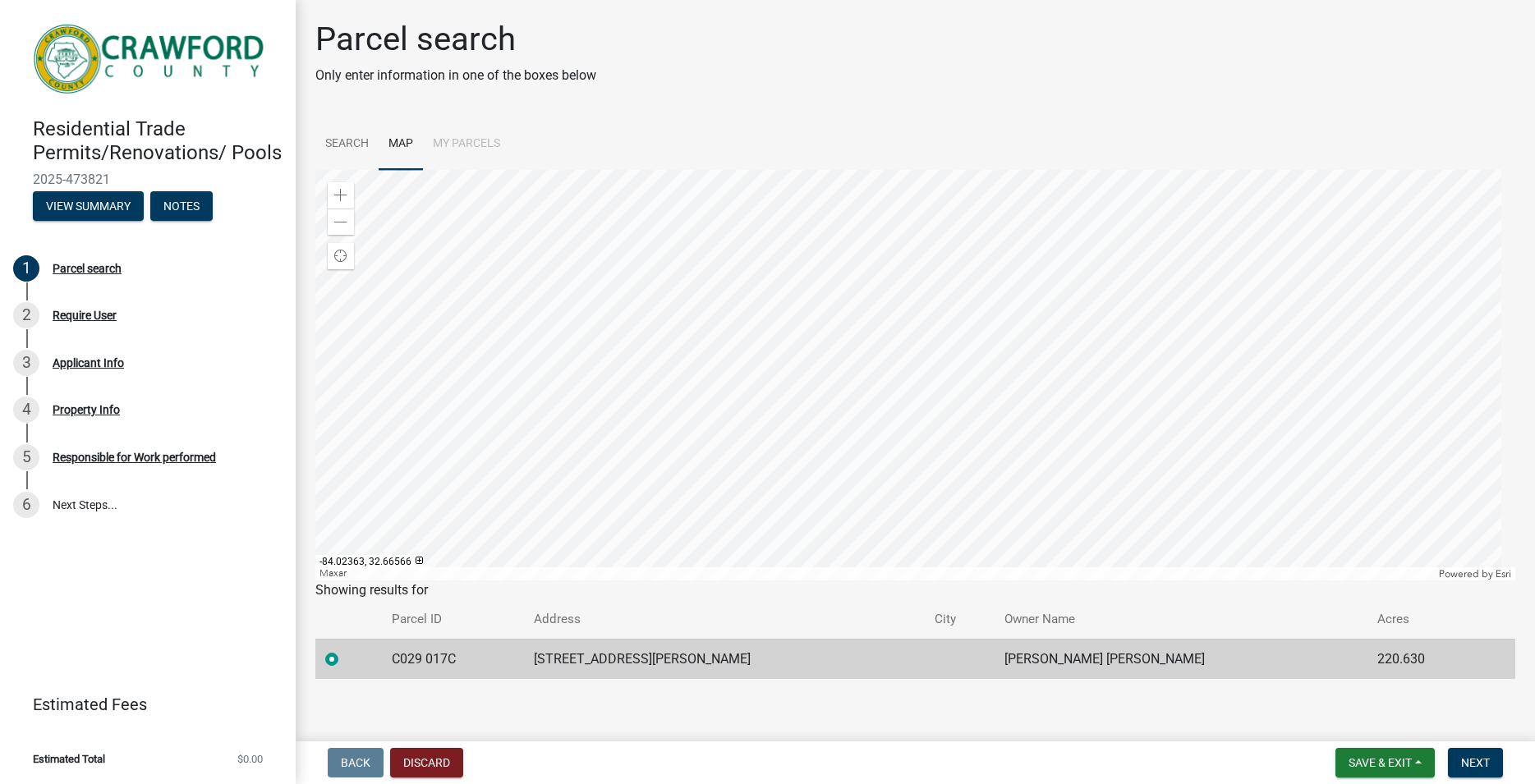
click at [790, 368] on div at bounding box center [915, 375] width 1200 height 411
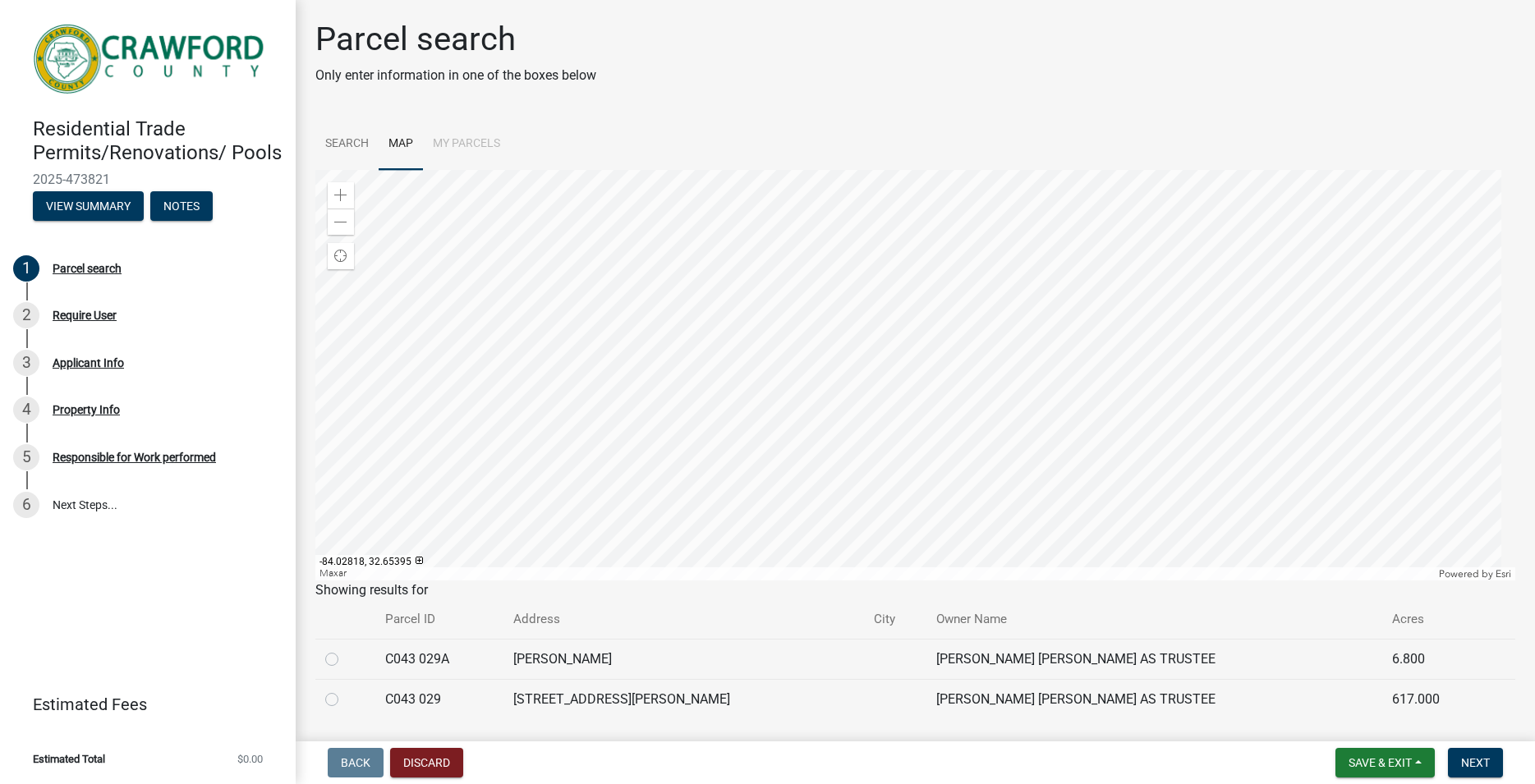
click at [745, 501] on div at bounding box center [915, 375] width 1200 height 411
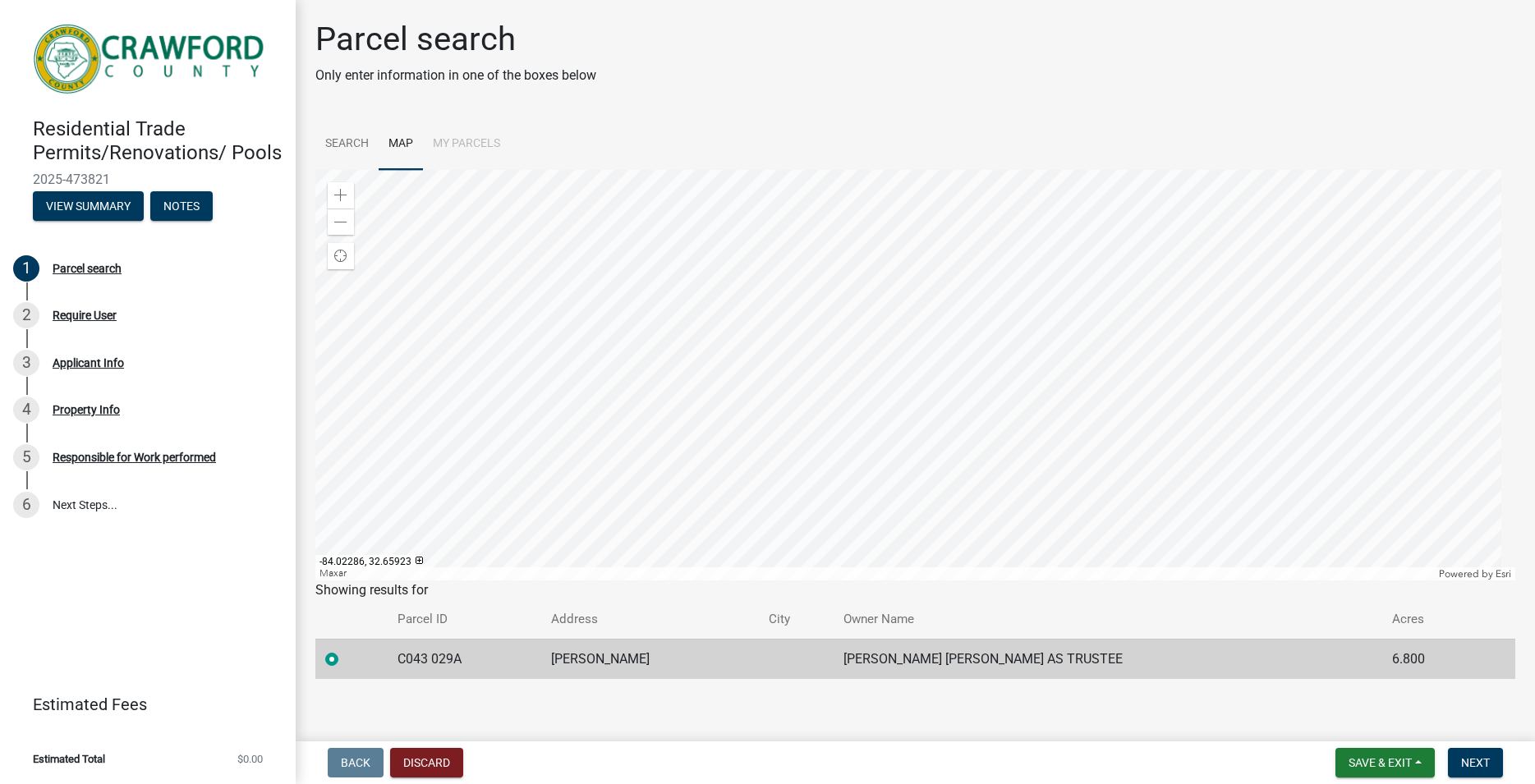
click at [797, 441] on div at bounding box center [915, 375] width 1200 height 411
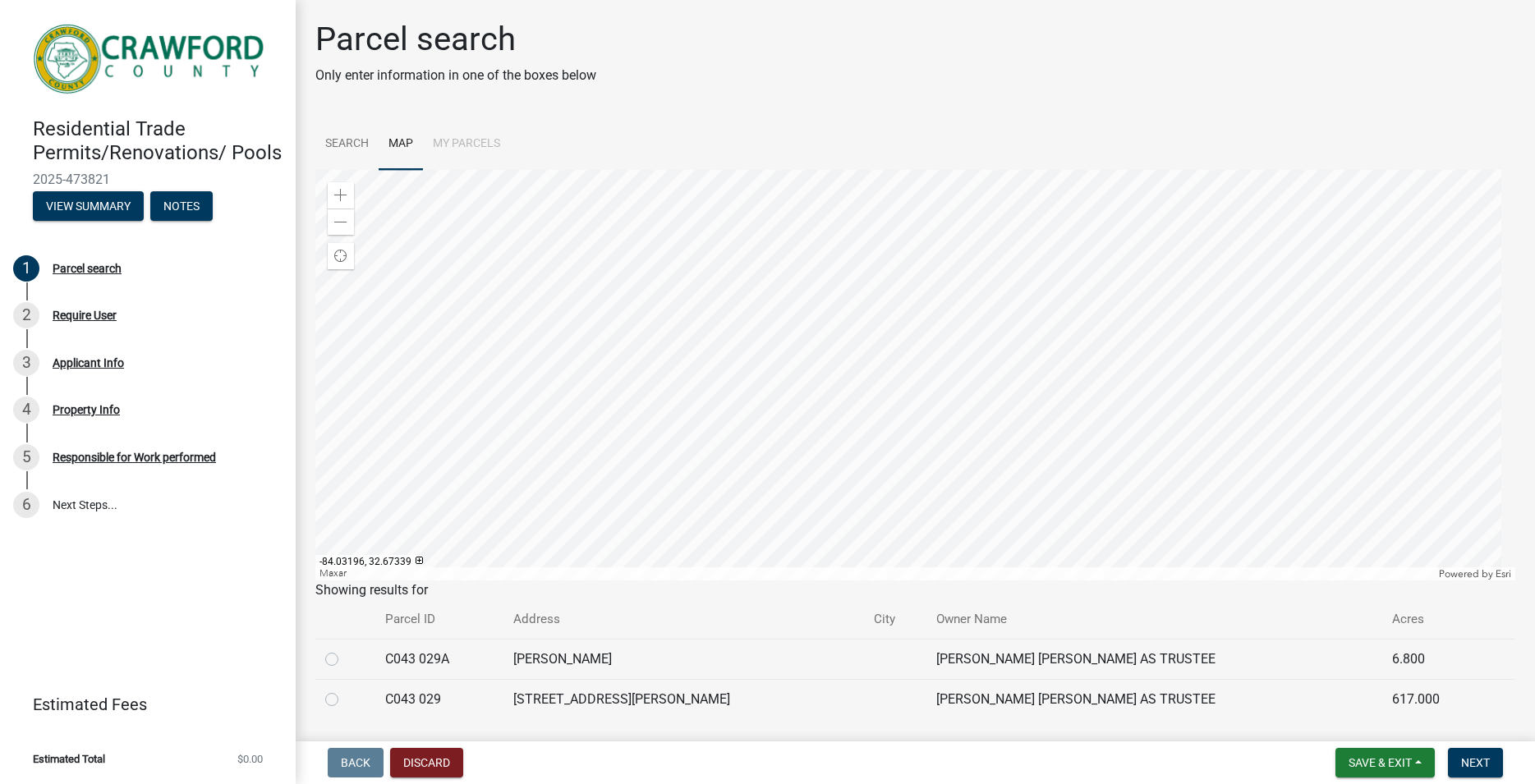
click at [709, 280] on div at bounding box center [915, 375] width 1200 height 411
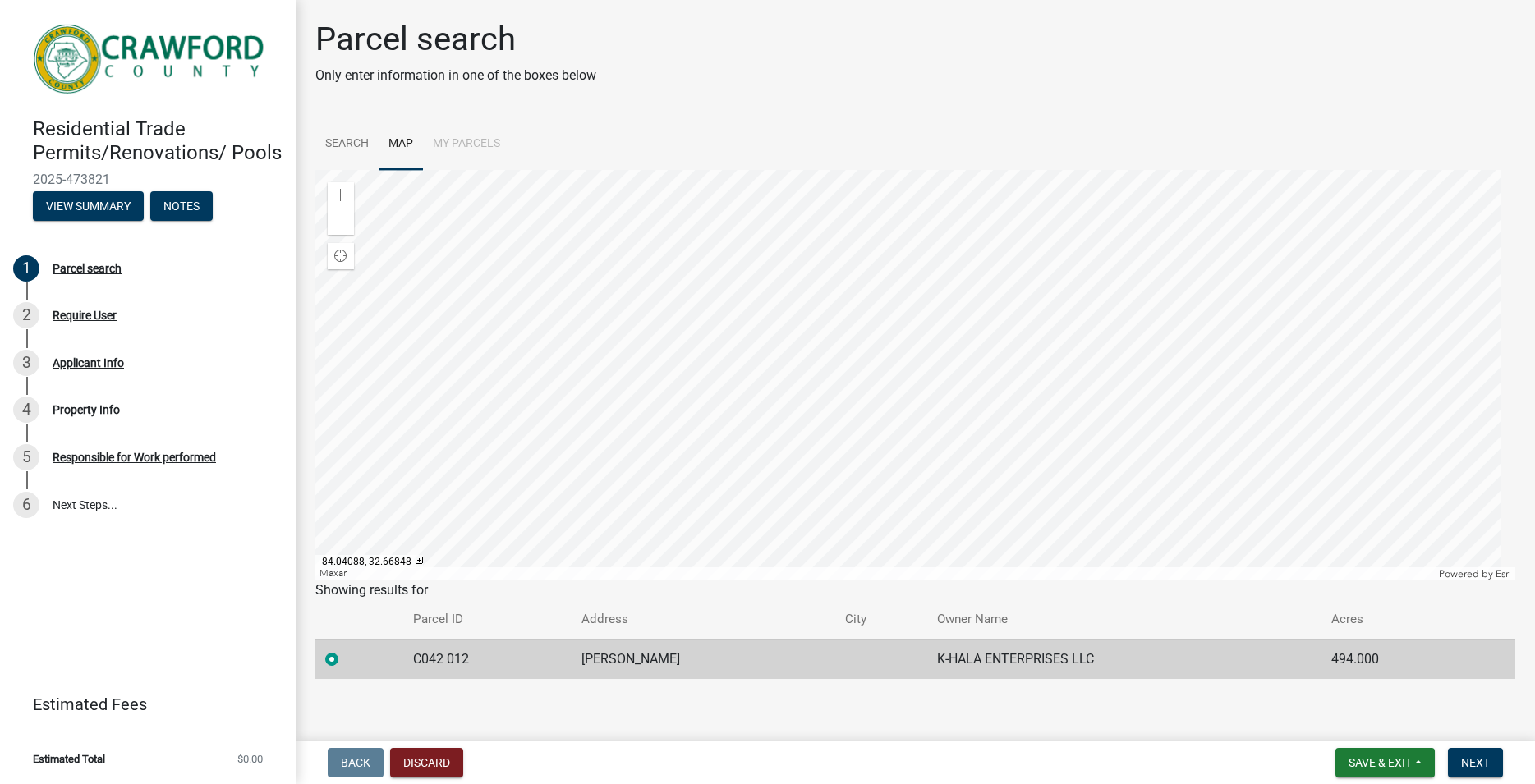
click at [624, 336] on div at bounding box center [915, 375] width 1200 height 411
click at [900, 277] on div at bounding box center [915, 375] width 1200 height 411
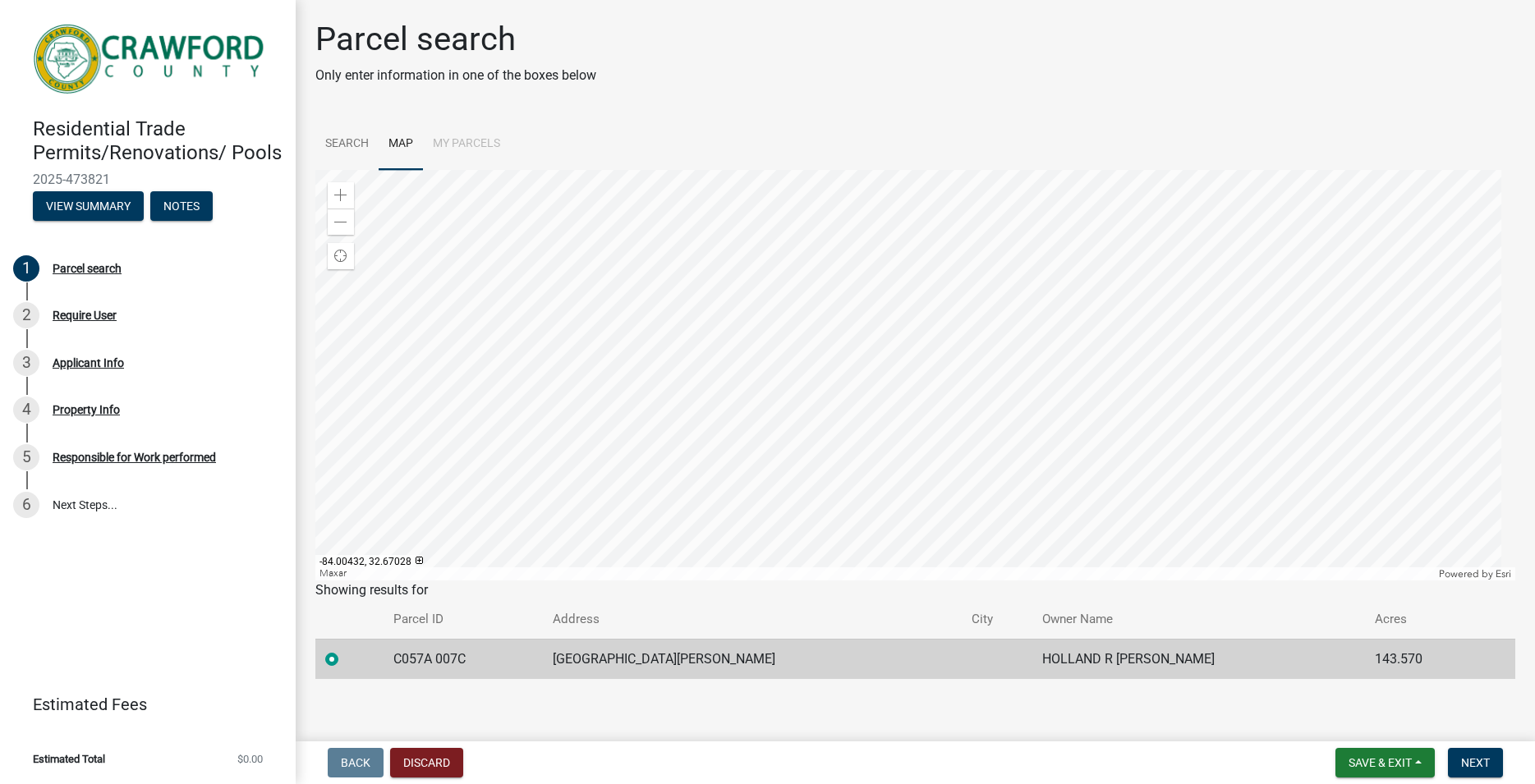
click at [830, 263] on div at bounding box center [915, 375] width 1200 height 411
click at [817, 234] on div at bounding box center [915, 375] width 1200 height 411
click at [847, 450] on div at bounding box center [915, 375] width 1200 height 411
click at [793, 245] on div at bounding box center [915, 375] width 1200 height 411
click at [872, 553] on div at bounding box center [915, 375] width 1200 height 411
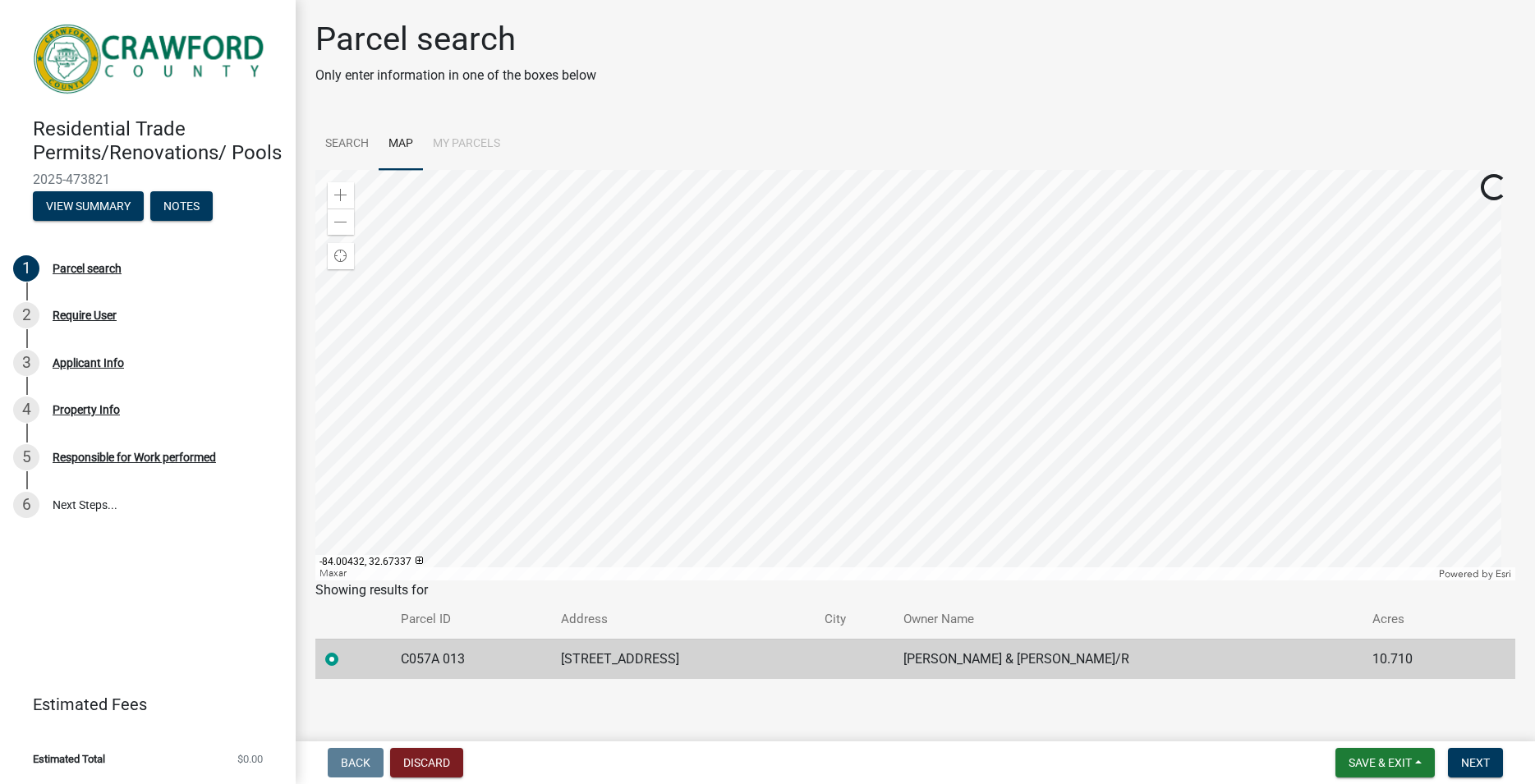
click at [1049, 241] on div at bounding box center [915, 375] width 1200 height 411
click at [895, 317] on div at bounding box center [915, 375] width 1200 height 411
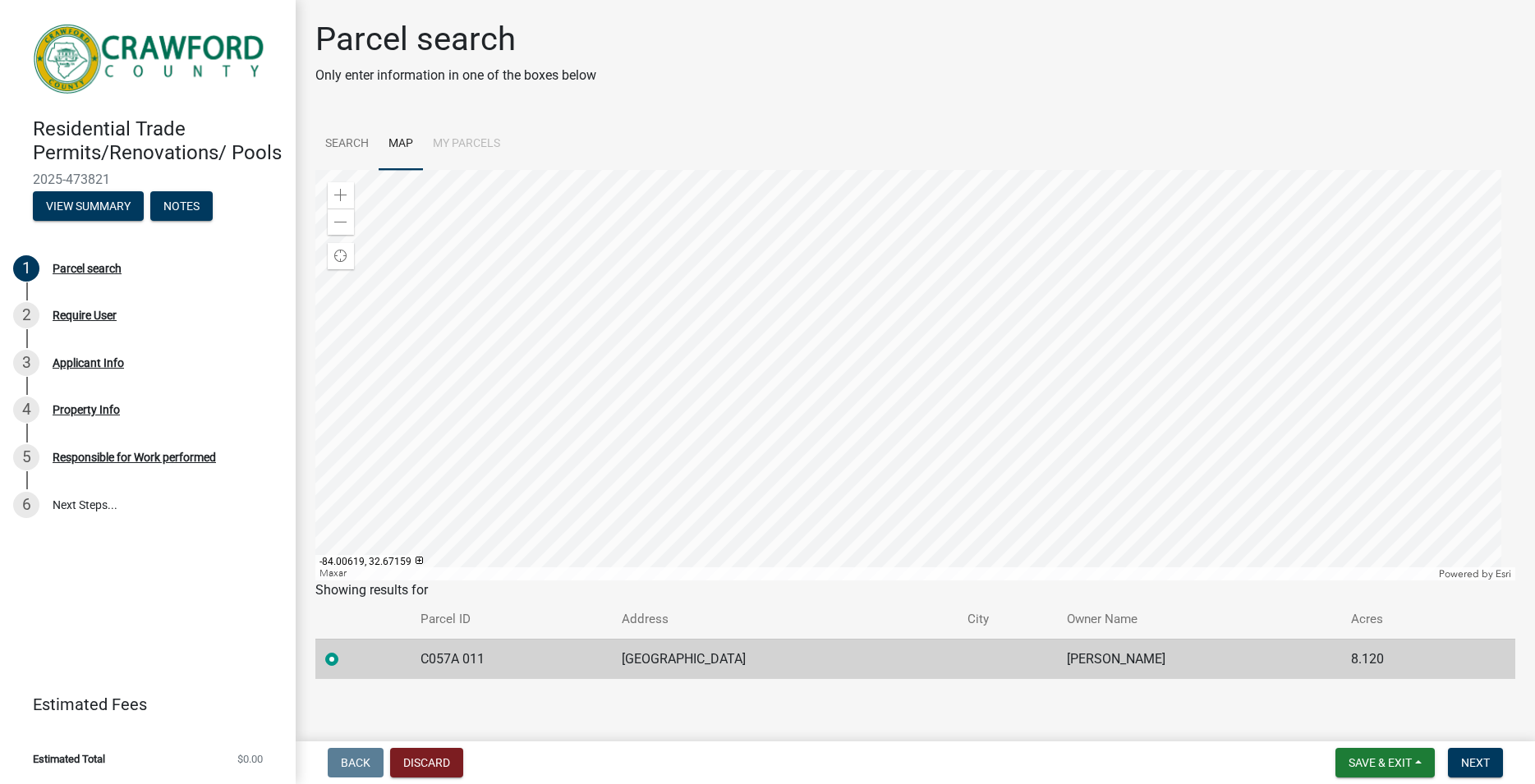
click at [861, 454] on div at bounding box center [915, 375] width 1200 height 411
click at [879, 342] on div at bounding box center [915, 375] width 1200 height 411
click at [904, 530] on div at bounding box center [915, 375] width 1200 height 411
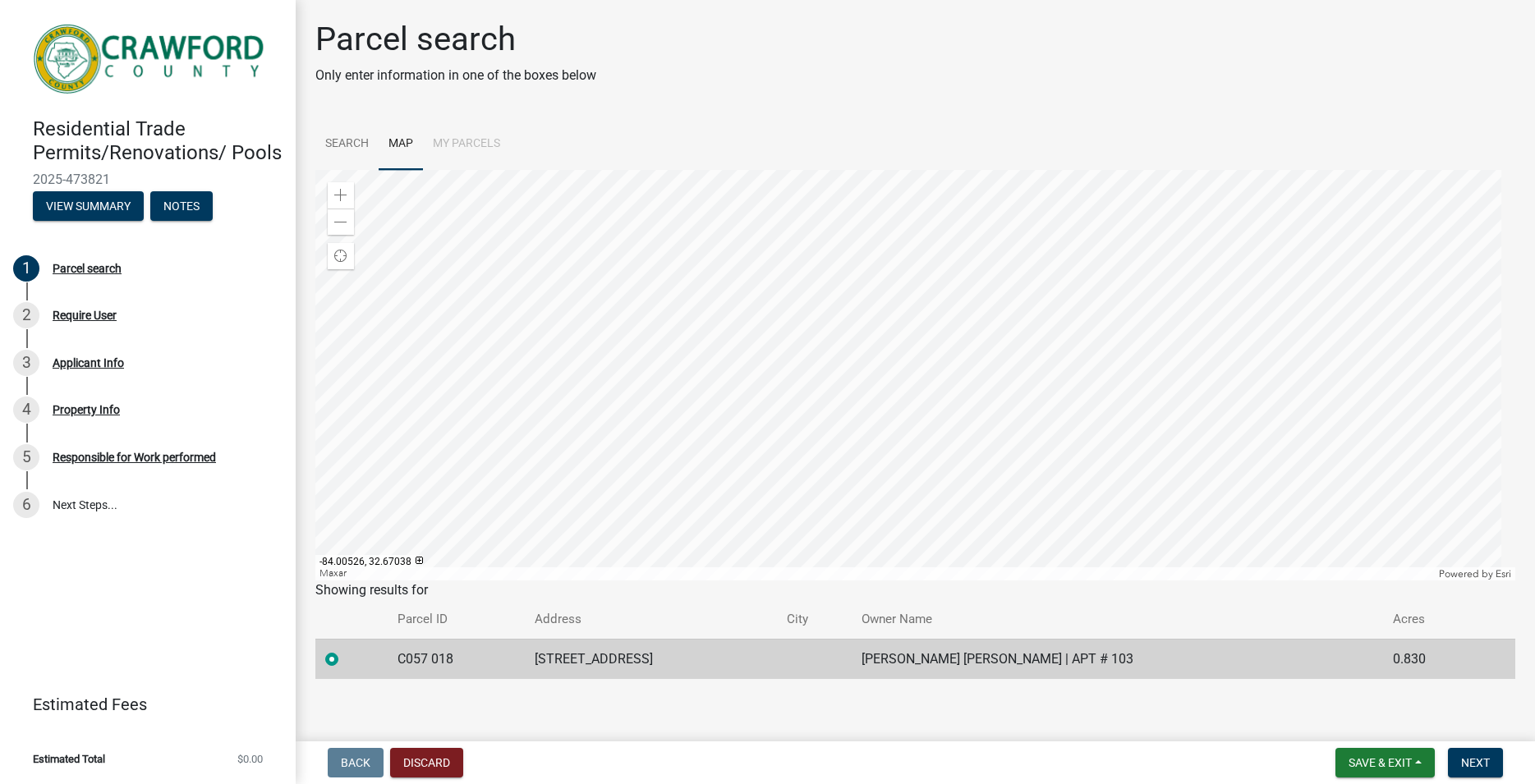
click at [925, 460] on div at bounding box center [915, 375] width 1200 height 411
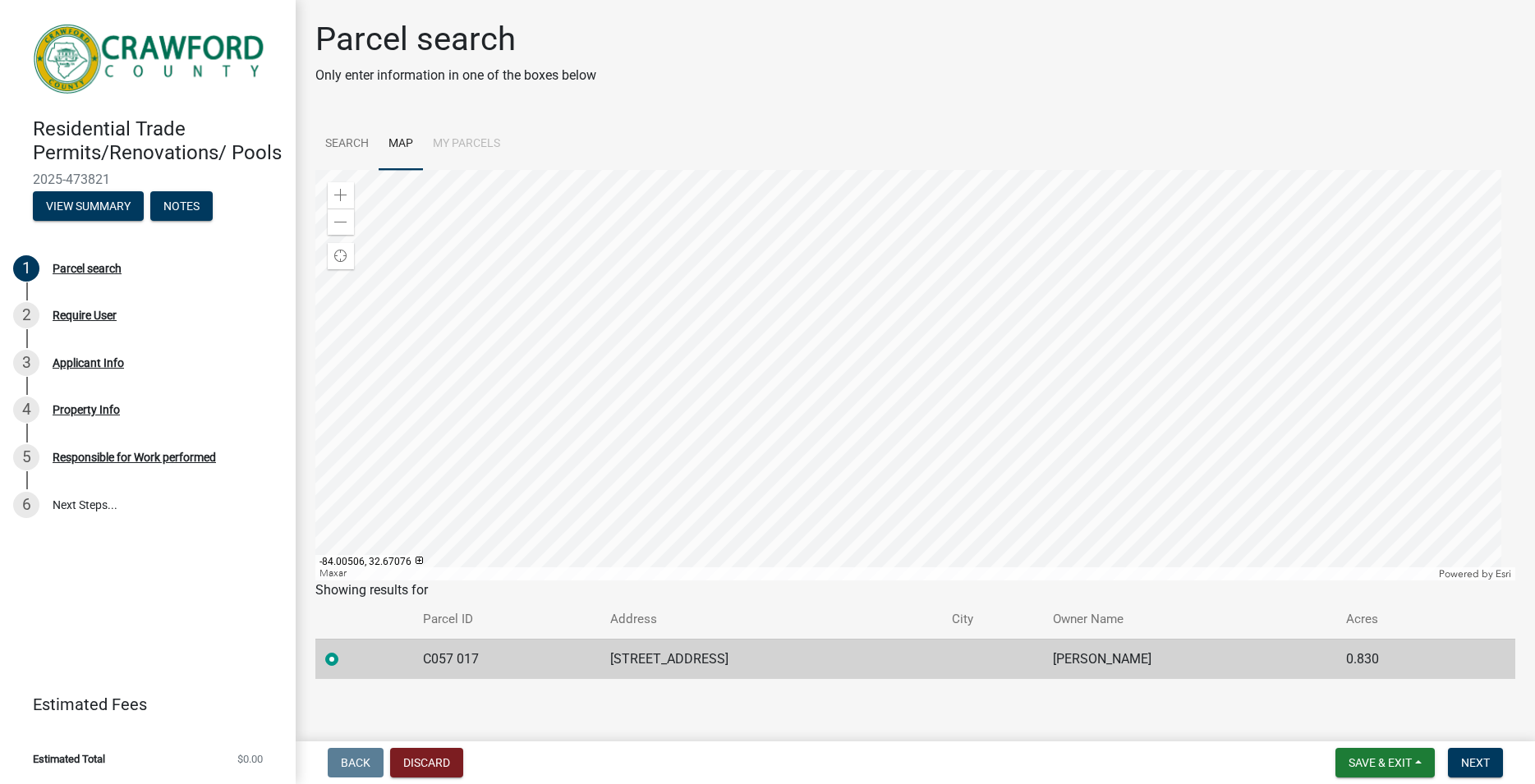
click at [946, 414] on div at bounding box center [915, 375] width 1200 height 411
click at [966, 349] on div at bounding box center [915, 375] width 1200 height 411
click at [995, 310] on div at bounding box center [915, 375] width 1200 height 411
click at [1004, 256] on div at bounding box center [915, 375] width 1200 height 411
click at [1024, 217] on div at bounding box center [915, 375] width 1200 height 411
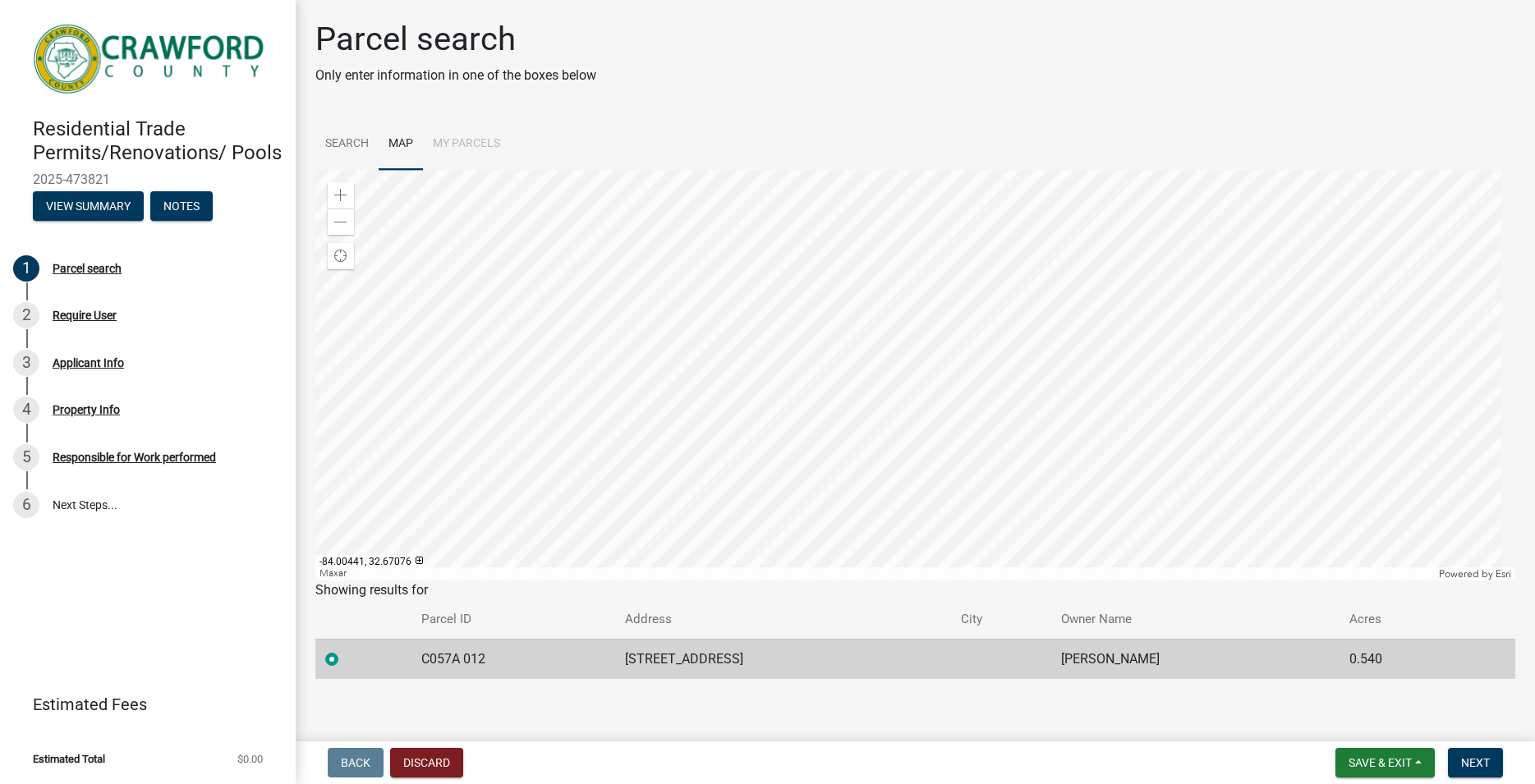
click at [964, 373] on div at bounding box center [915, 375] width 1200 height 411
click at [1064, 210] on div at bounding box center [915, 375] width 1200 height 411
click at [1022, 338] on div at bounding box center [915, 375] width 1200 height 411
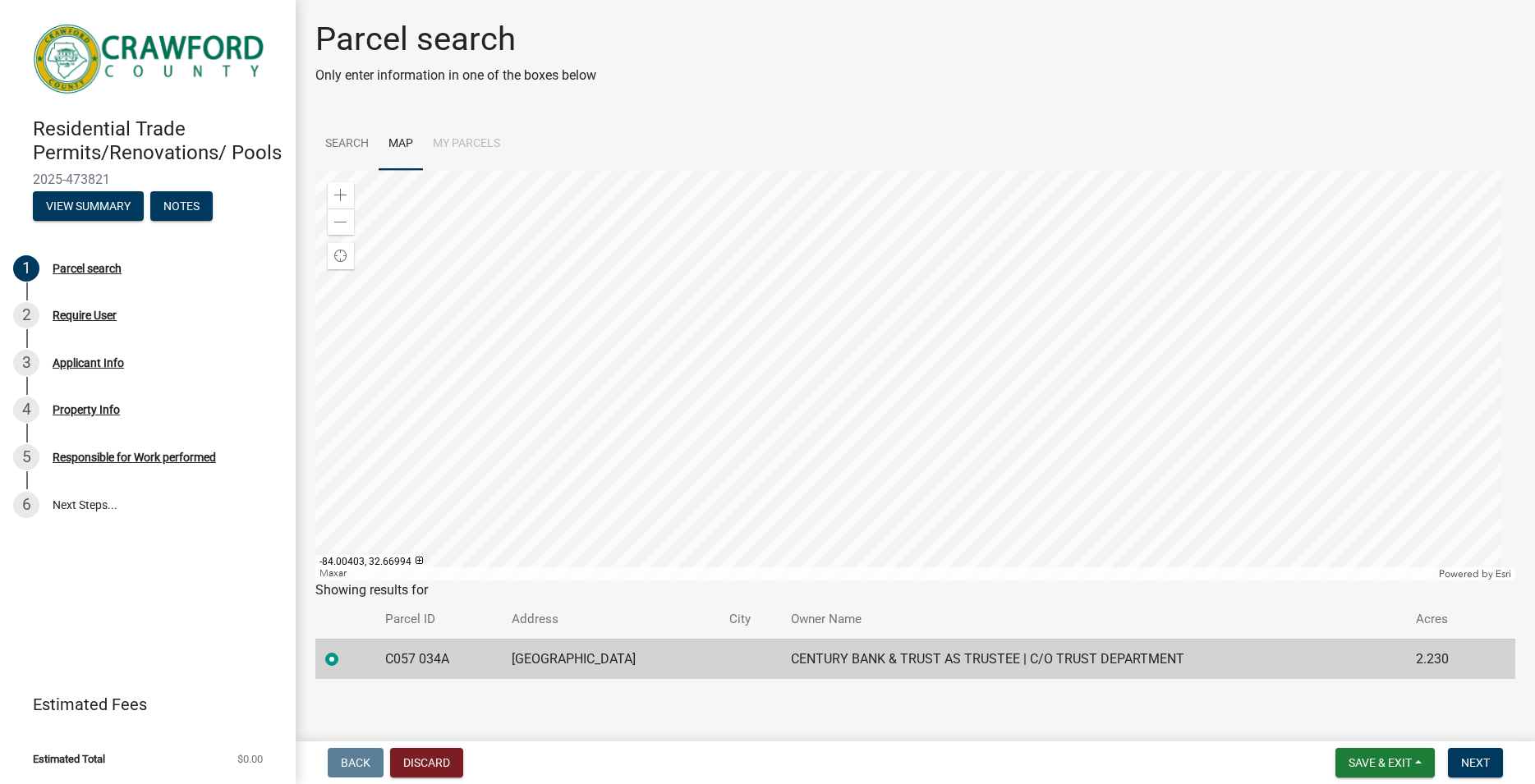
click at [1004, 470] on div at bounding box center [915, 375] width 1200 height 411
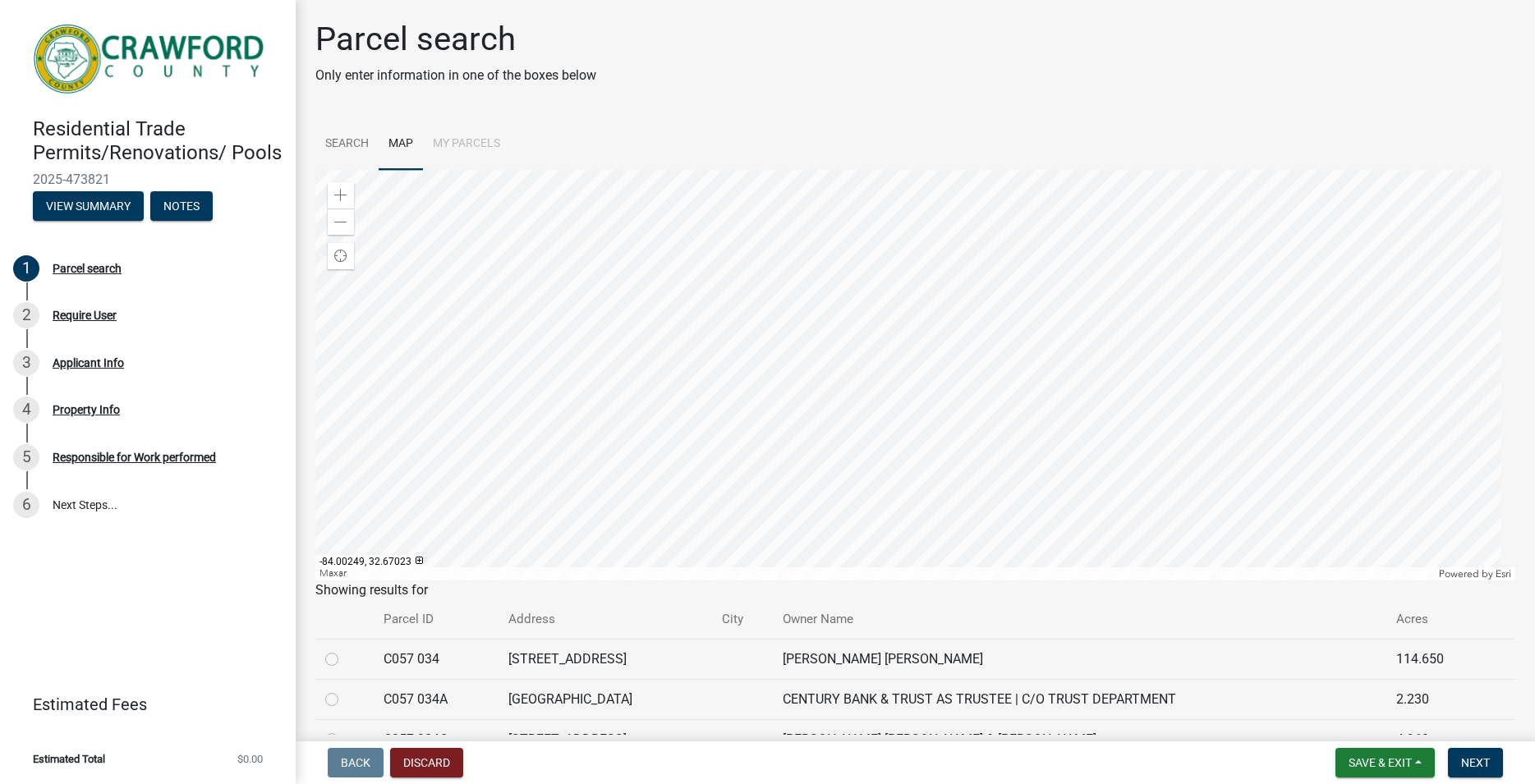
click at [1190, 223] on div at bounding box center [915, 375] width 1200 height 411
click at [1211, 301] on div at bounding box center [915, 375] width 1200 height 411
click at [1002, 292] on div at bounding box center [915, 375] width 1200 height 411
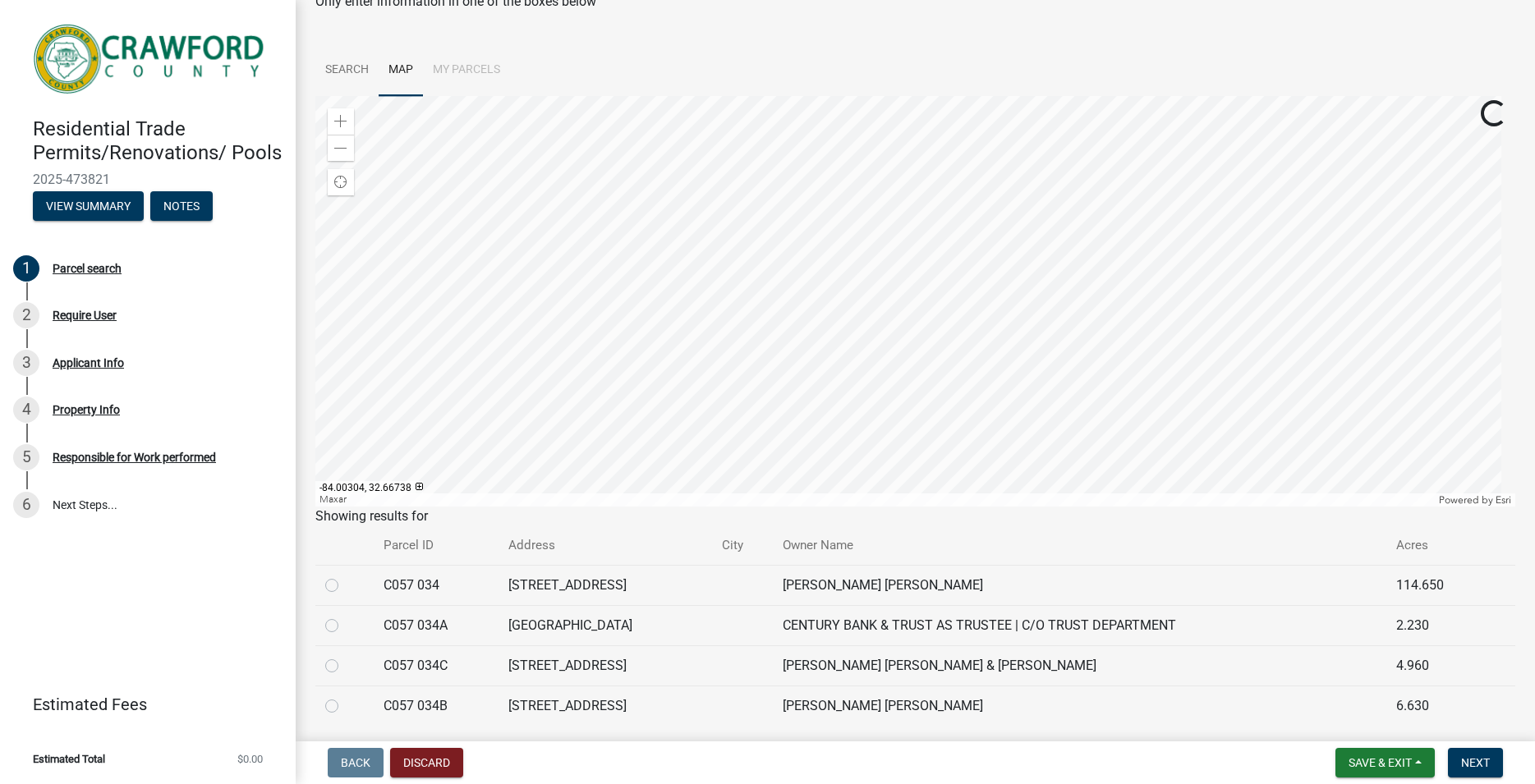
scroll to position [94, 0]
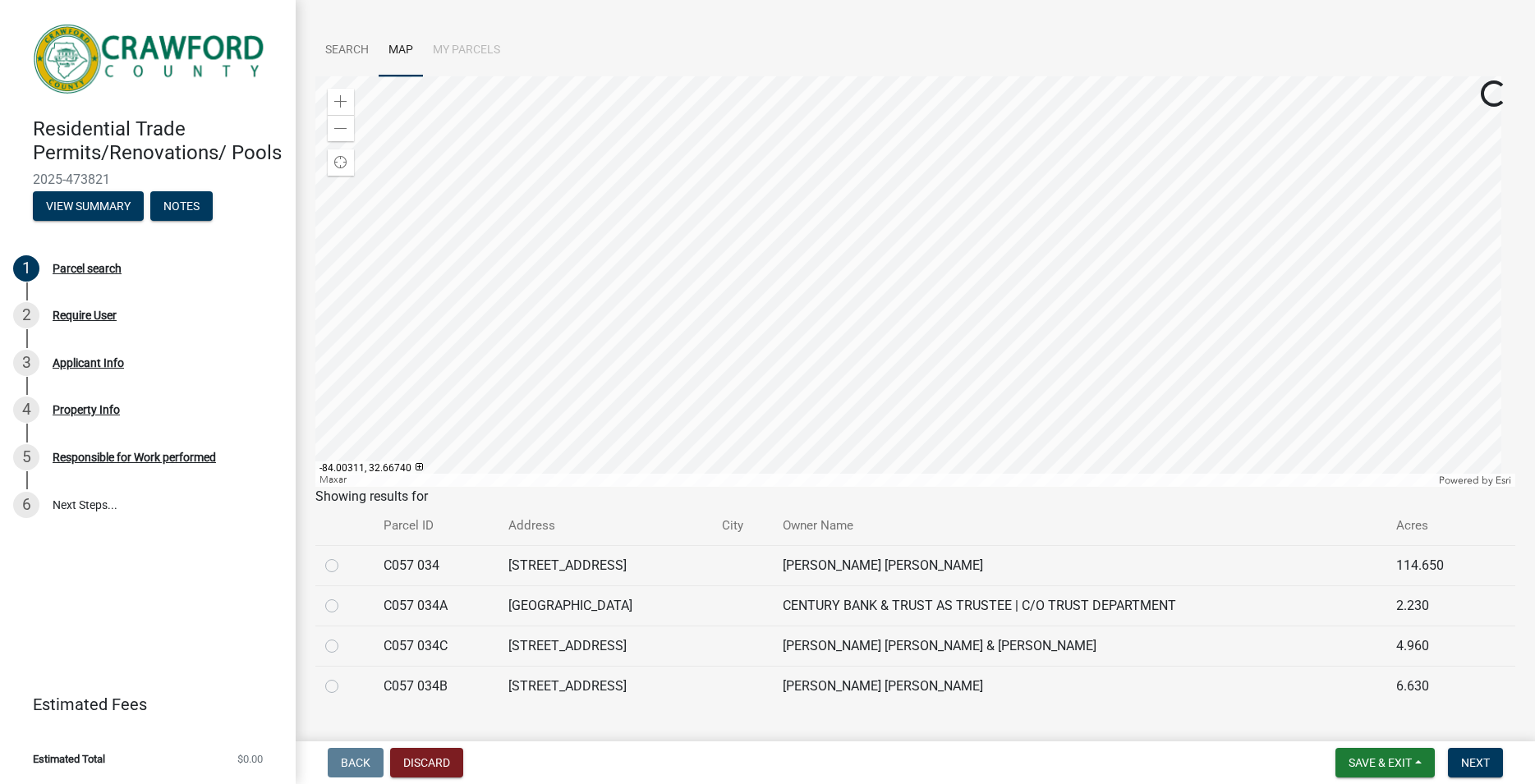
click at [987, 231] on div at bounding box center [915, 281] width 1200 height 411
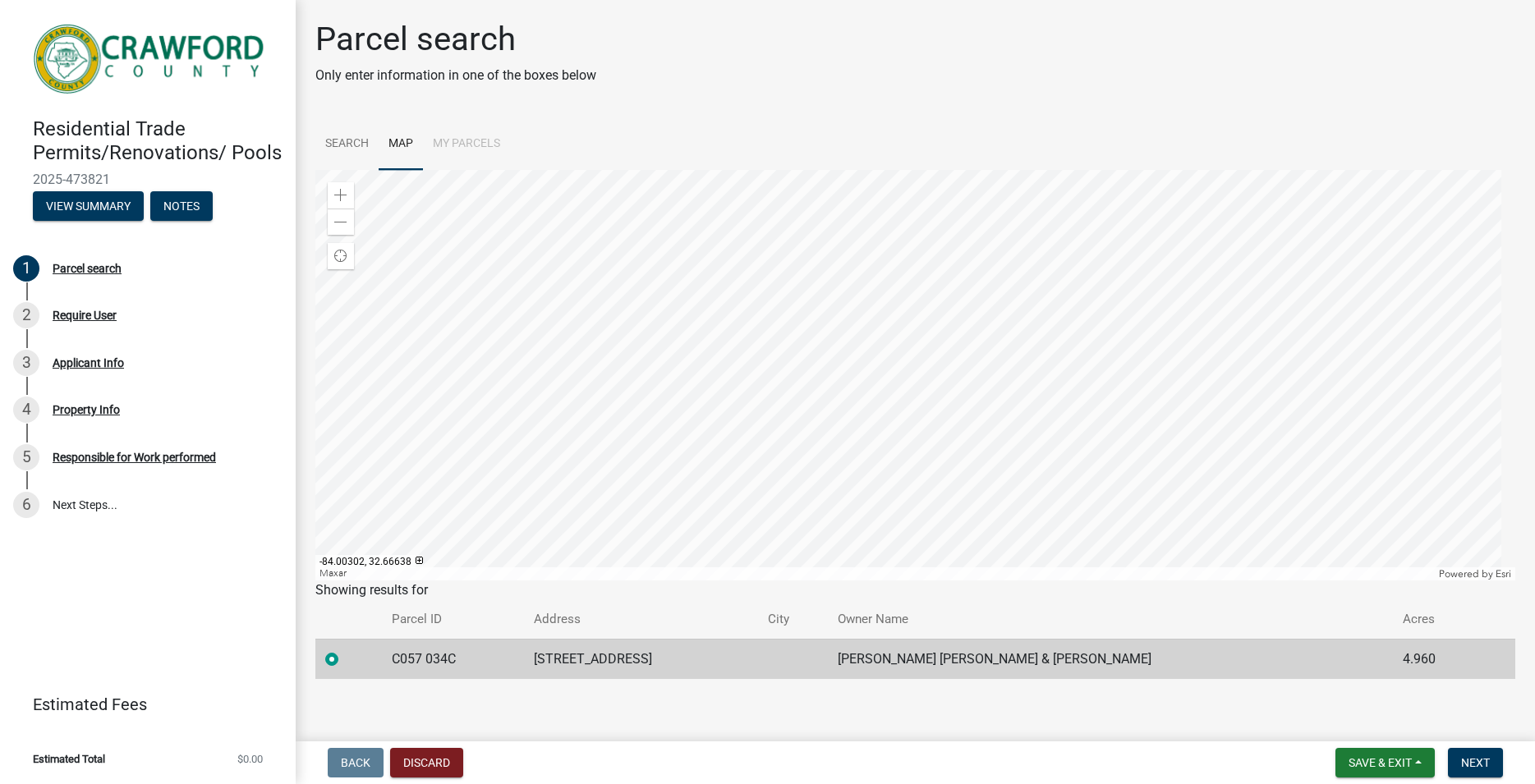
click at [998, 446] on div at bounding box center [915, 375] width 1200 height 411
click at [852, 422] on div at bounding box center [915, 375] width 1200 height 411
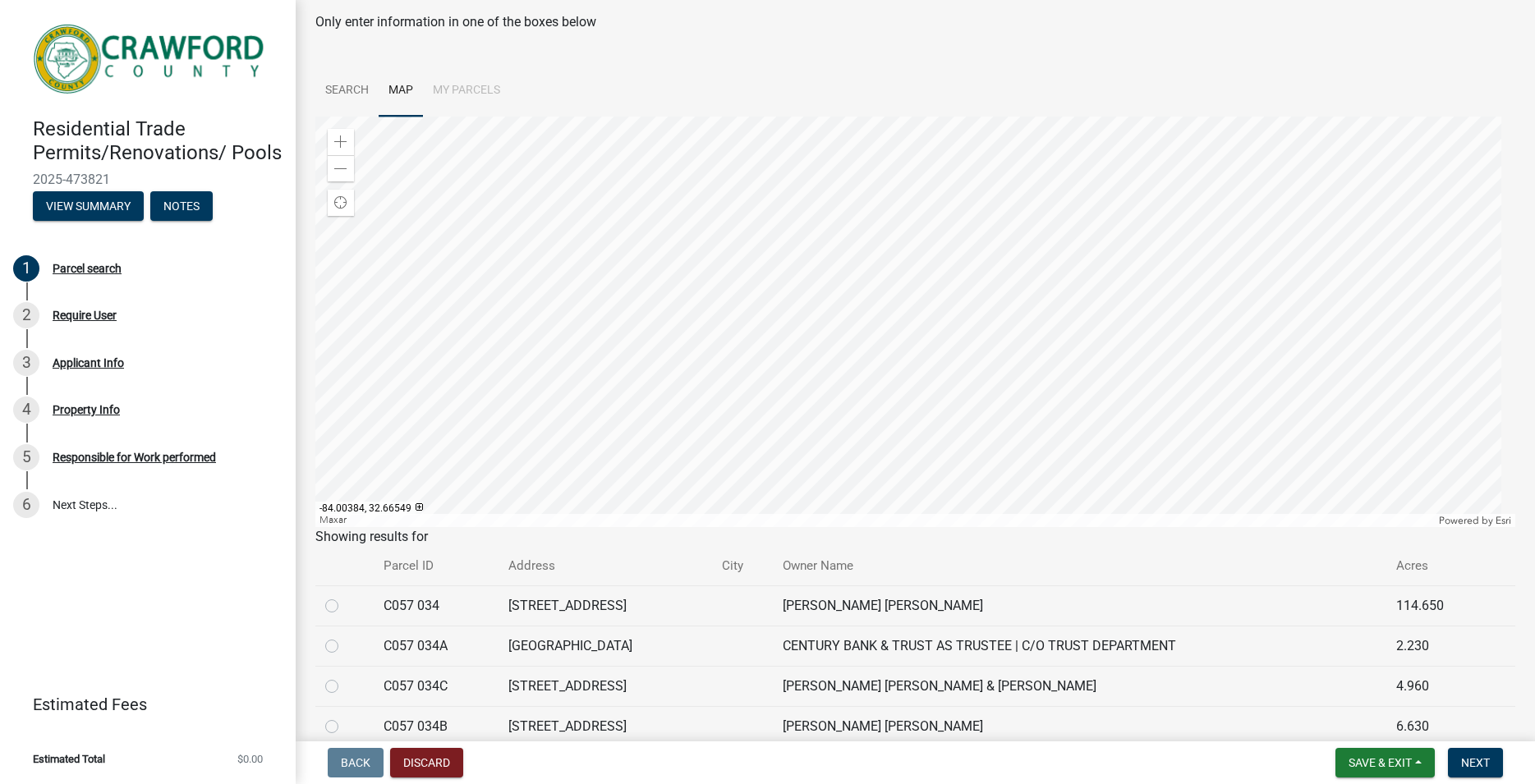
scroll to position [94, 0]
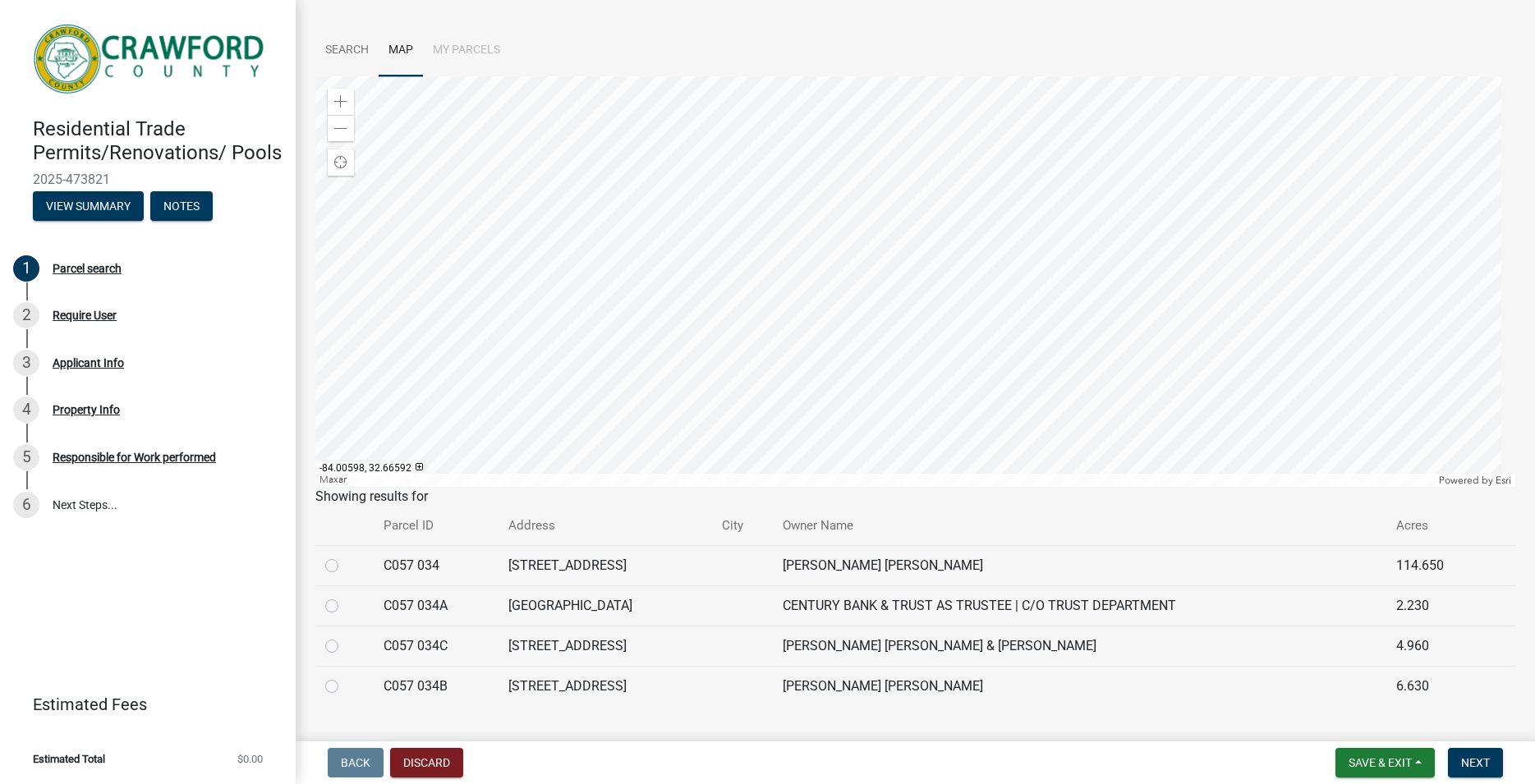
click at [697, 415] on div at bounding box center [915, 281] width 1200 height 411
click at [707, 294] on div at bounding box center [915, 281] width 1200 height 411
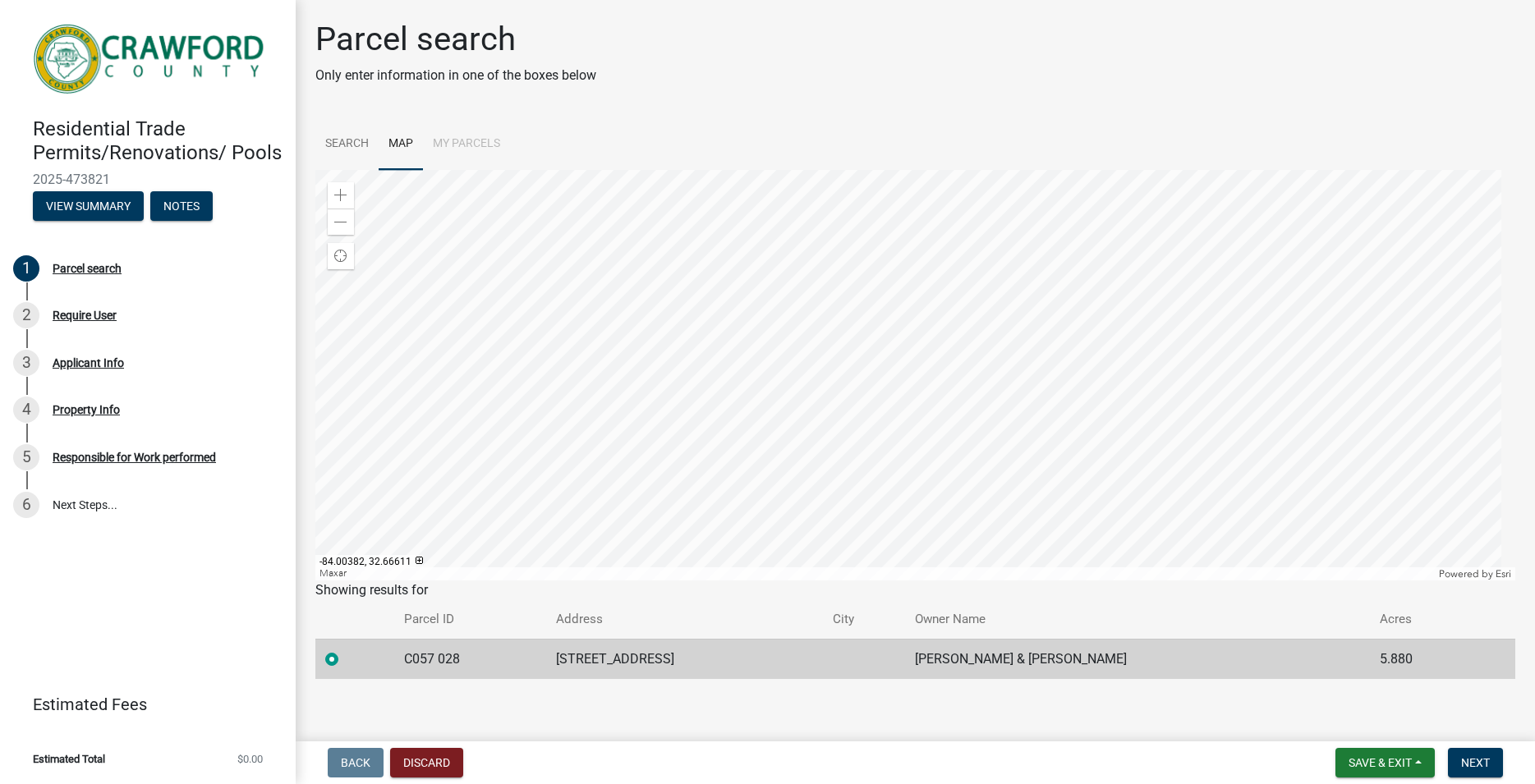
click at [887, 339] on div at bounding box center [915, 375] width 1200 height 411
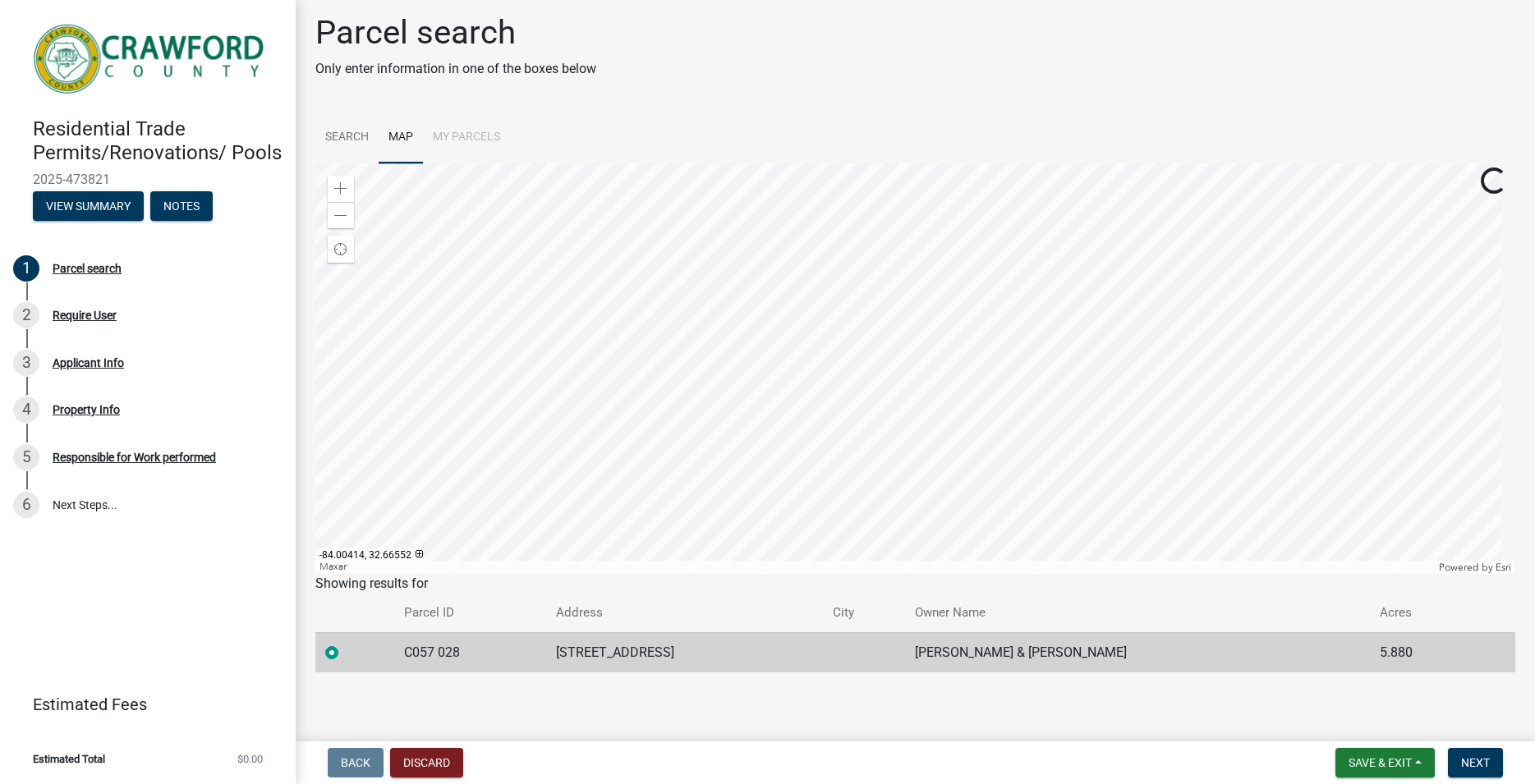
scroll to position [8, 0]
click at [669, 478] on div at bounding box center [915, 367] width 1200 height 411
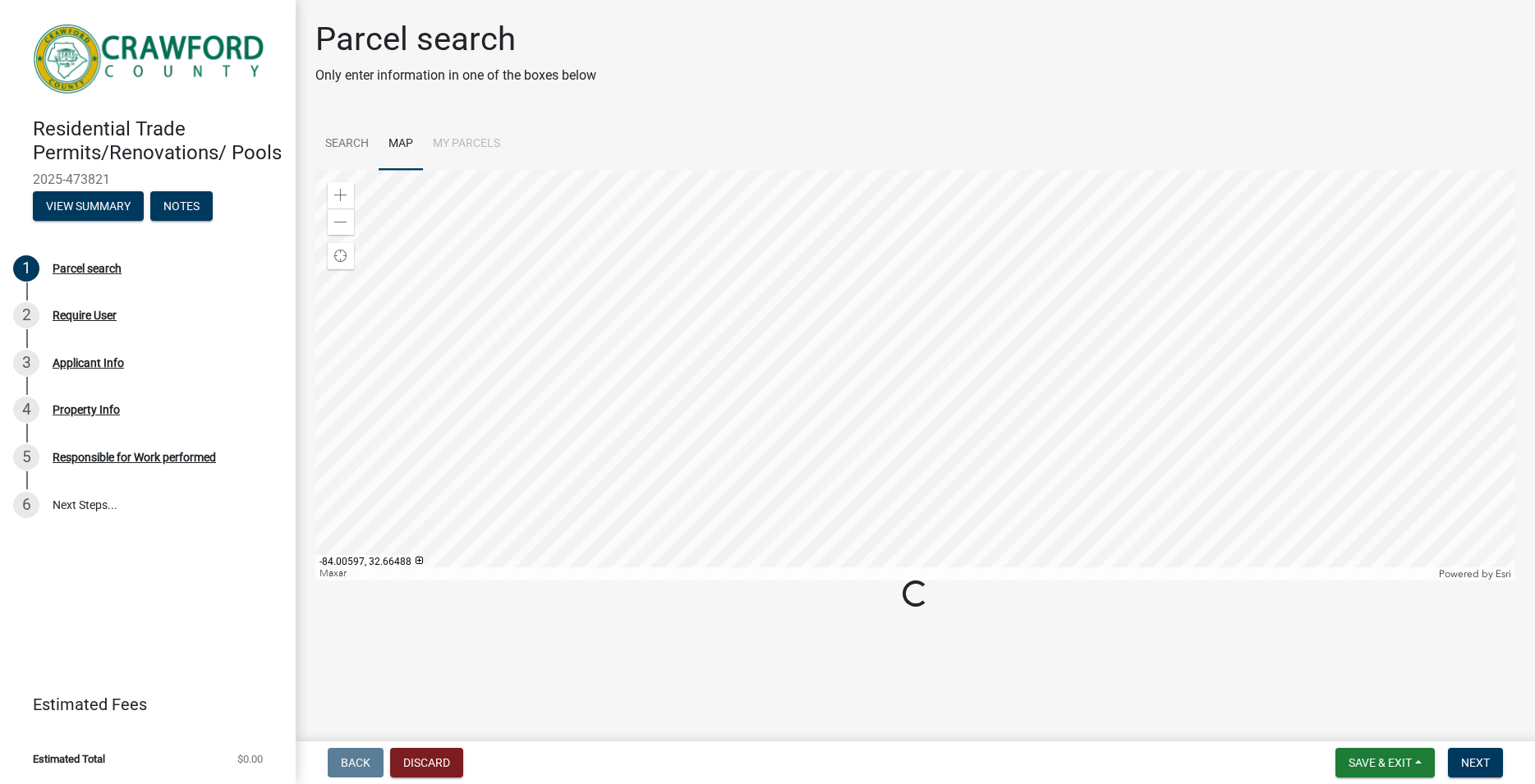
scroll to position [0, 0]
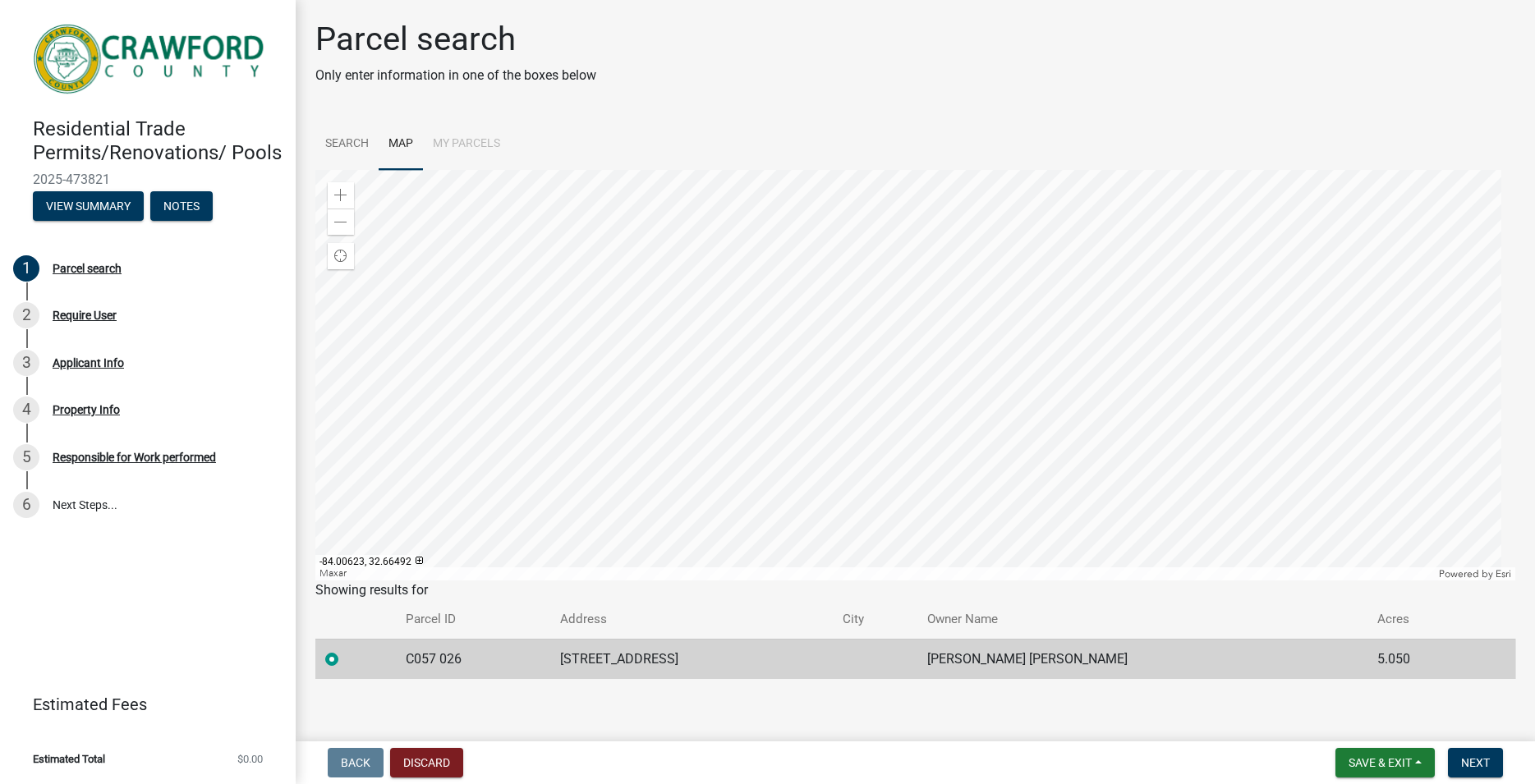
click at [643, 481] on div at bounding box center [915, 375] width 1200 height 411
click at [745, 487] on div at bounding box center [915, 375] width 1200 height 411
click at [482, 365] on div at bounding box center [915, 375] width 1200 height 411
click at [884, 361] on div at bounding box center [915, 375] width 1200 height 411
click at [1067, 485] on div at bounding box center [915, 375] width 1200 height 411
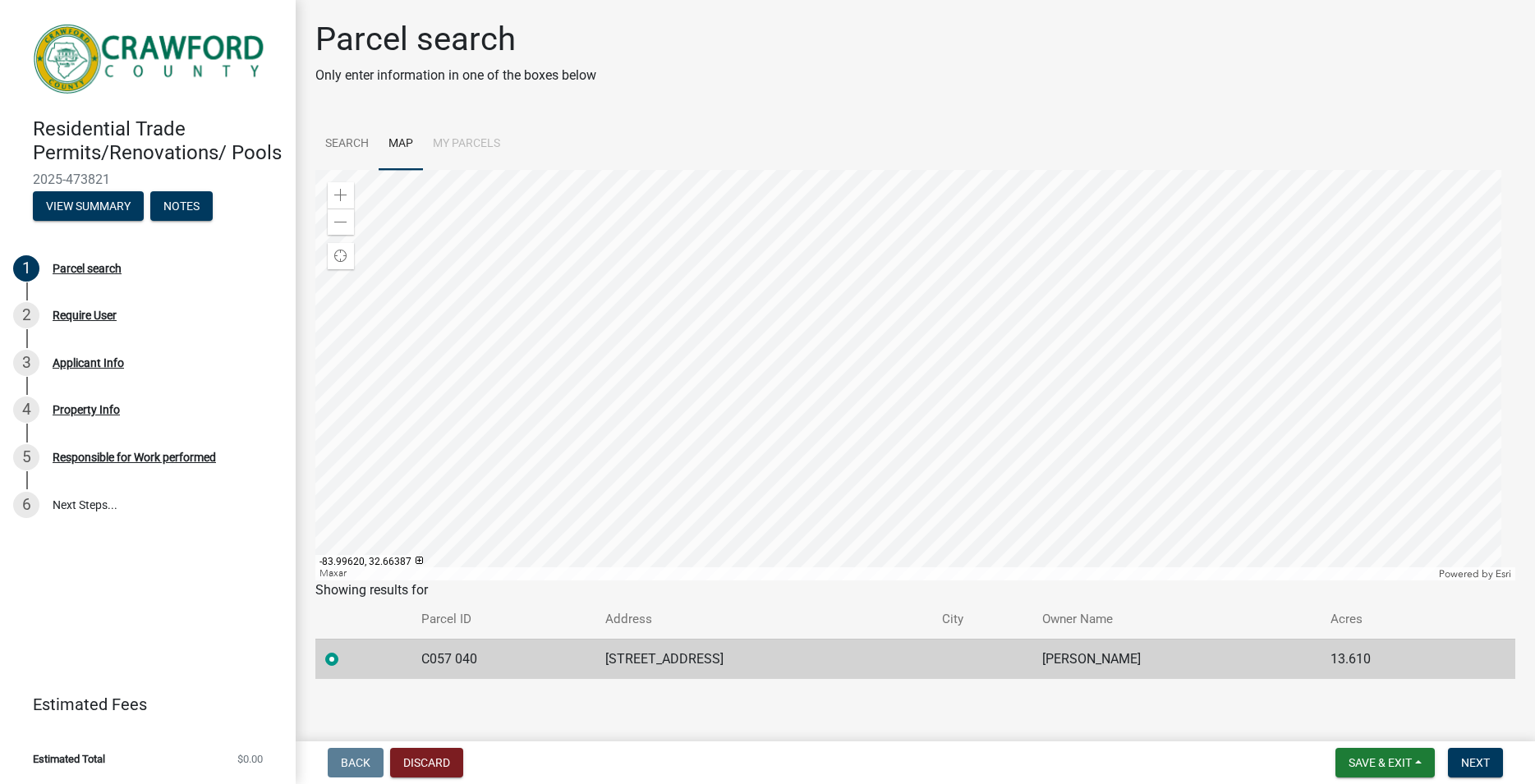
click at [922, 308] on div at bounding box center [915, 375] width 1200 height 411
click at [833, 218] on div at bounding box center [915, 375] width 1200 height 411
click at [349, 222] on div "Zoom out" at bounding box center [340, 221] width 26 height 26
click at [907, 346] on div at bounding box center [915, 375] width 1200 height 411
click at [982, 423] on div at bounding box center [915, 375] width 1200 height 411
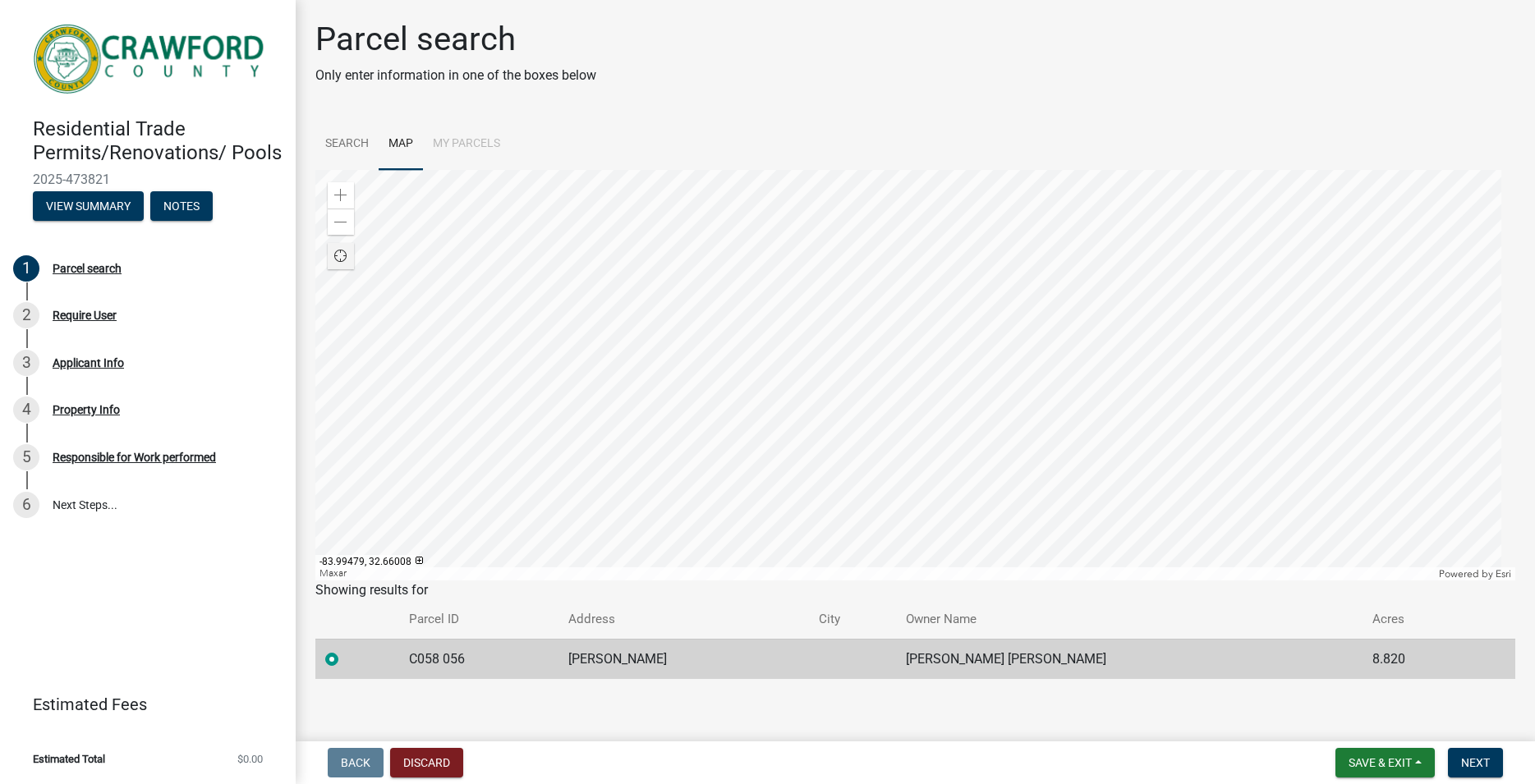
click at [915, 441] on div at bounding box center [915, 375] width 1200 height 411
click at [891, 469] on div at bounding box center [915, 375] width 1200 height 411
click at [834, 453] on div at bounding box center [915, 375] width 1200 height 411
click at [825, 454] on div at bounding box center [915, 375] width 1200 height 411
click at [764, 430] on div at bounding box center [915, 375] width 1200 height 411
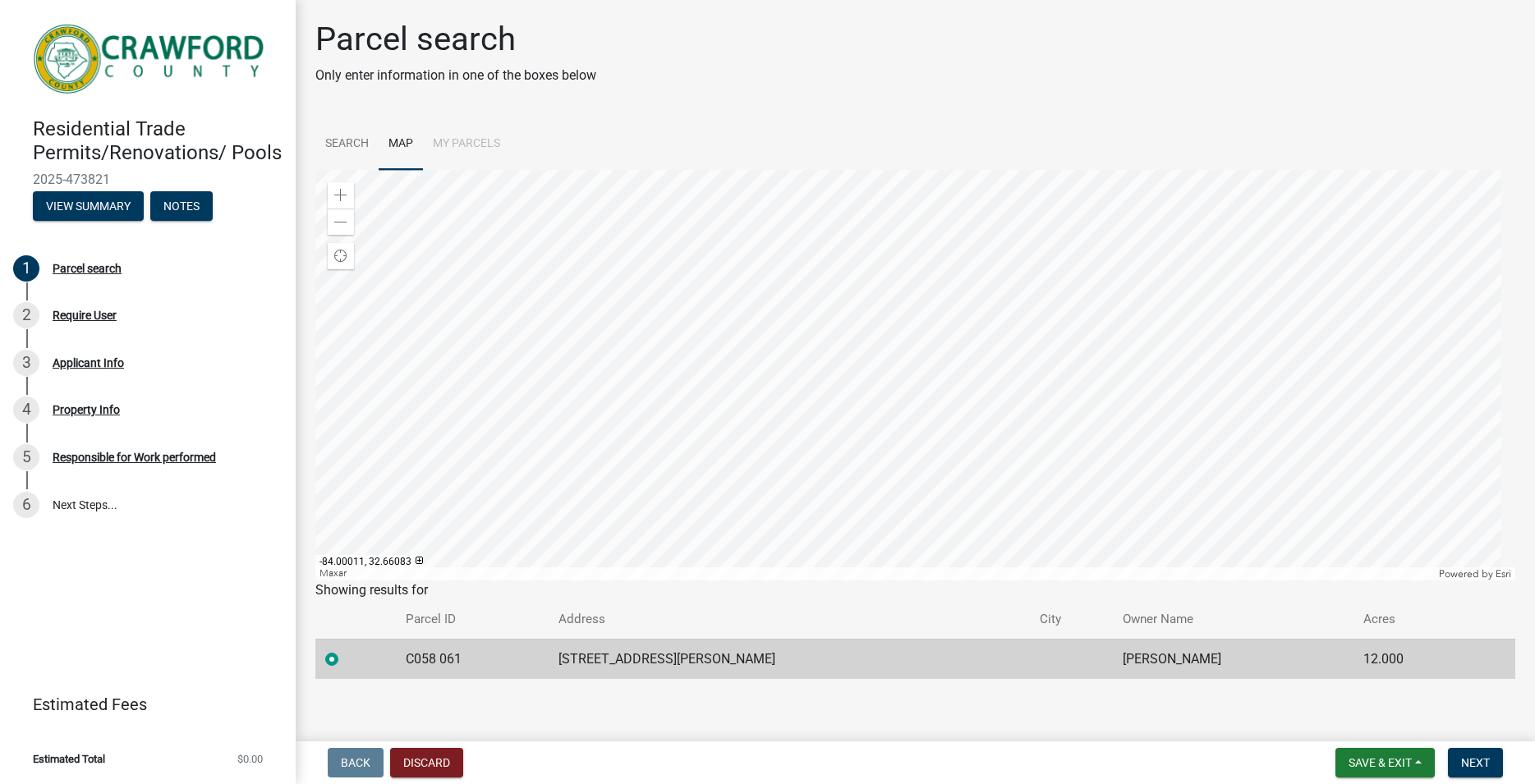
click at [712, 407] on div at bounding box center [915, 375] width 1200 height 411
click at [631, 318] on div at bounding box center [915, 375] width 1200 height 411
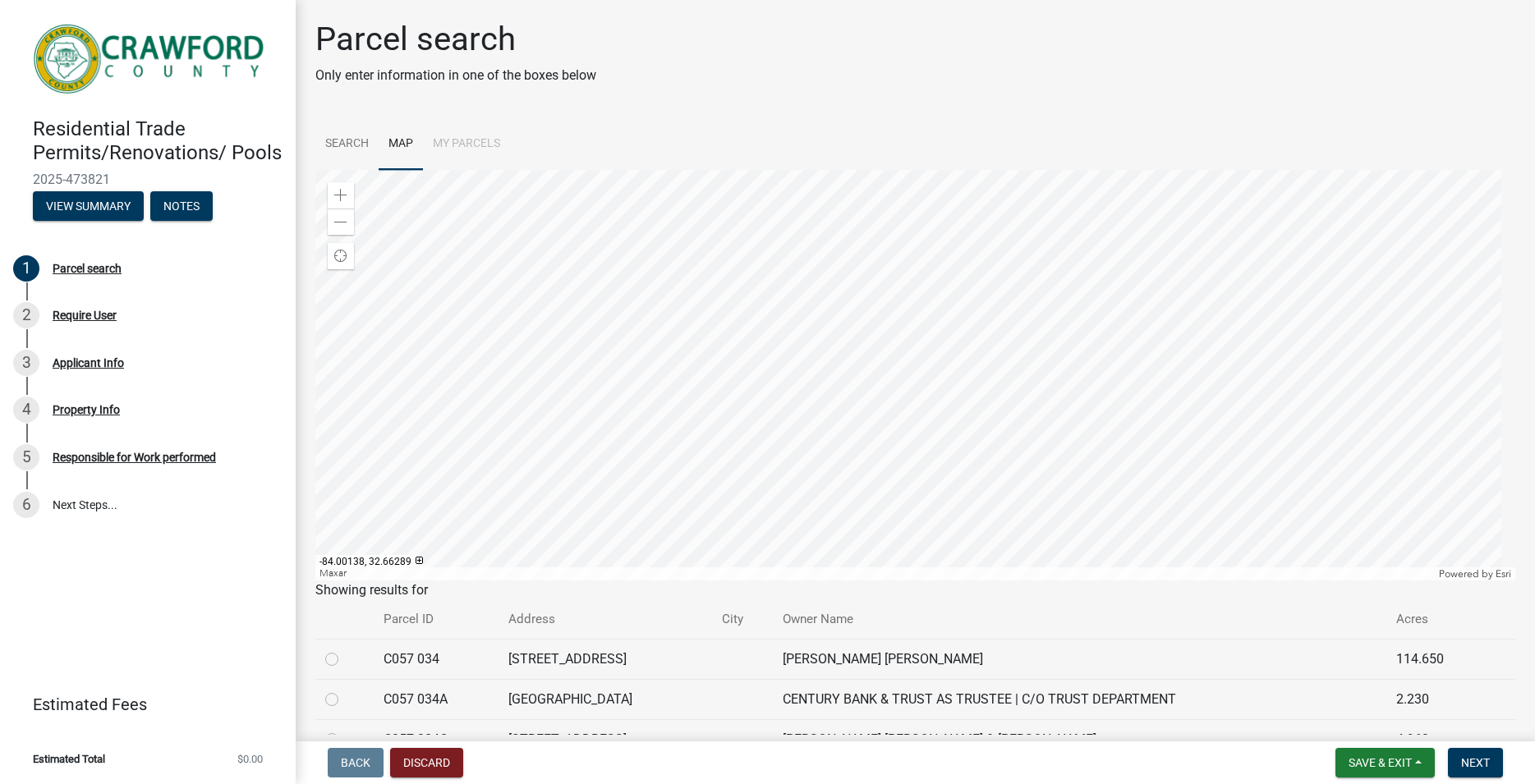
click at [727, 216] on div at bounding box center [915, 375] width 1200 height 411
click at [735, 170] on div at bounding box center [915, 375] width 1200 height 411
click at [831, 275] on div at bounding box center [915, 375] width 1200 height 411
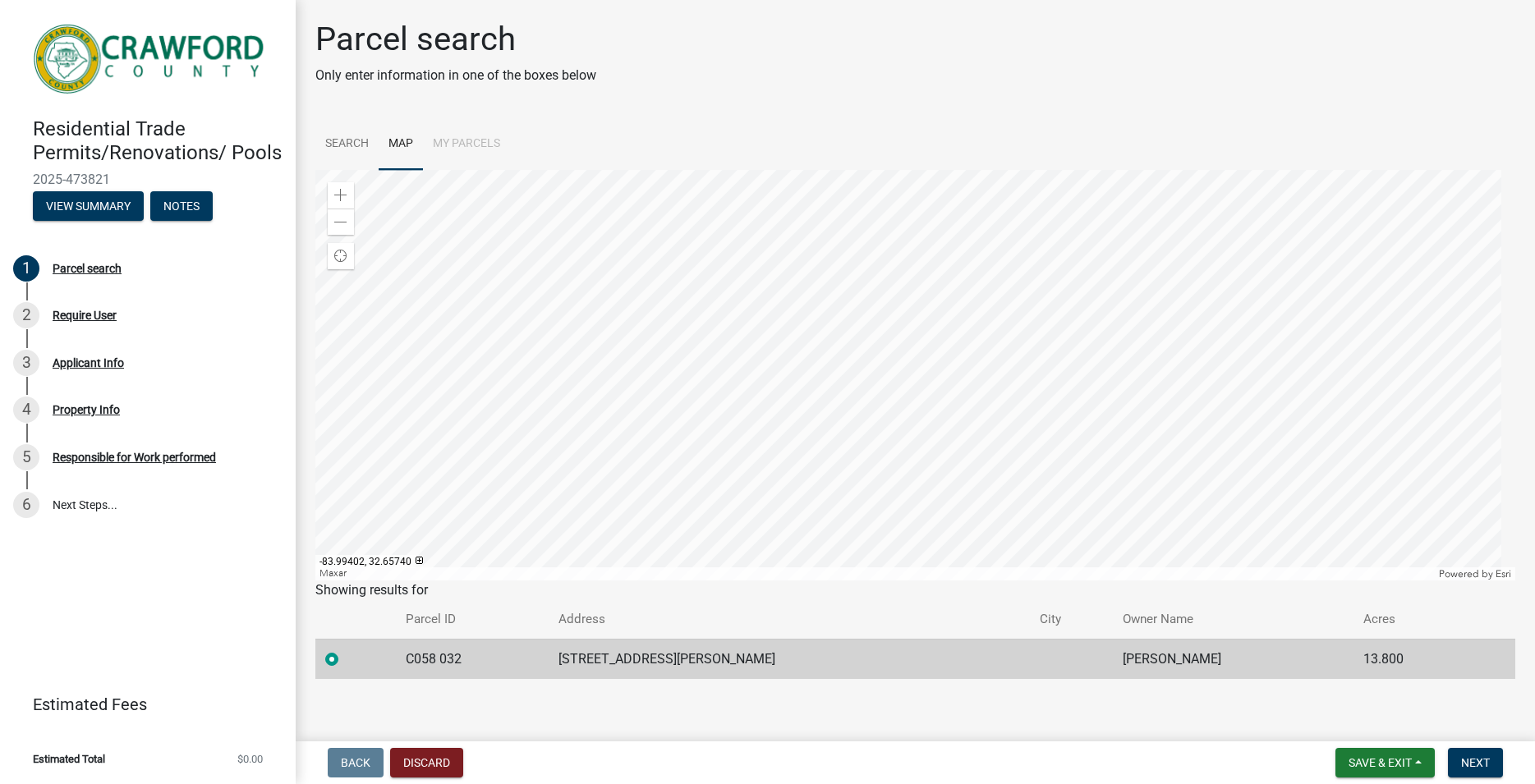
click at [986, 259] on div at bounding box center [915, 375] width 1200 height 411
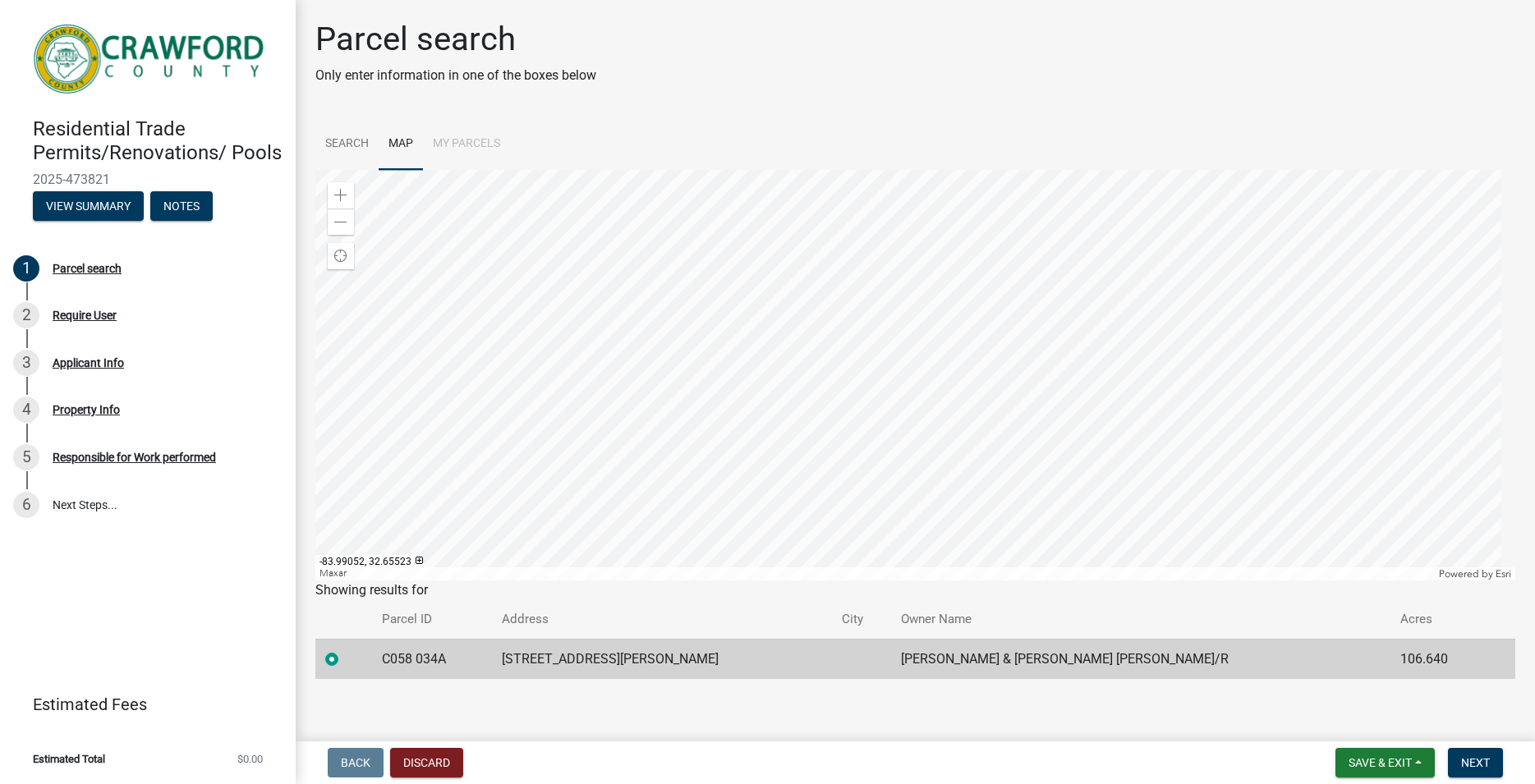
click at [1131, 352] on div at bounding box center [915, 375] width 1200 height 411
click at [1163, 252] on div at bounding box center [915, 375] width 1200 height 411
click at [756, 272] on div at bounding box center [915, 375] width 1200 height 411
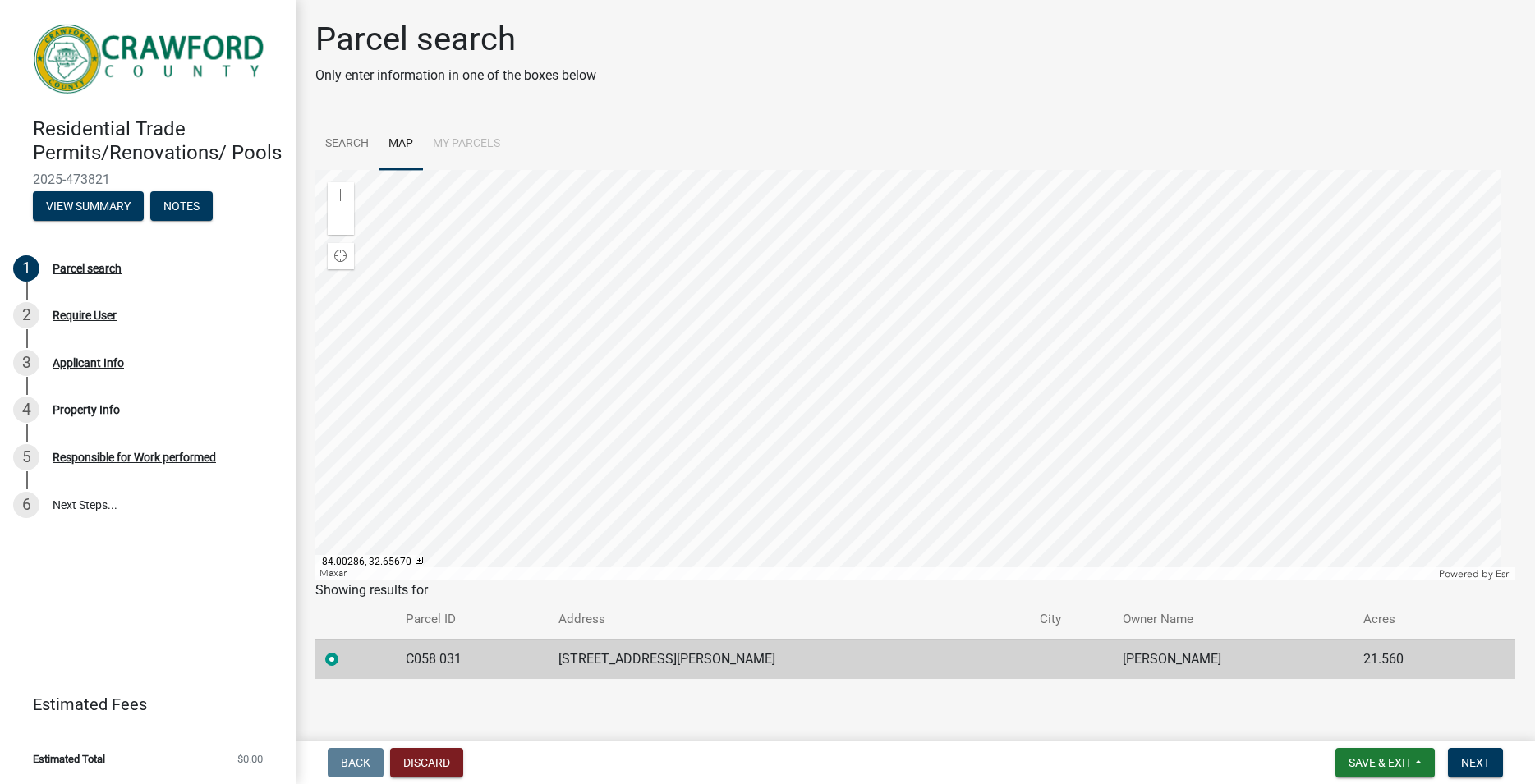
click at [647, 290] on div at bounding box center [915, 375] width 1200 height 411
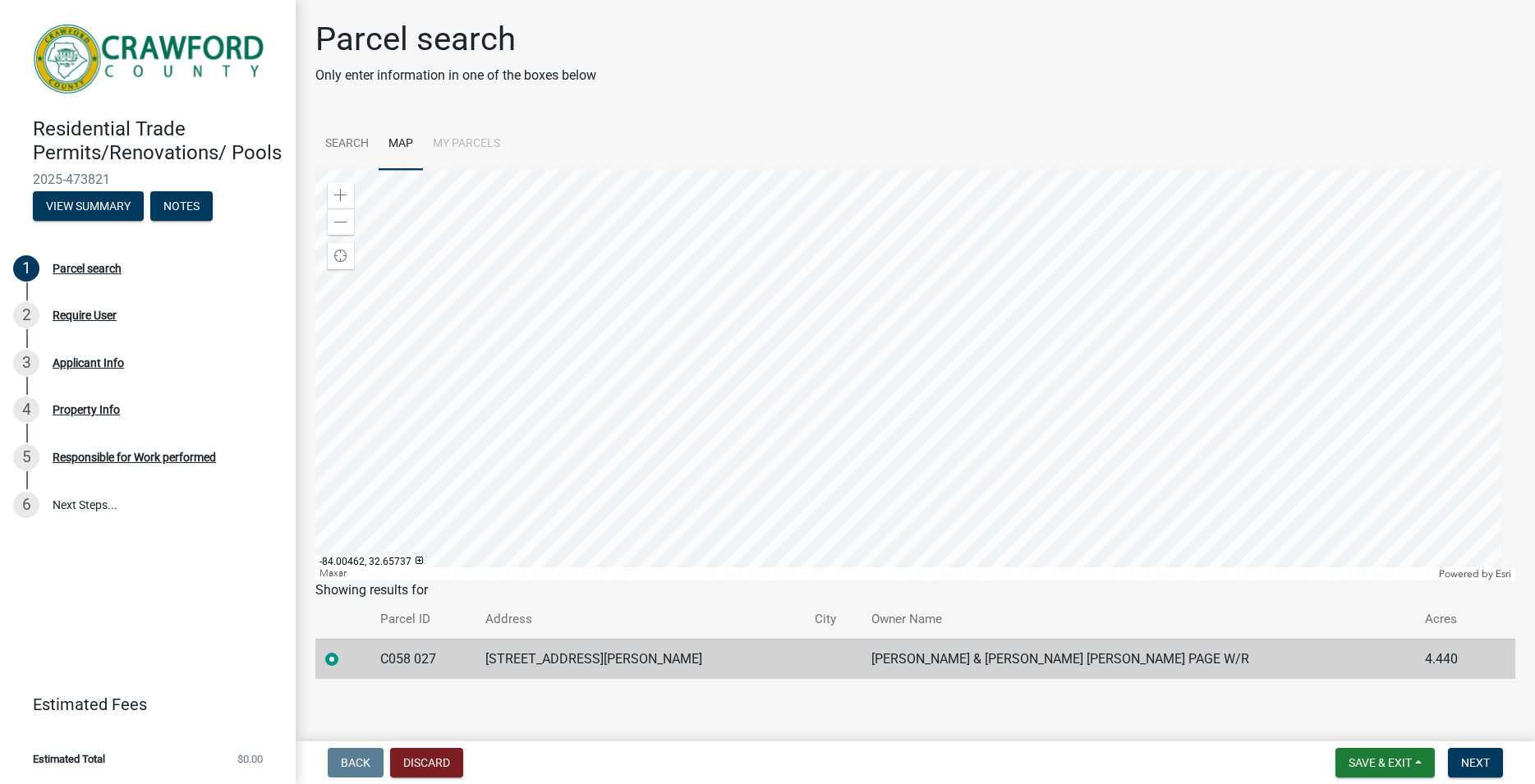
click at [580, 261] on div at bounding box center [915, 375] width 1200 height 411
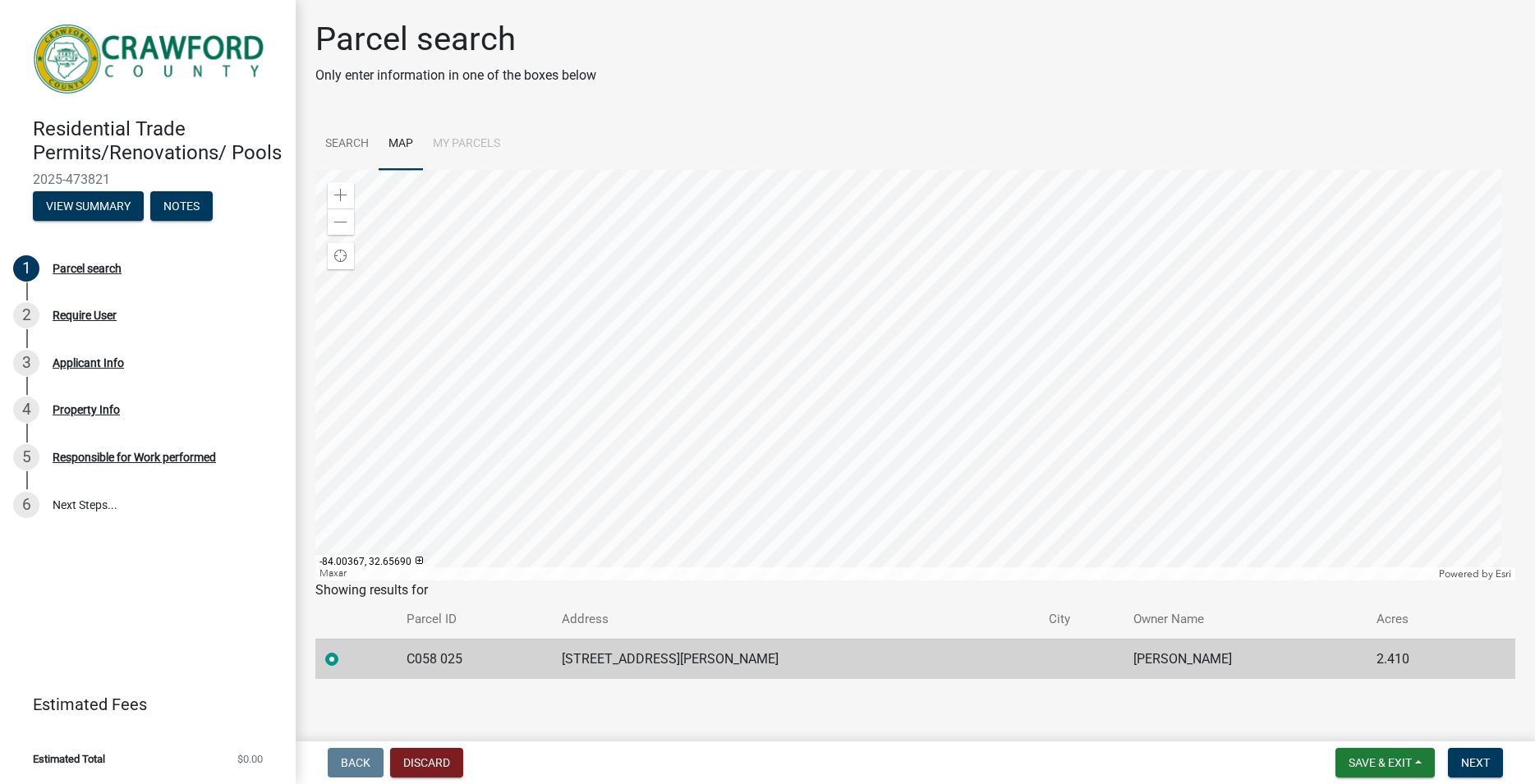
click at [616, 281] on div at bounding box center [915, 375] width 1200 height 411
click at [549, 280] on div at bounding box center [915, 375] width 1200 height 411
click at [602, 317] on div at bounding box center [915, 375] width 1200 height 411
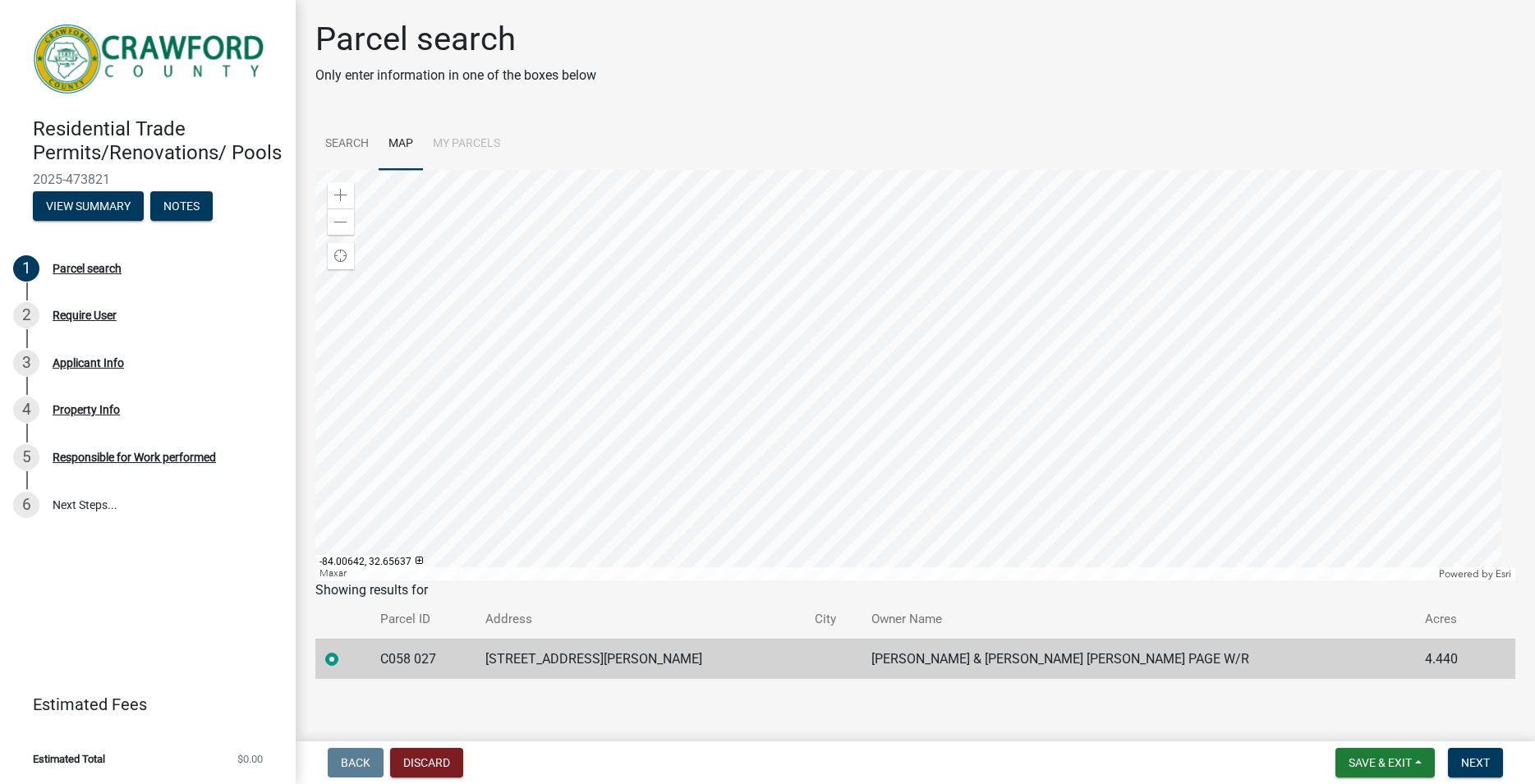
click at [511, 306] on div at bounding box center [915, 375] width 1200 height 411
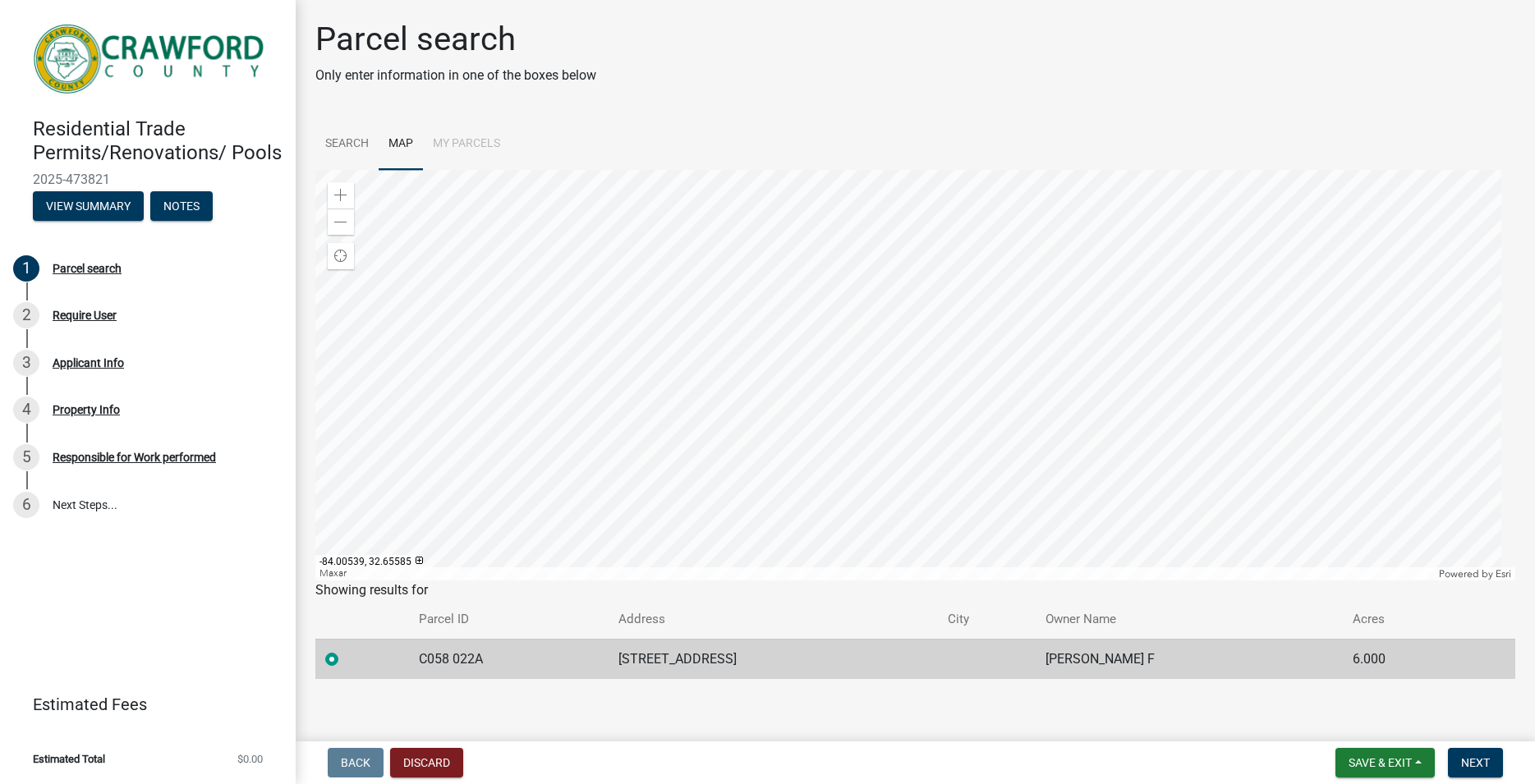
click at [550, 329] on div at bounding box center [915, 375] width 1200 height 411
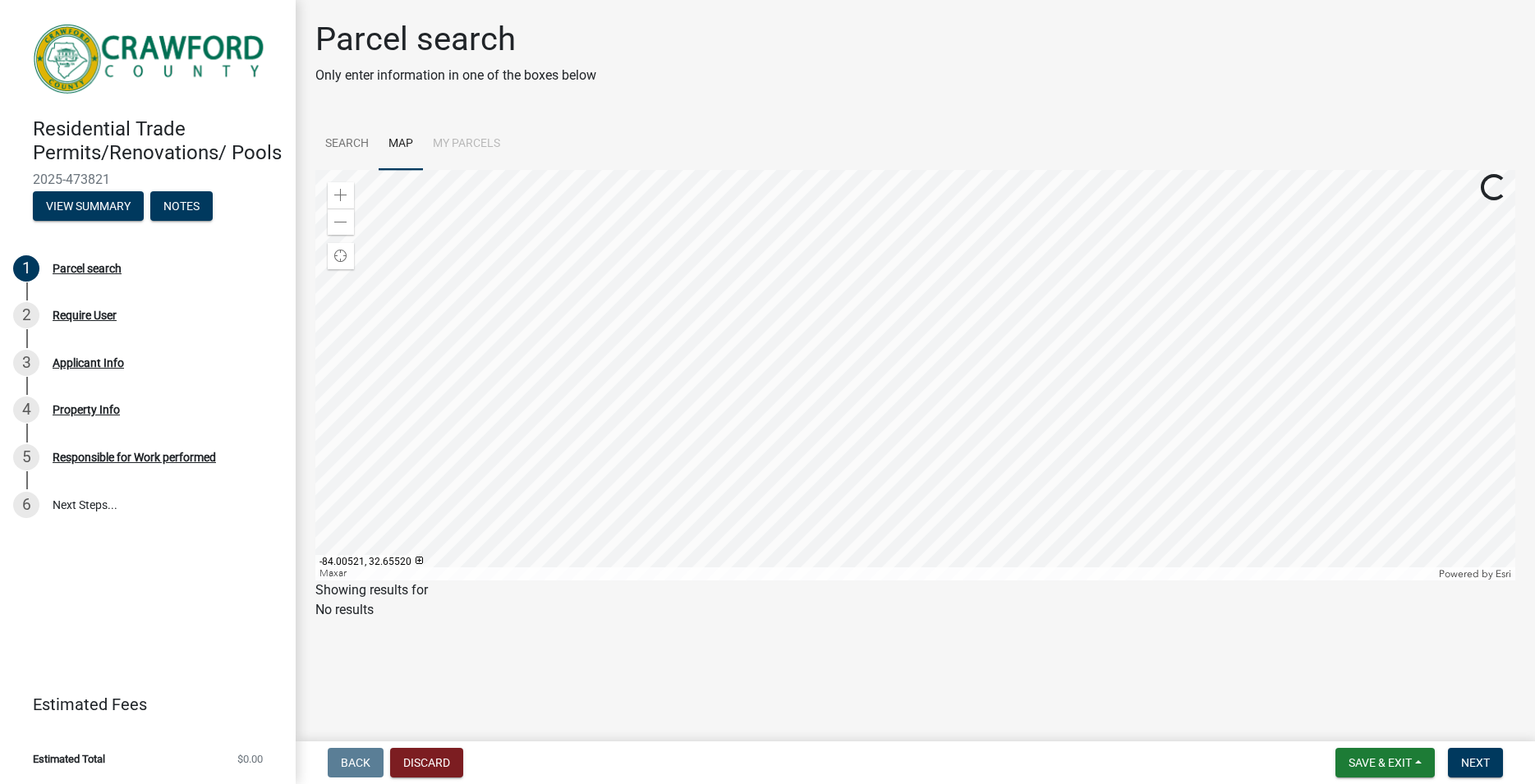
click at [565, 361] on div at bounding box center [915, 375] width 1200 height 411
click at [566, 344] on div at bounding box center [915, 375] width 1200 height 411
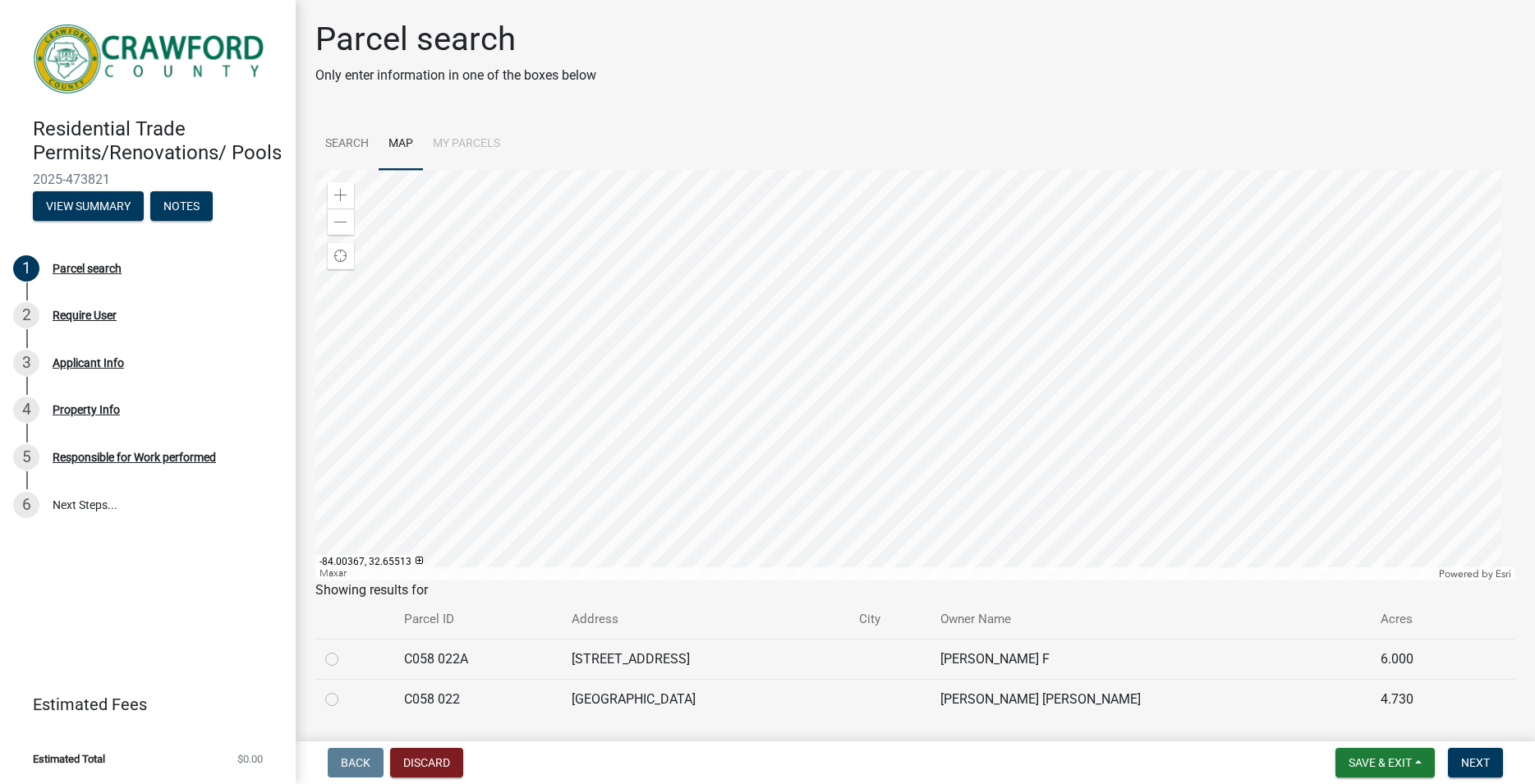
click at [616, 362] on div at bounding box center [915, 375] width 1200 height 411
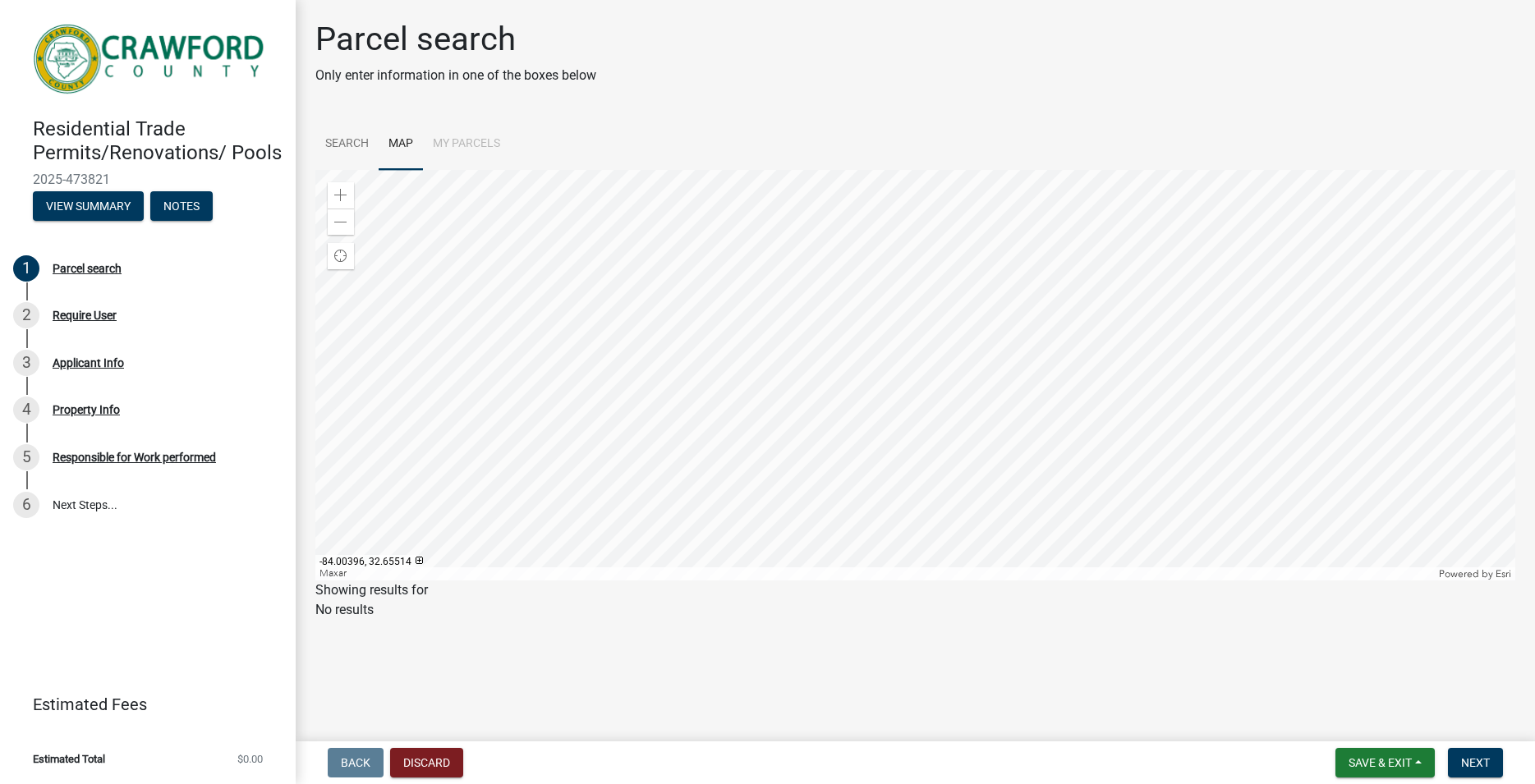
click at [611, 360] on div at bounding box center [915, 375] width 1200 height 411
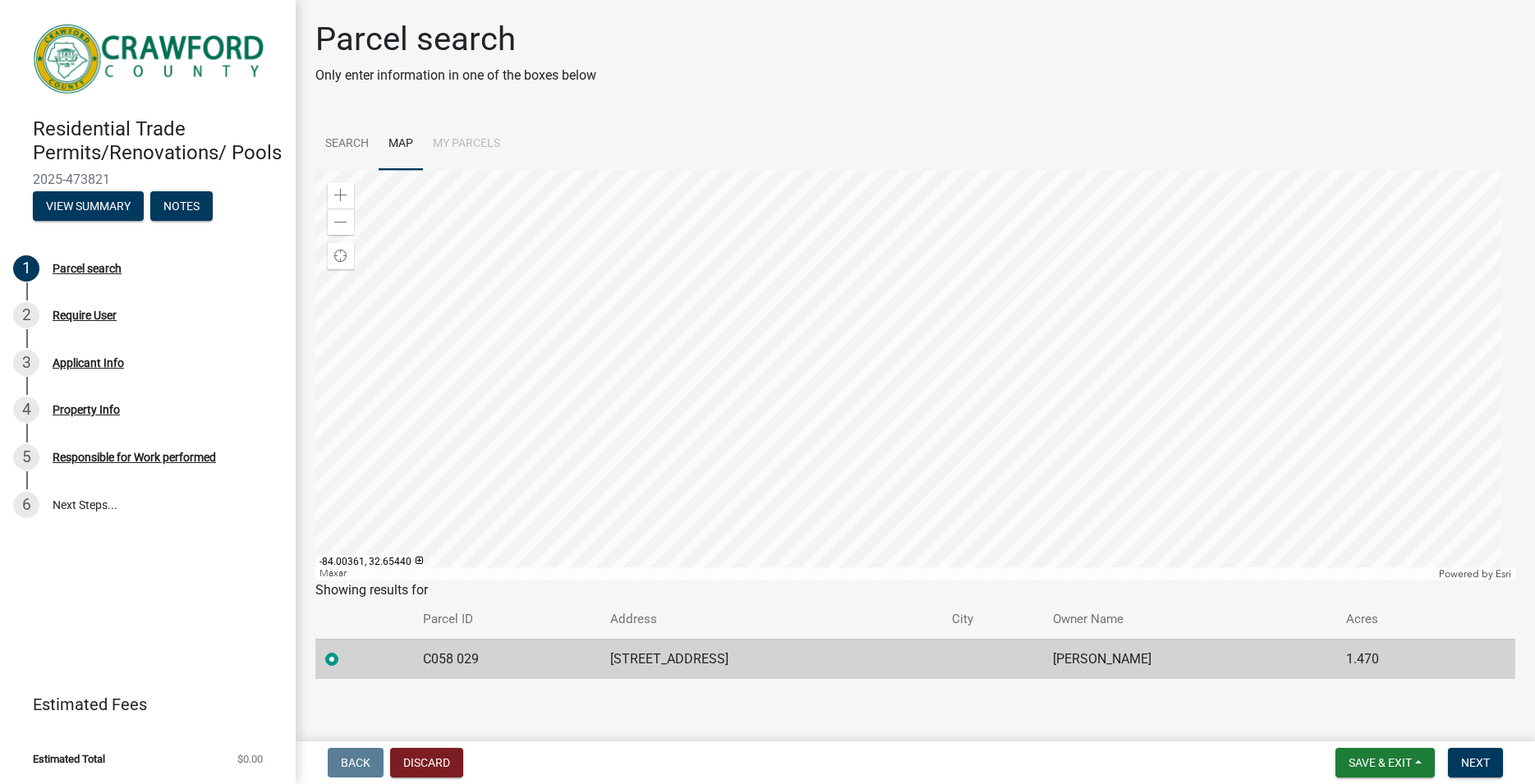
click at [619, 395] on div at bounding box center [915, 375] width 1200 height 411
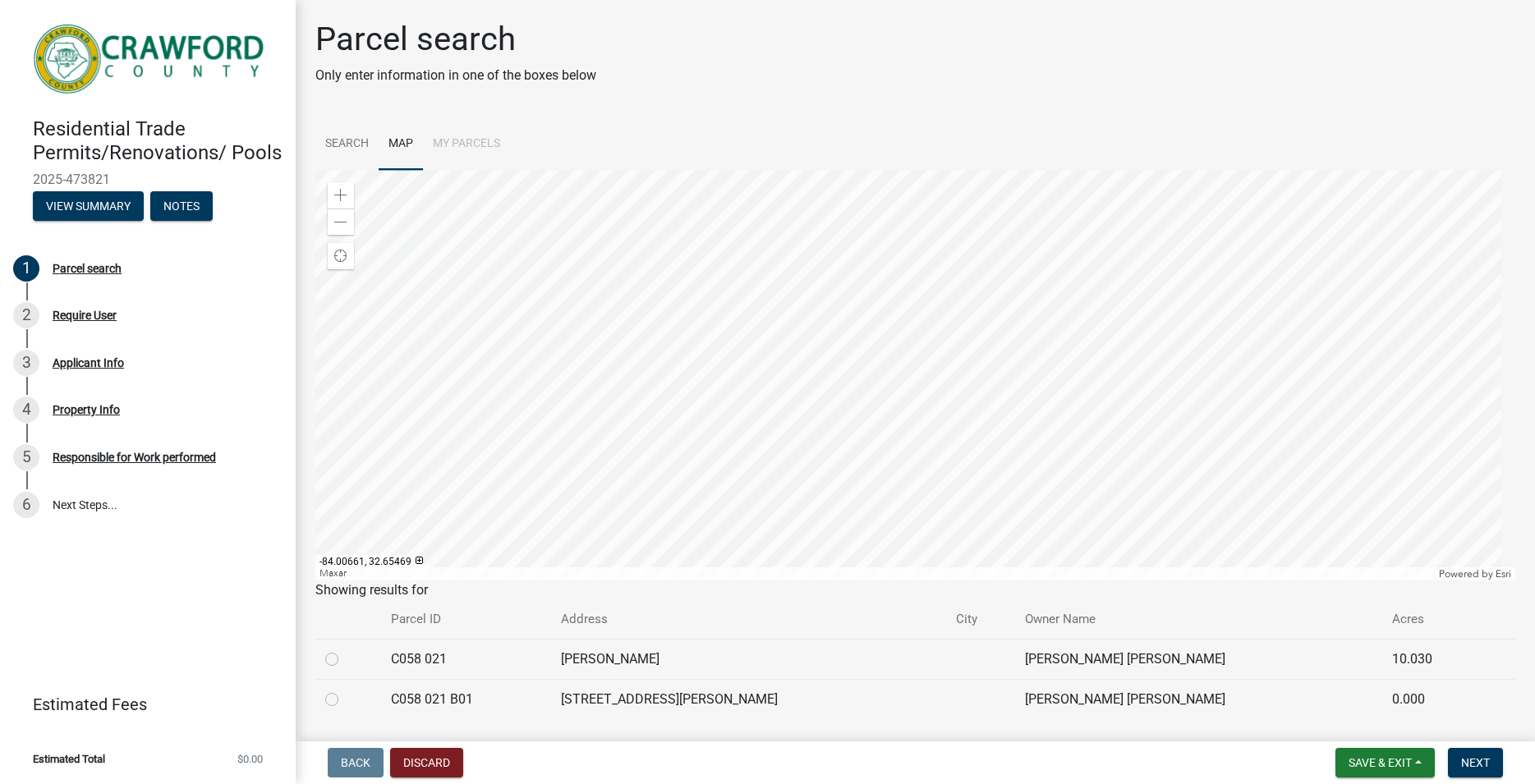
click at [504, 382] on div at bounding box center [915, 375] width 1200 height 411
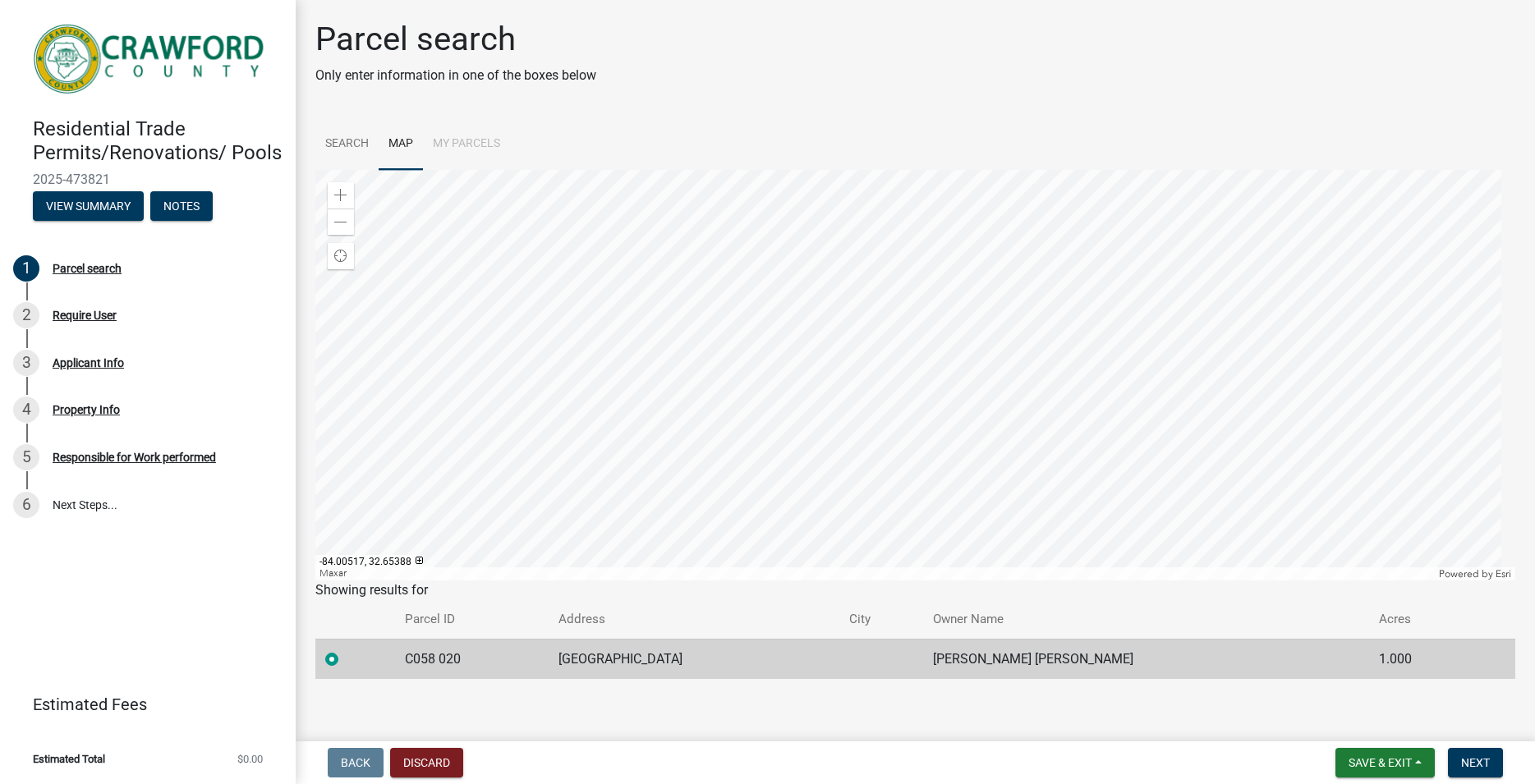
click at [558, 419] on div at bounding box center [915, 375] width 1200 height 411
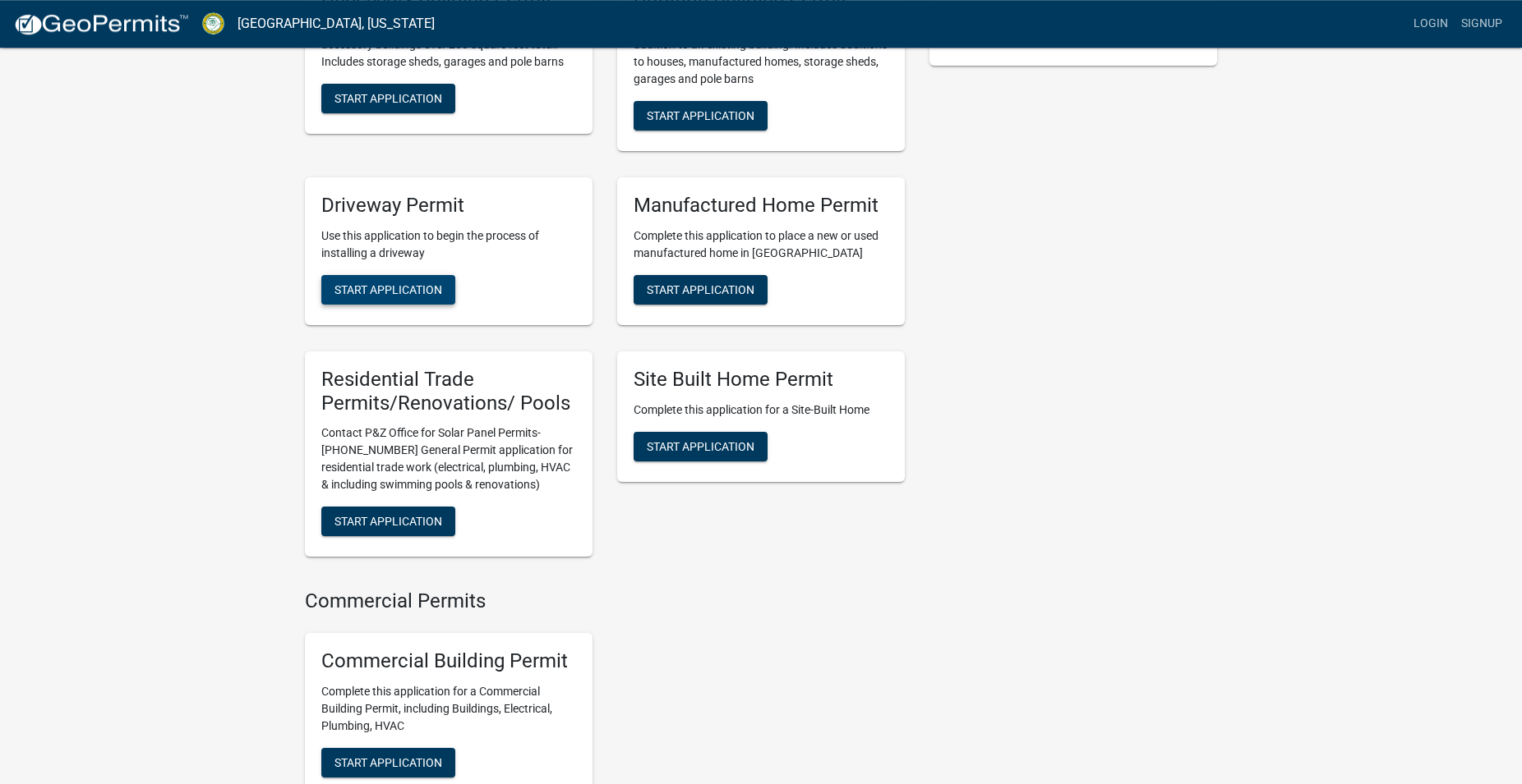
scroll to position [586, 0]
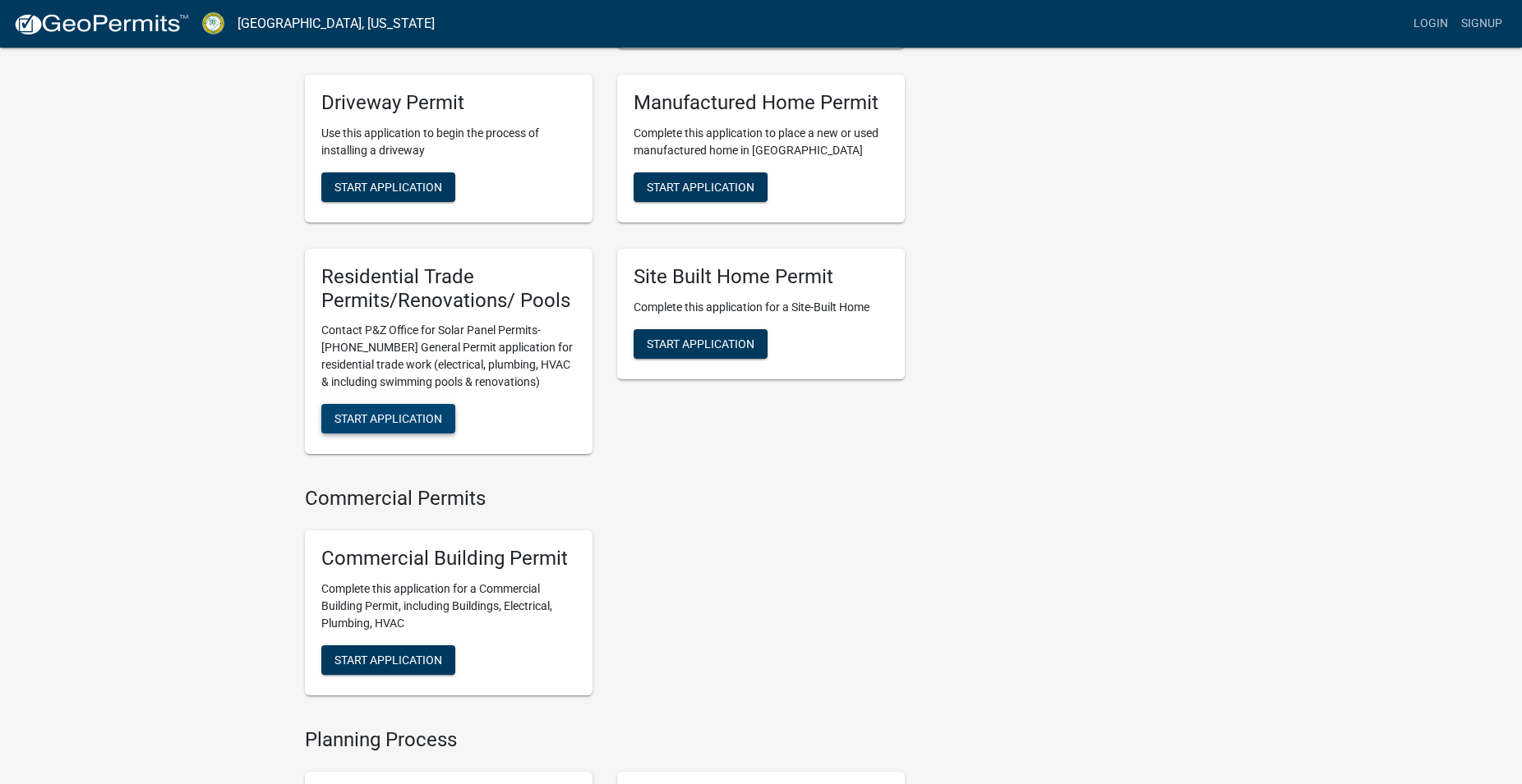
click at [416, 425] on span "Start Application" at bounding box center [389, 419] width 108 height 13
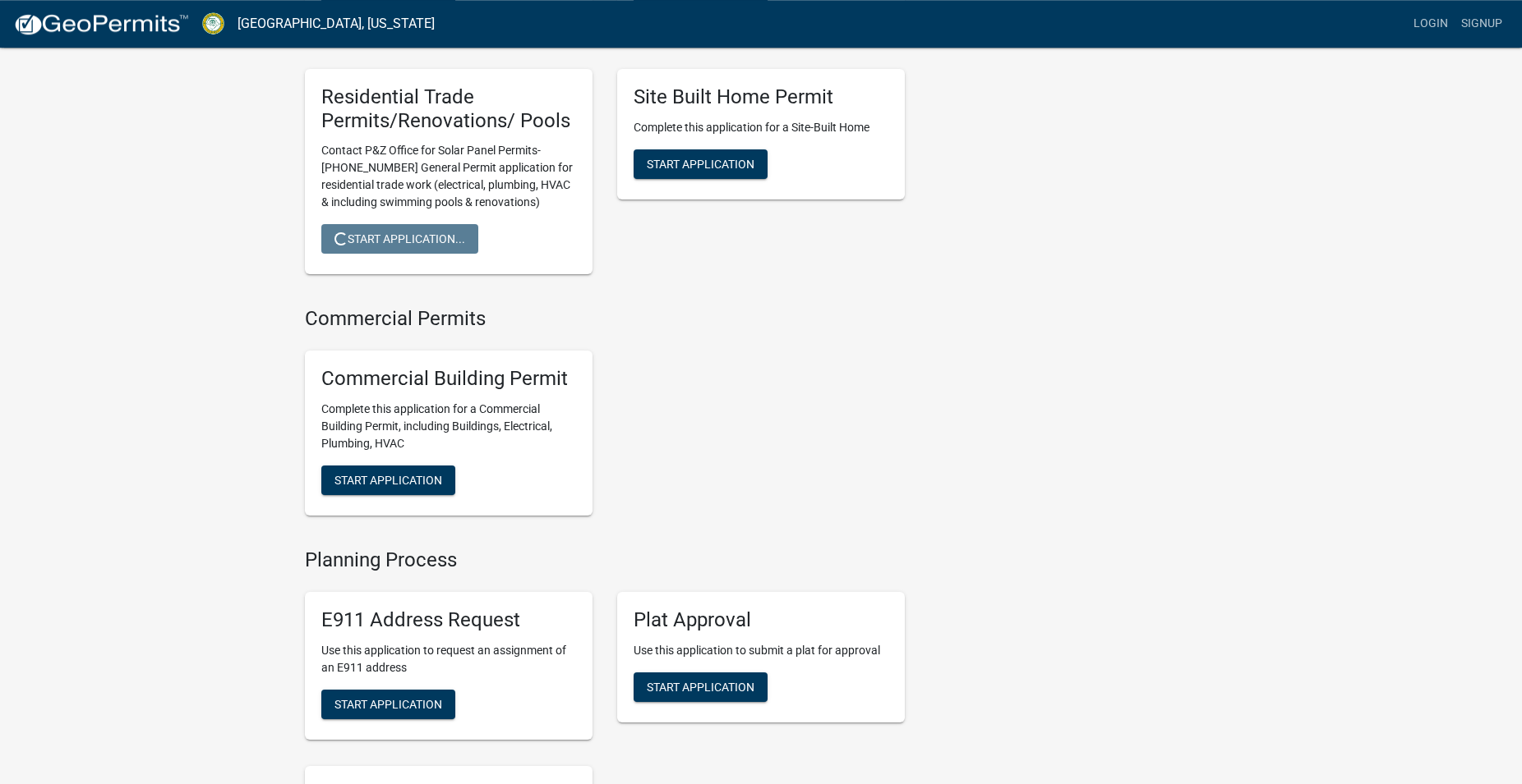
scroll to position [838, 0]
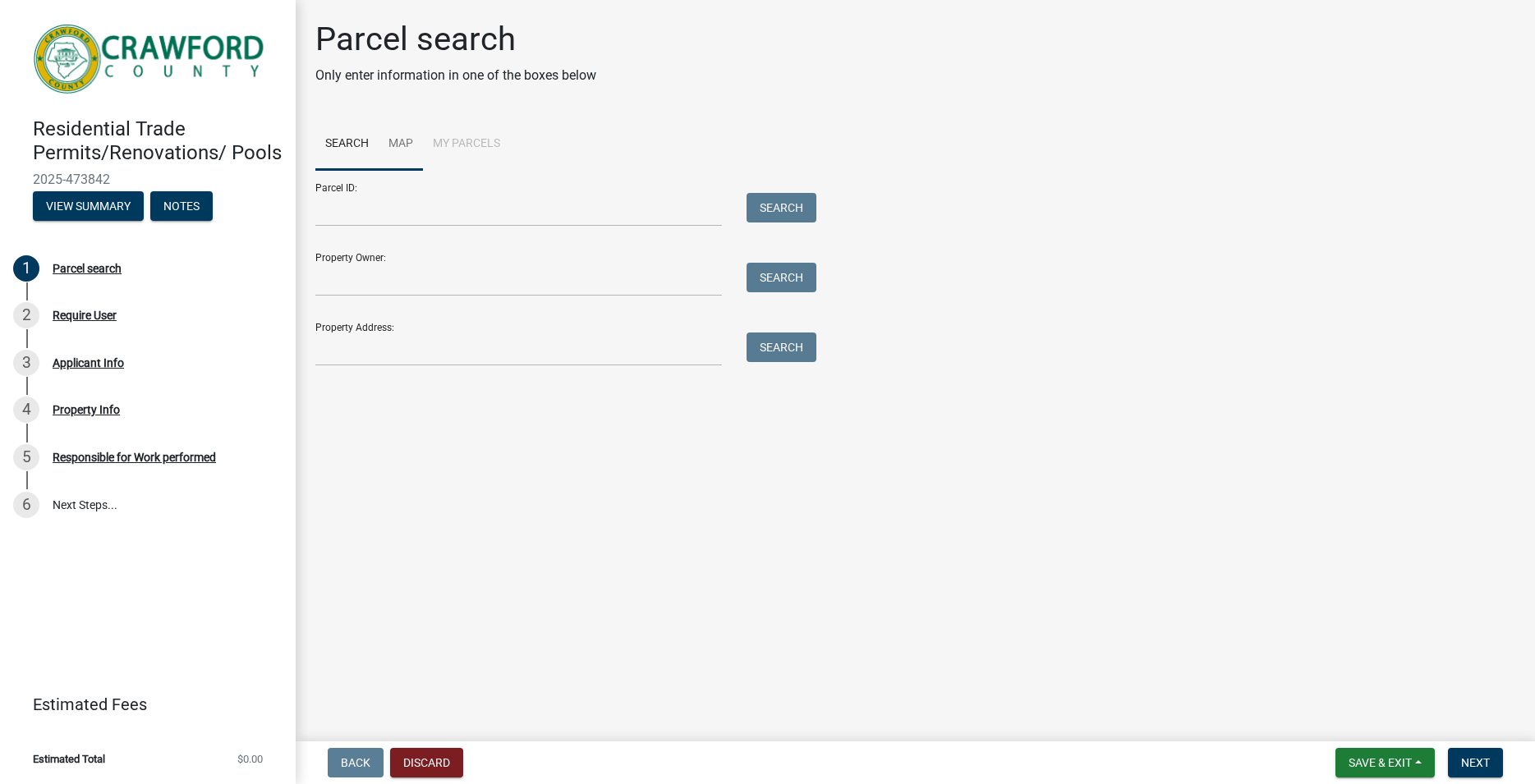
click at [403, 147] on link "Map" at bounding box center [400, 145] width 44 height 52
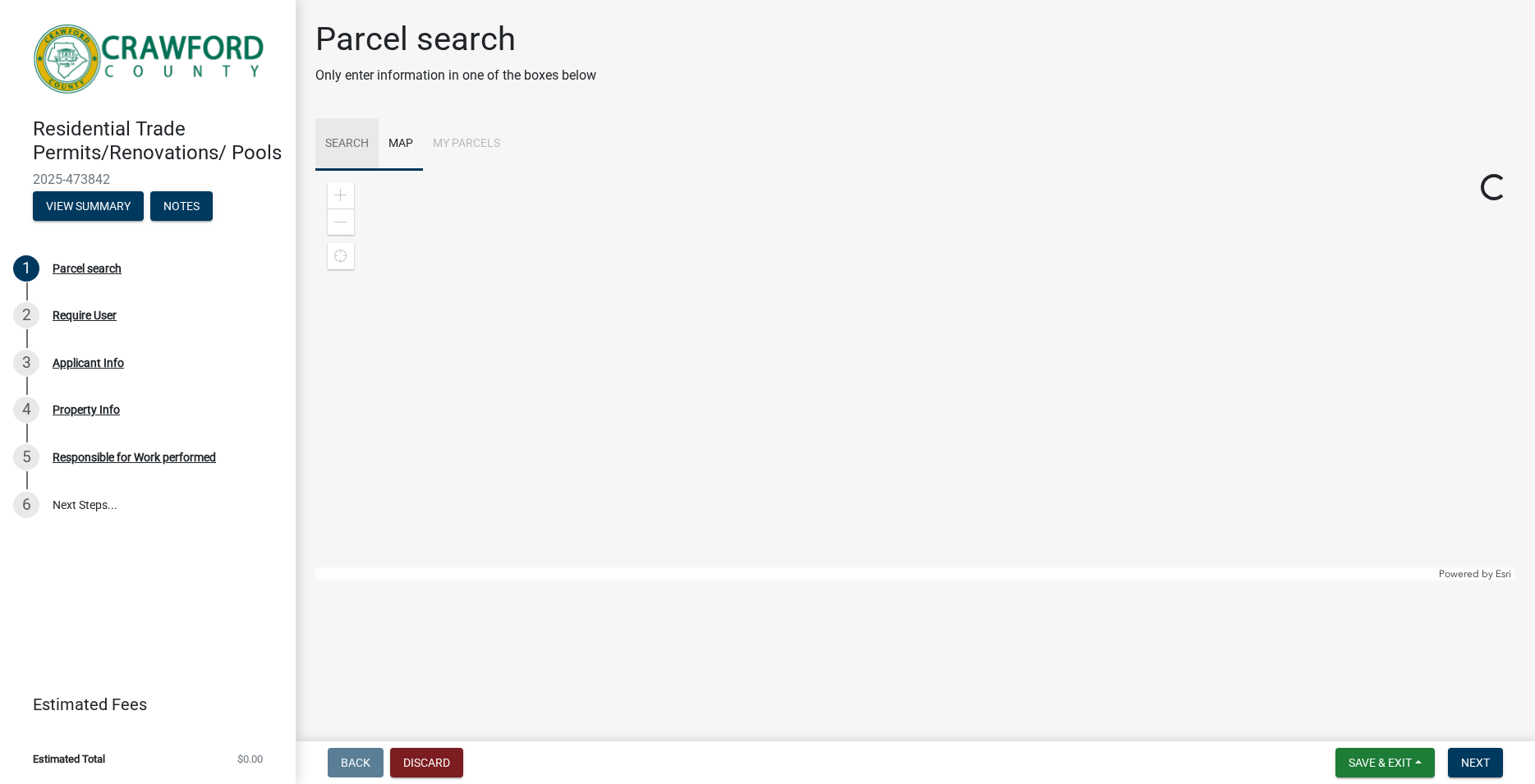
click at [352, 138] on link "Search" at bounding box center [347, 145] width 63 height 52
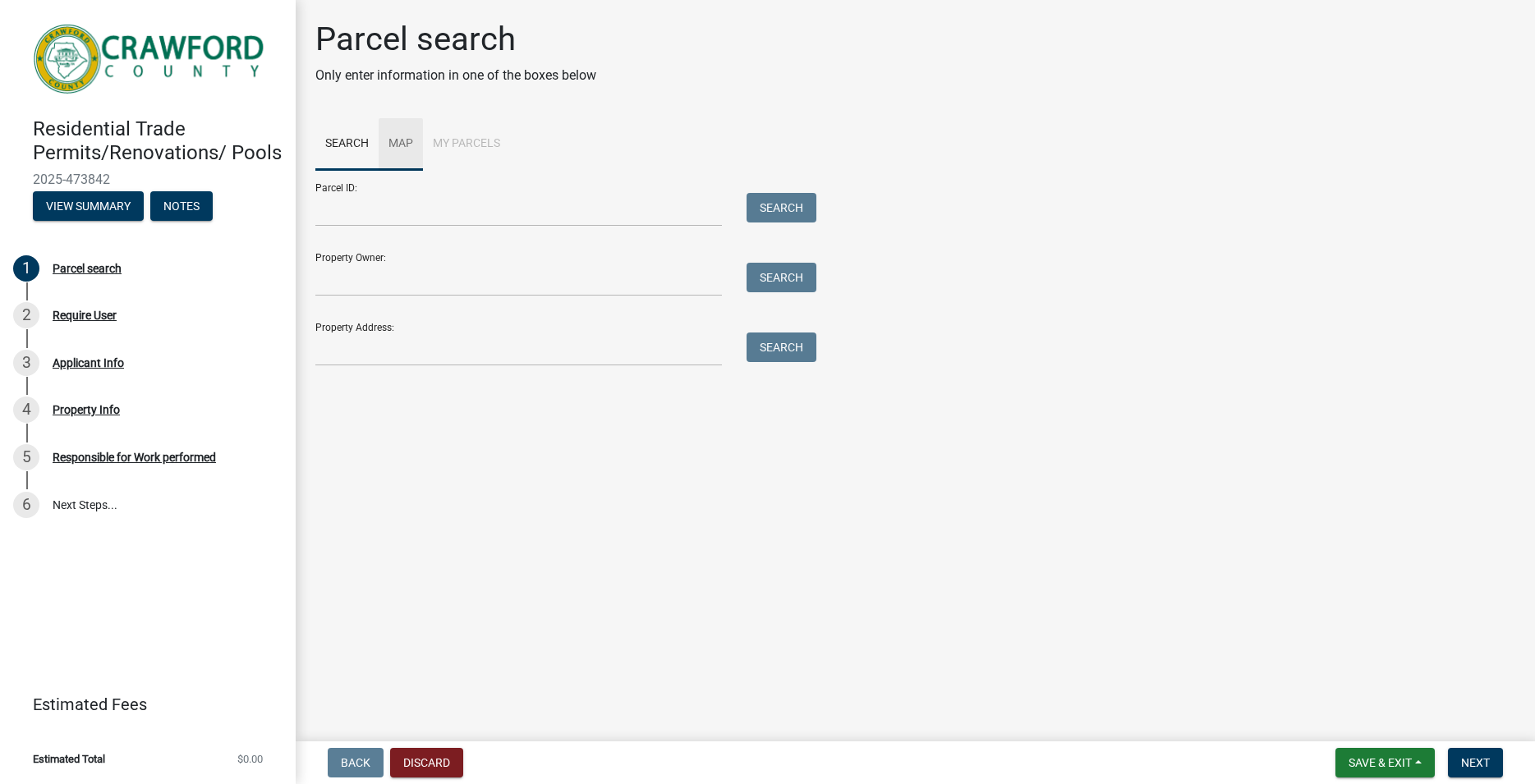
click at [393, 142] on link "Map" at bounding box center [400, 145] width 44 height 52
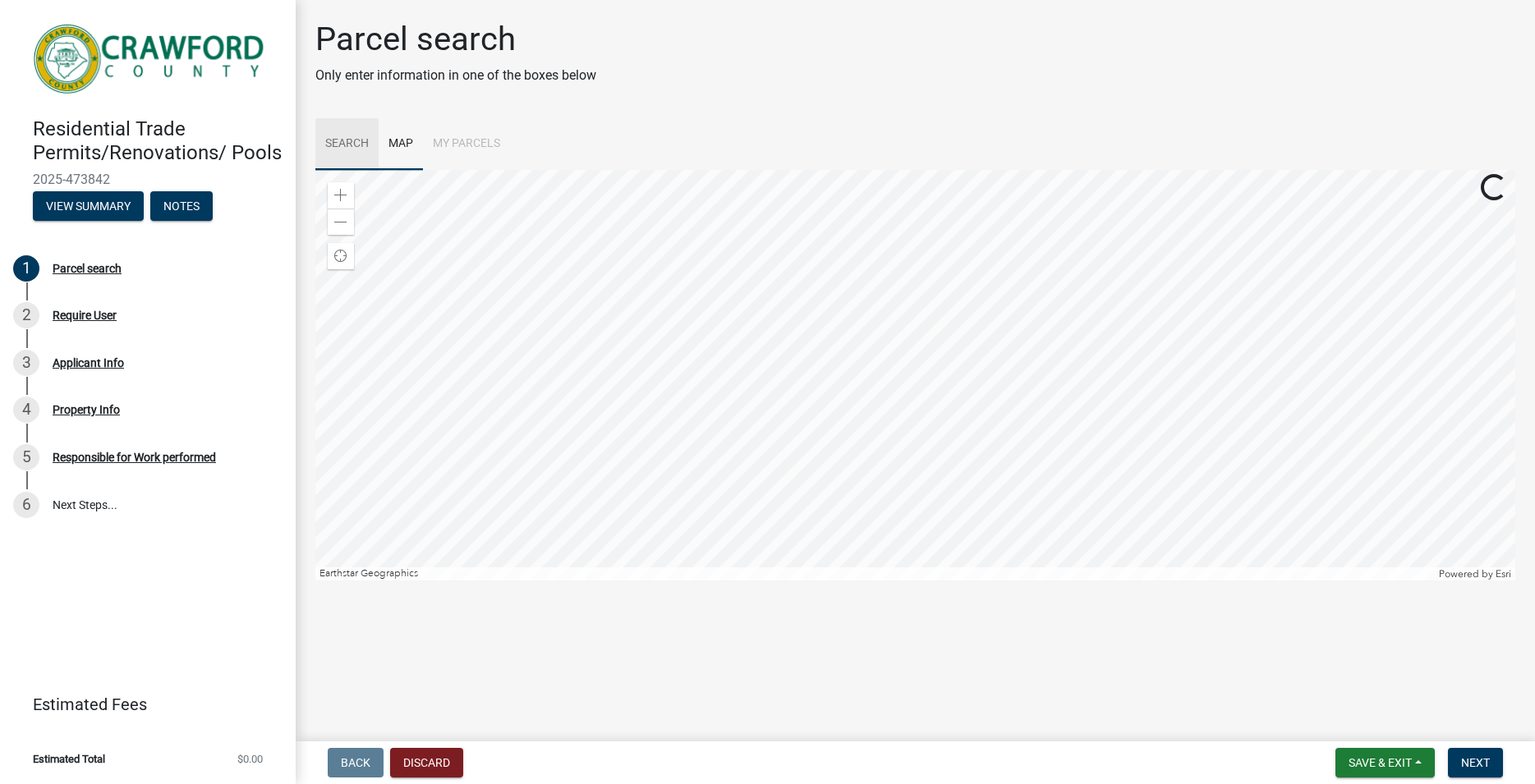
click at [357, 150] on link "Search" at bounding box center [347, 145] width 63 height 52
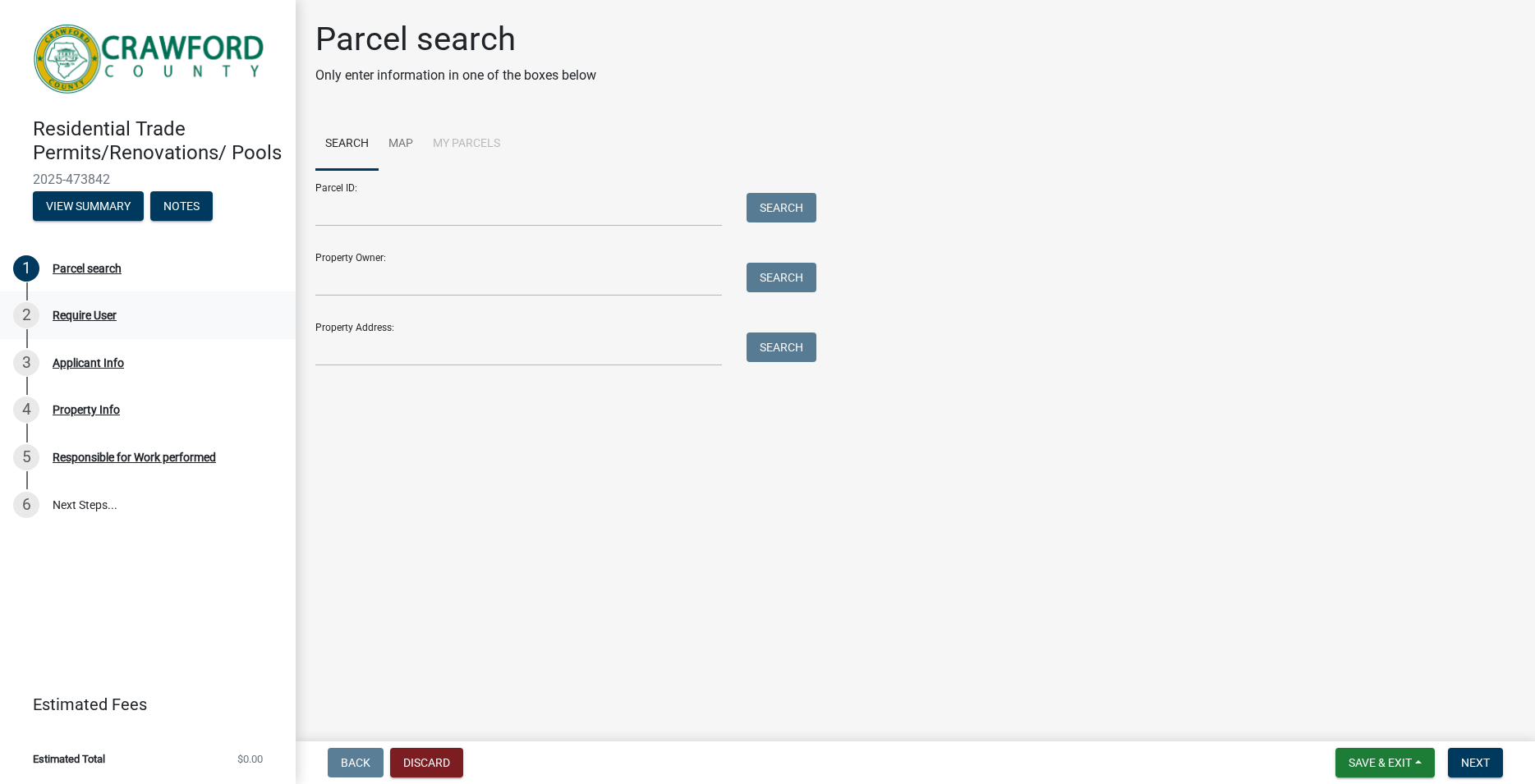
click at [99, 318] on div "Require User" at bounding box center [84, 315] width 64 height 12
click at [1478, 752] on button "Next" at bounding box center [1475, 762] width 55 height 30
click at [401, 138] on link "Map" at bounding box center [400, 145] width 44 height 52
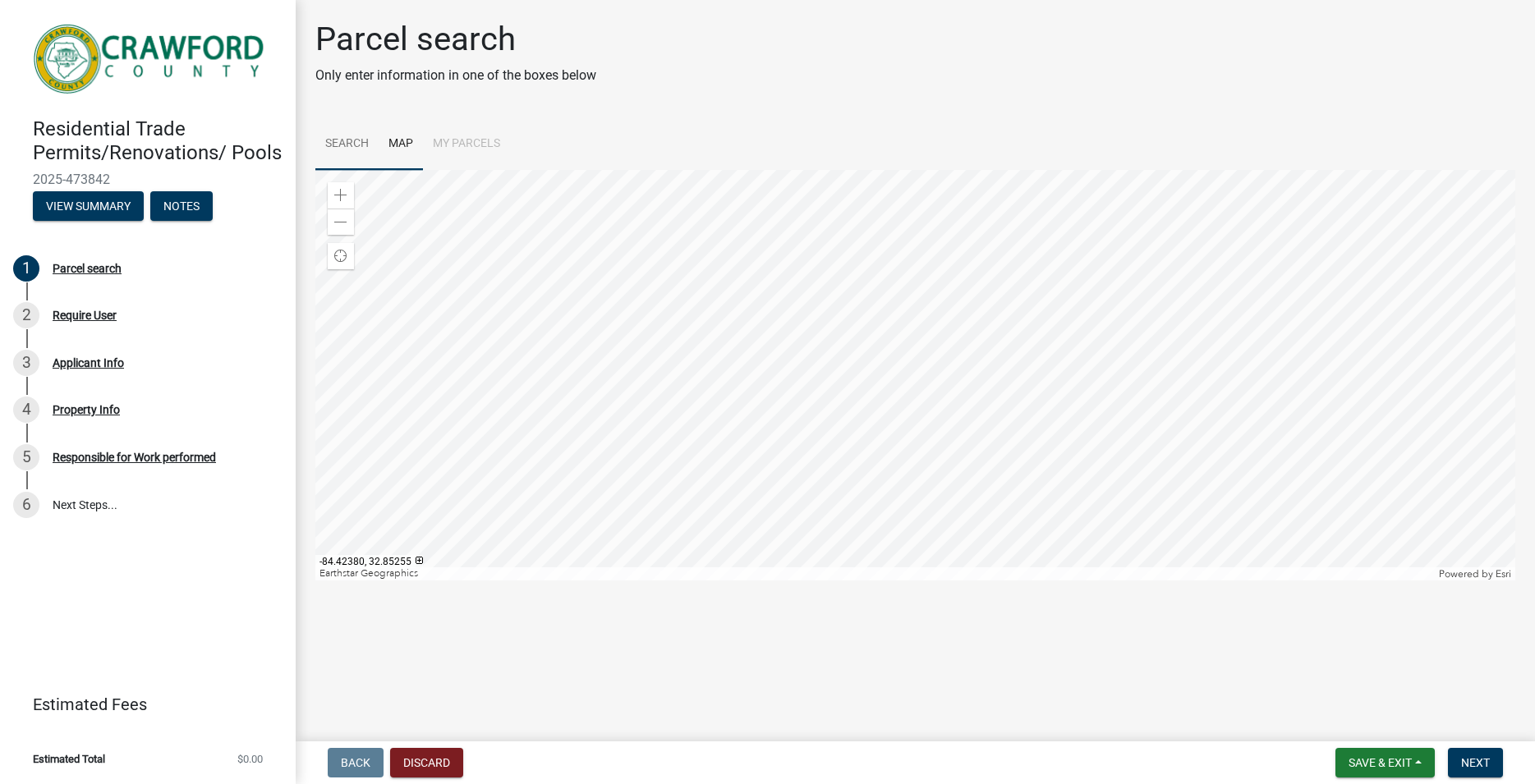
click at [366, 138] on link "Search" at bounding box center [347, 145] width 63 height 52
